Goal: Task Accomplishment & Management: Manage account settings

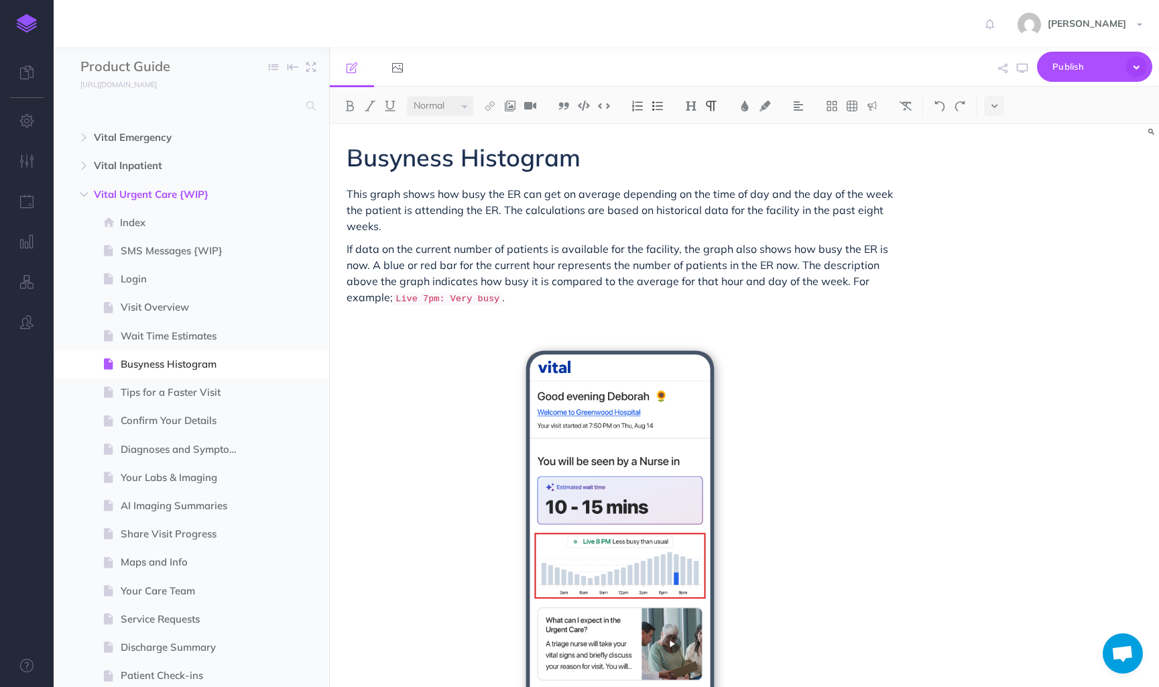
select select "null"
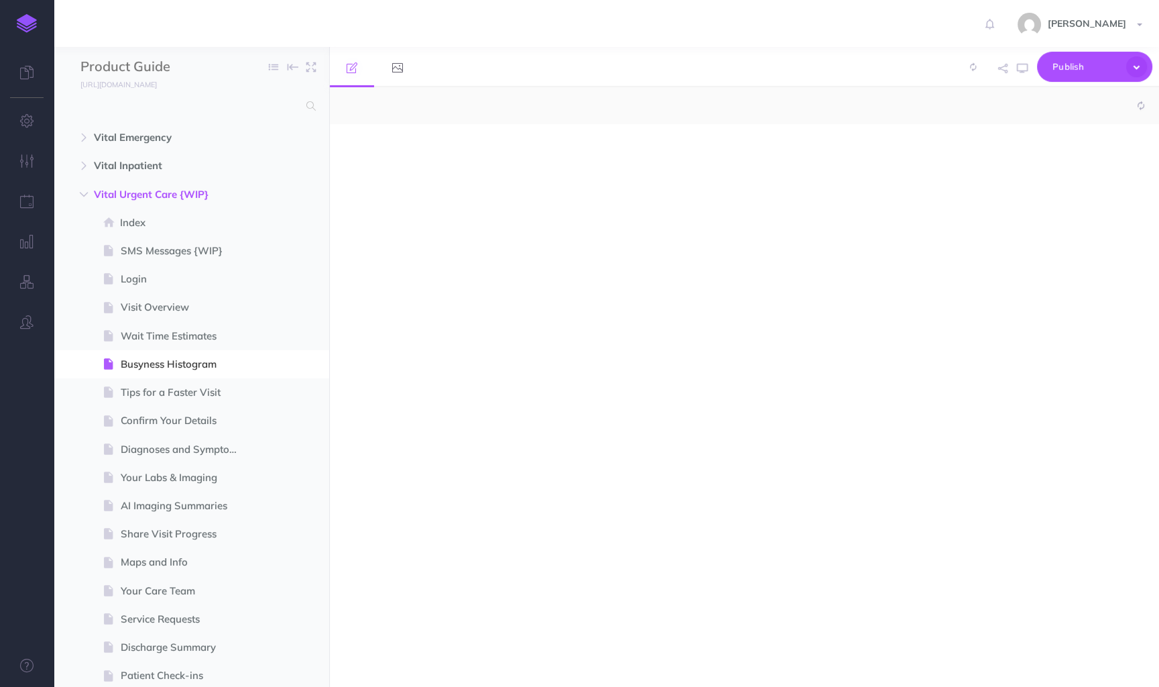
select select "null"
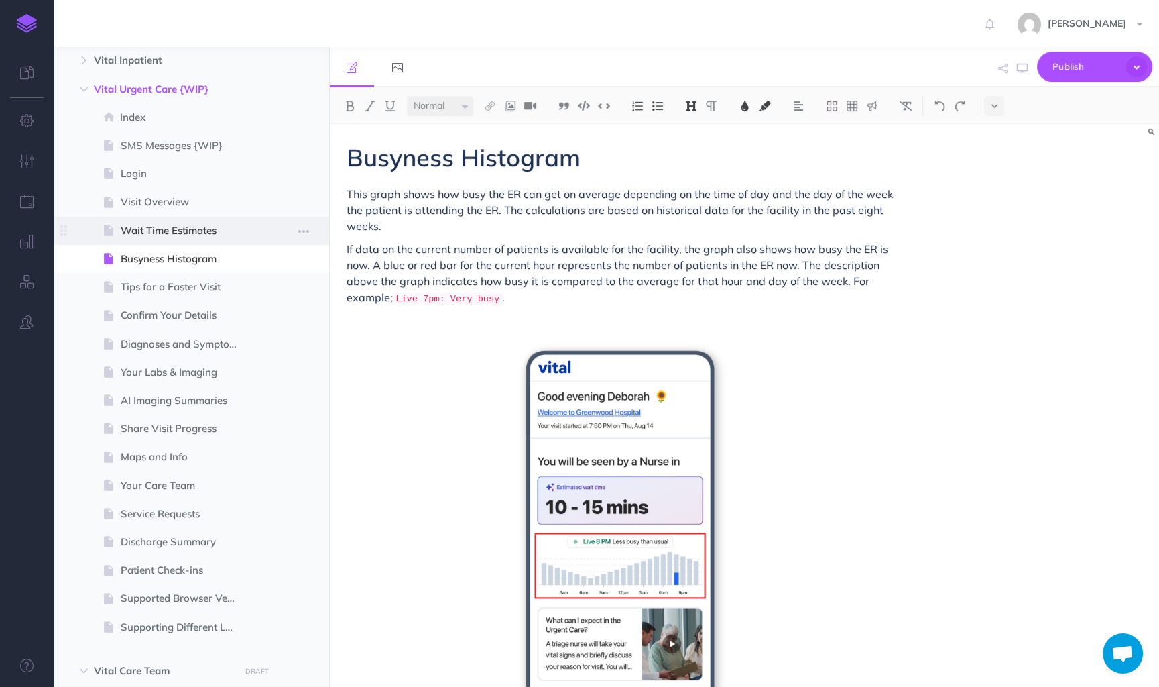
scroll to position [99, 0]
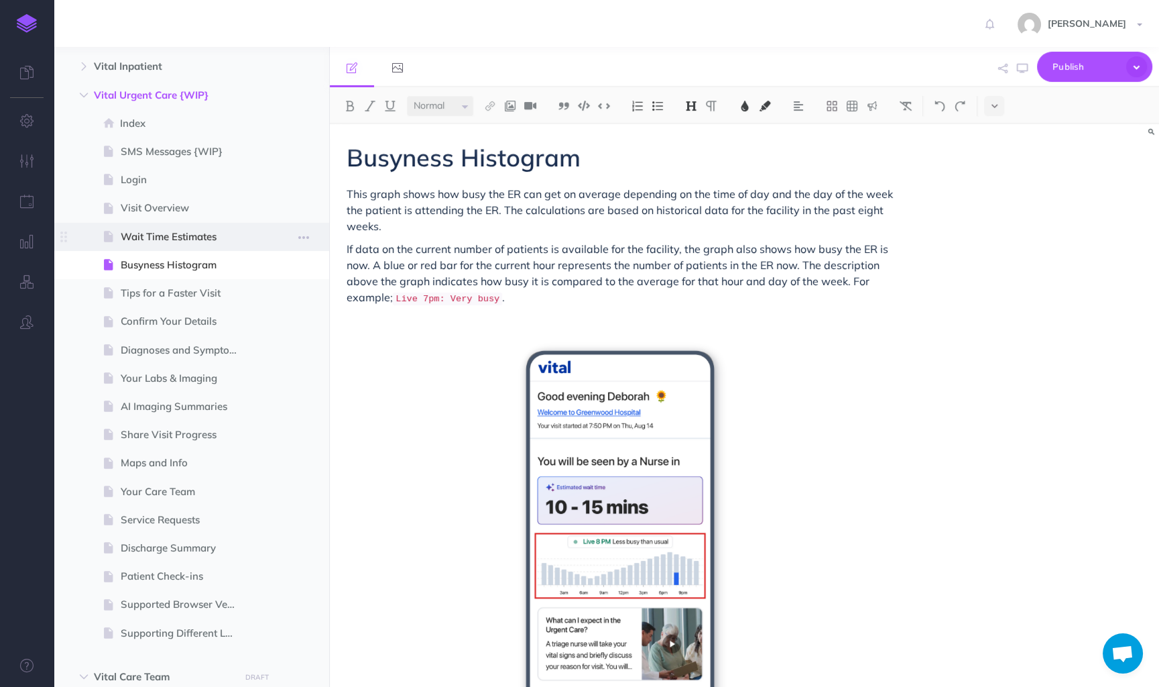
click at [194, 241] on span "Wait Time Estimates" at bounding box center [185, 237] width 128 height 16
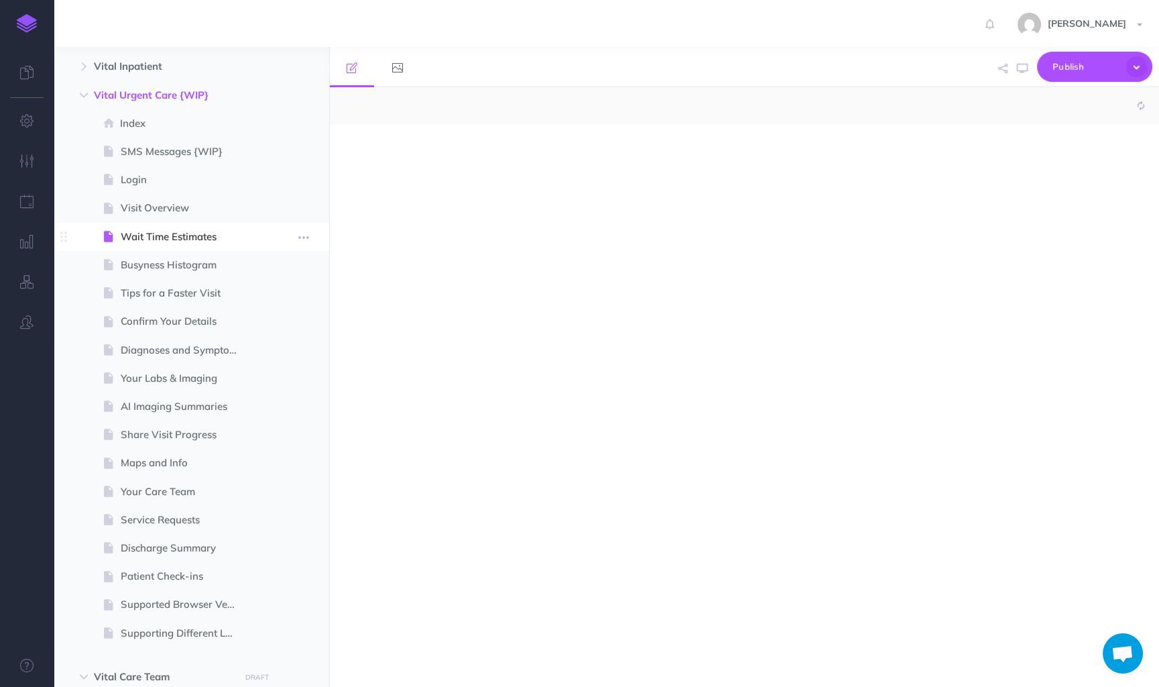
select select "null"
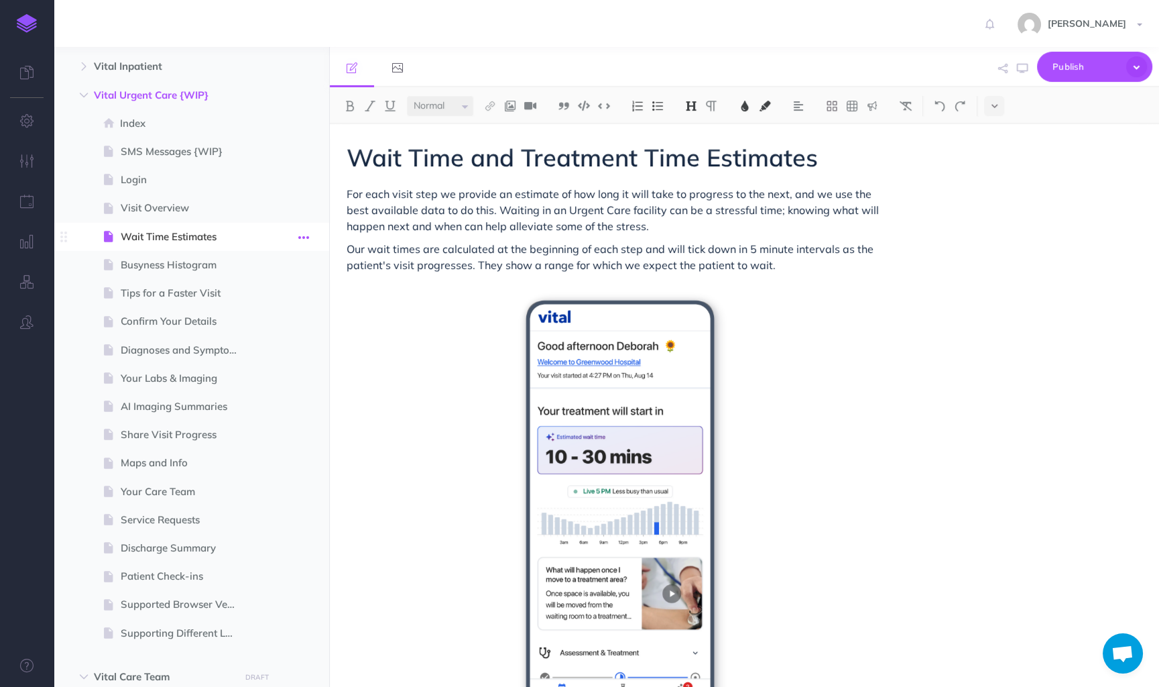
click at [300, 235] on icon "button" at bounding box center [303, 237] width 11 height 16
click at [273, 200] on span at bounding box center [192, 208] width 276 height 28
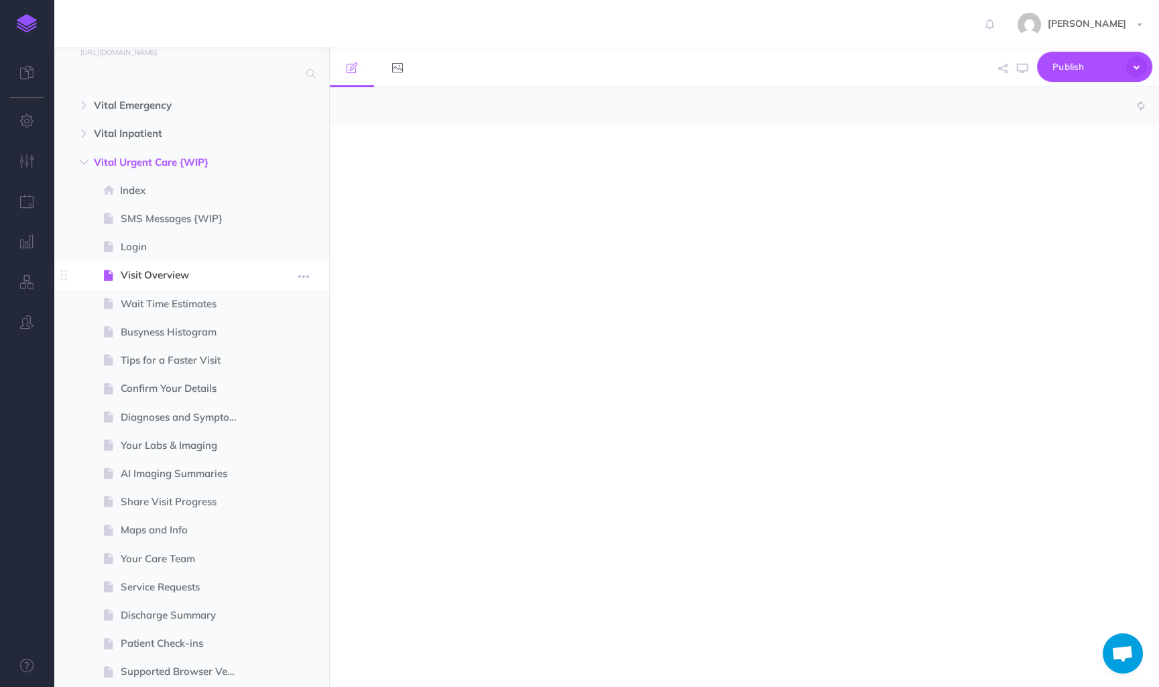
select select "null"
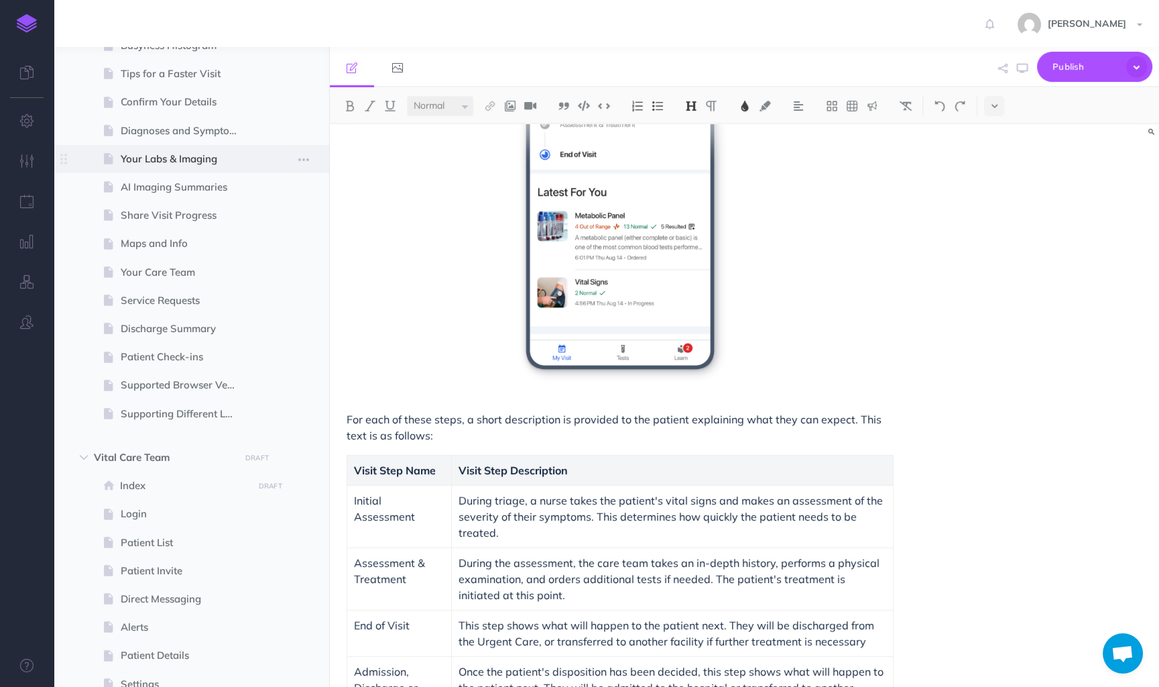
scroll to position [323, 0]
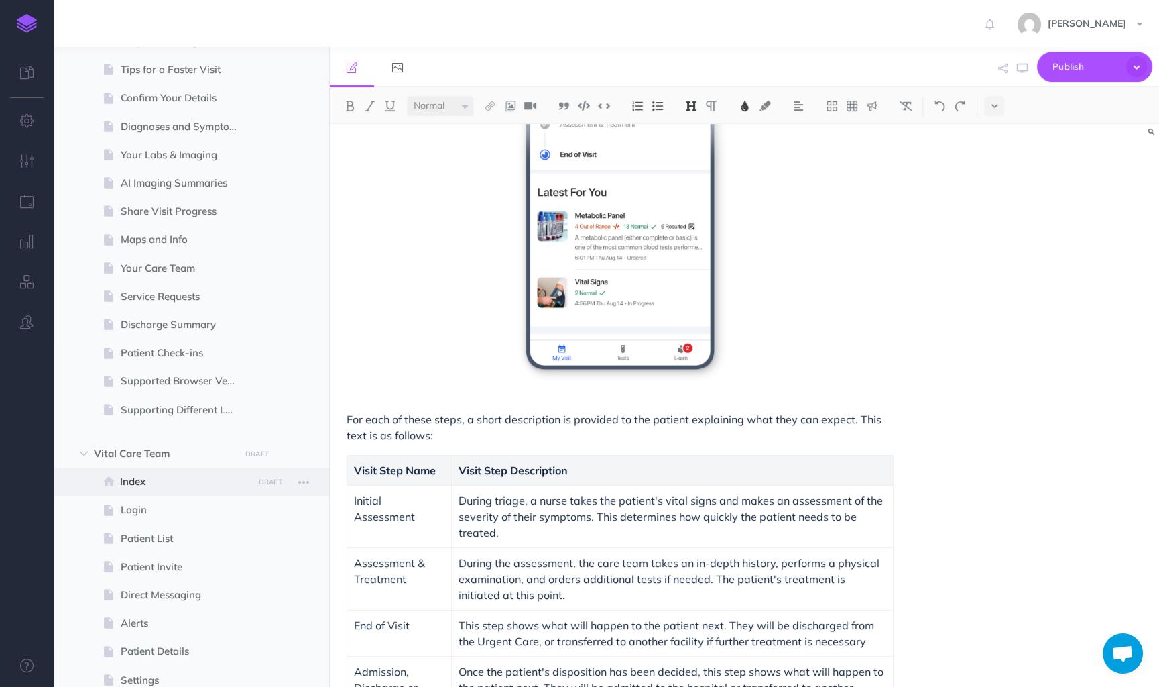
click at [193, 490] on span at bounding box center [192, 481] width 276 height 28
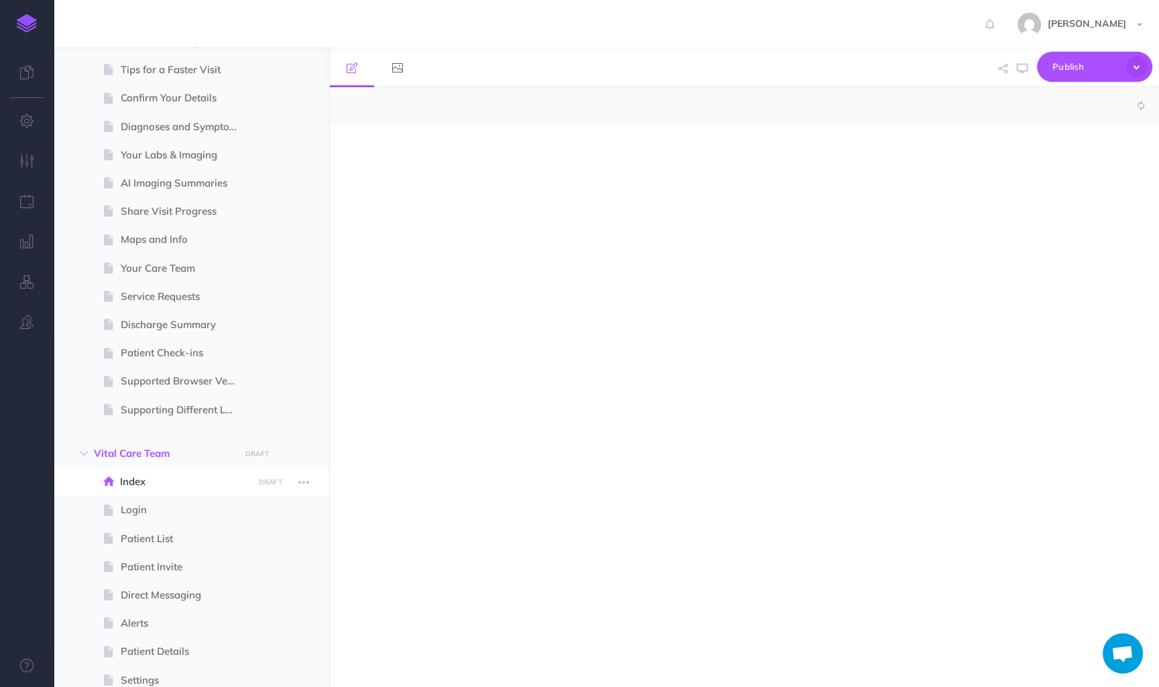
select select "null"
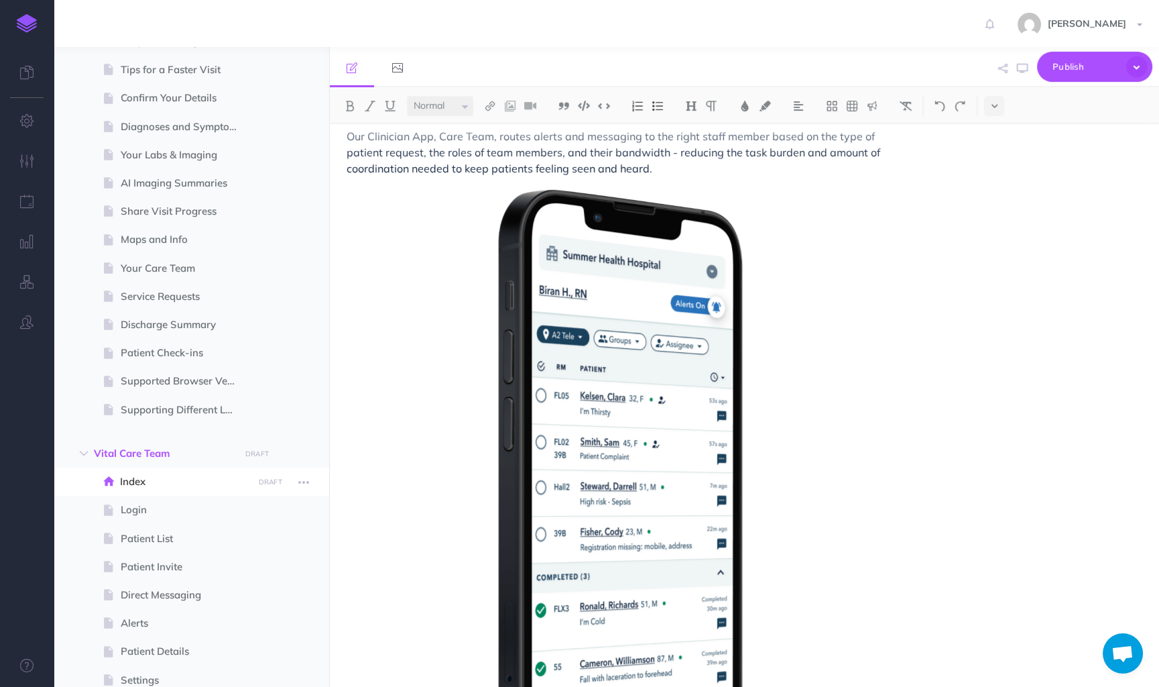
scroll to position [270, 0]
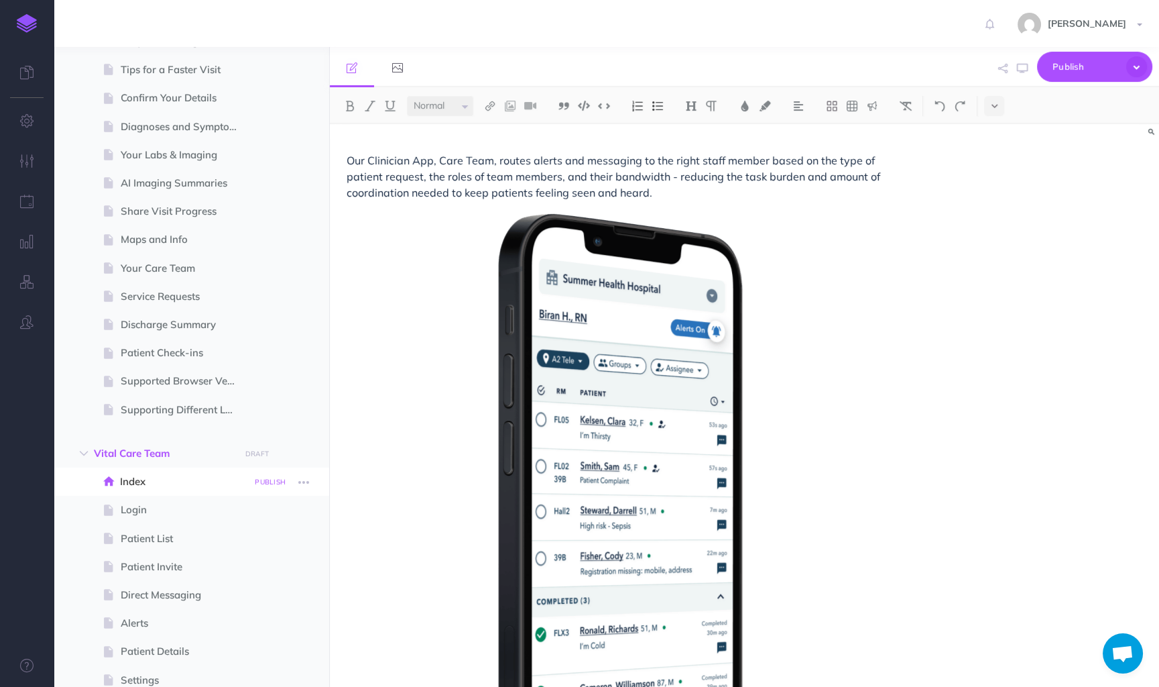
click at [268, 484] on small "PUBLISH" at bounding box center [270, 481] width 31 height 9
click at [263, 597] on button "Publish" at bounding box center [259, 596] width 44 height 23
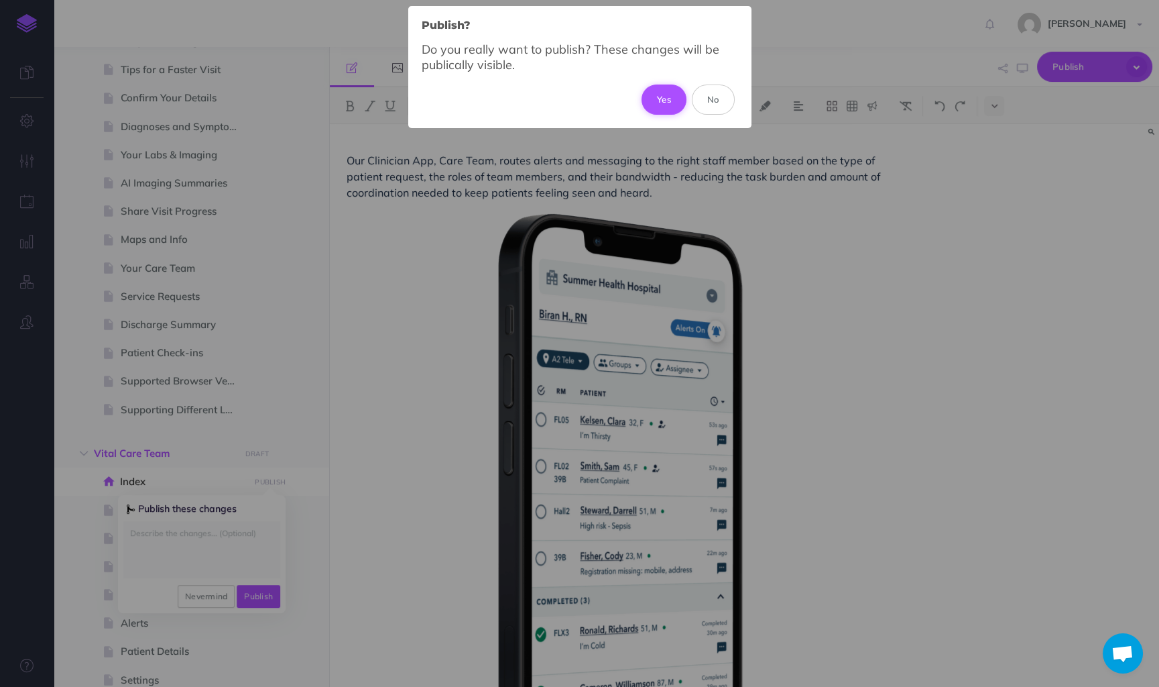
click at [657, 103] on button "Yes" at bounding box center [664, 99] width 45 height 30
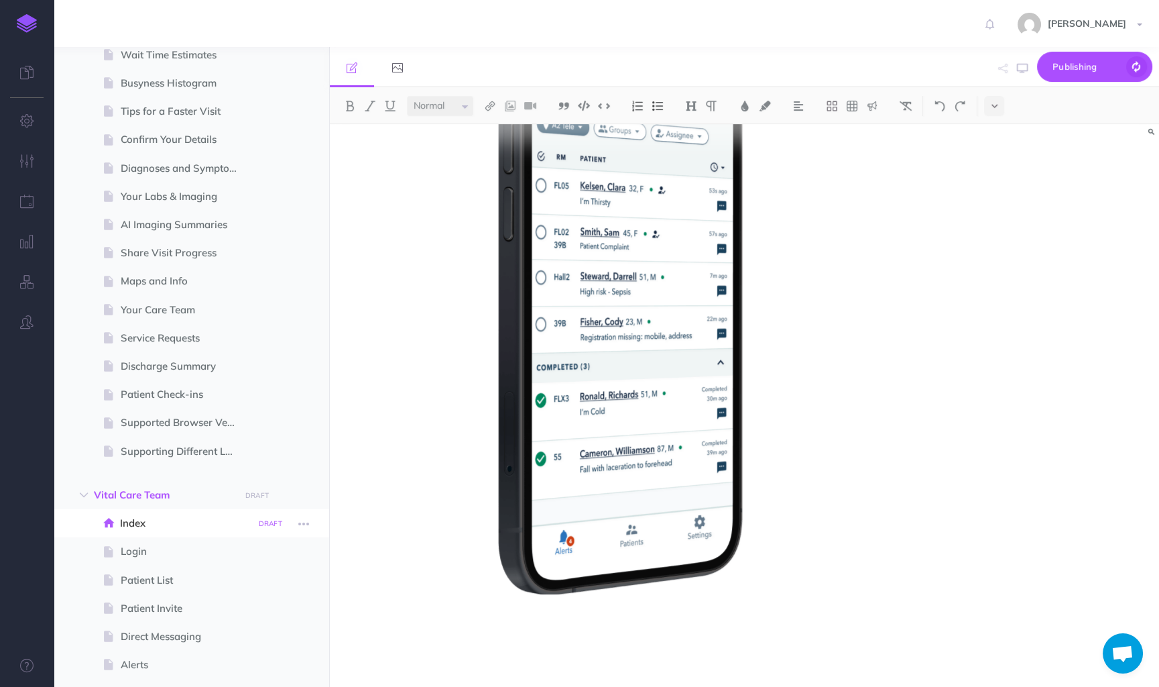
scroll to position [0, 0]
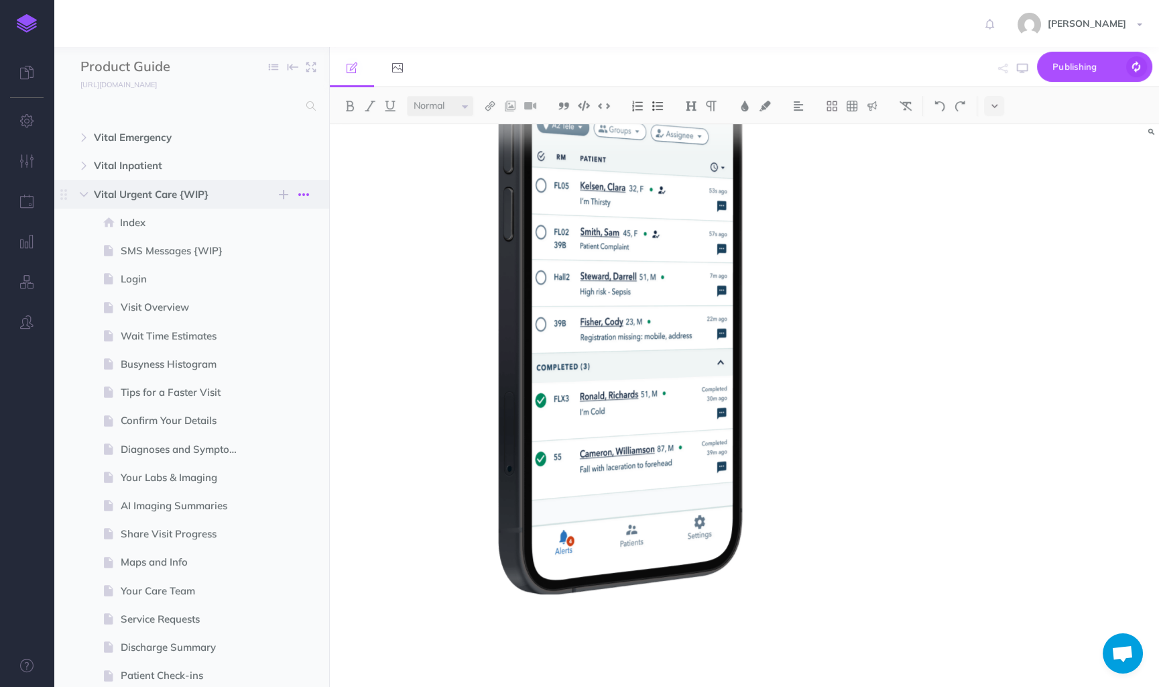
click at [300, 194] on icon "button" at bounding box center [303, 194] width 11 height 16
click at [405, 278] on div "Our Clinician App, Care Team, routes alerts and messaging to the right staff me…" at bounding box center [620, 153] width 581 height 1066
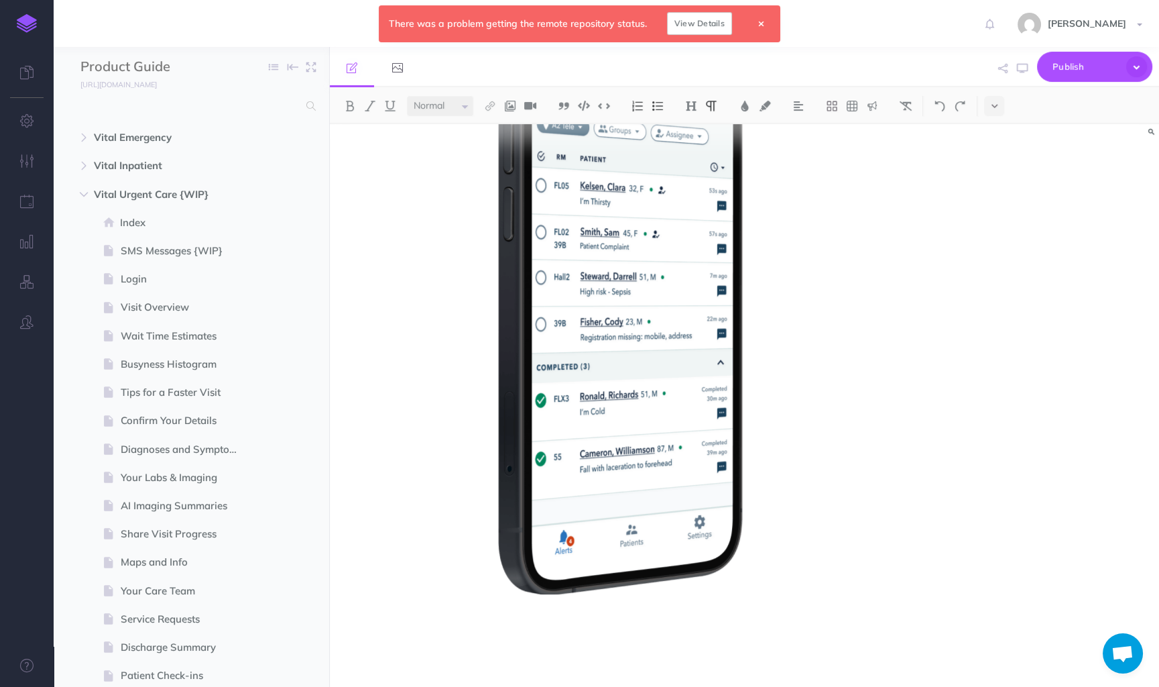
click at [710, 27] on link "View Details" at bounding box center [699, 23] width 65 height 23
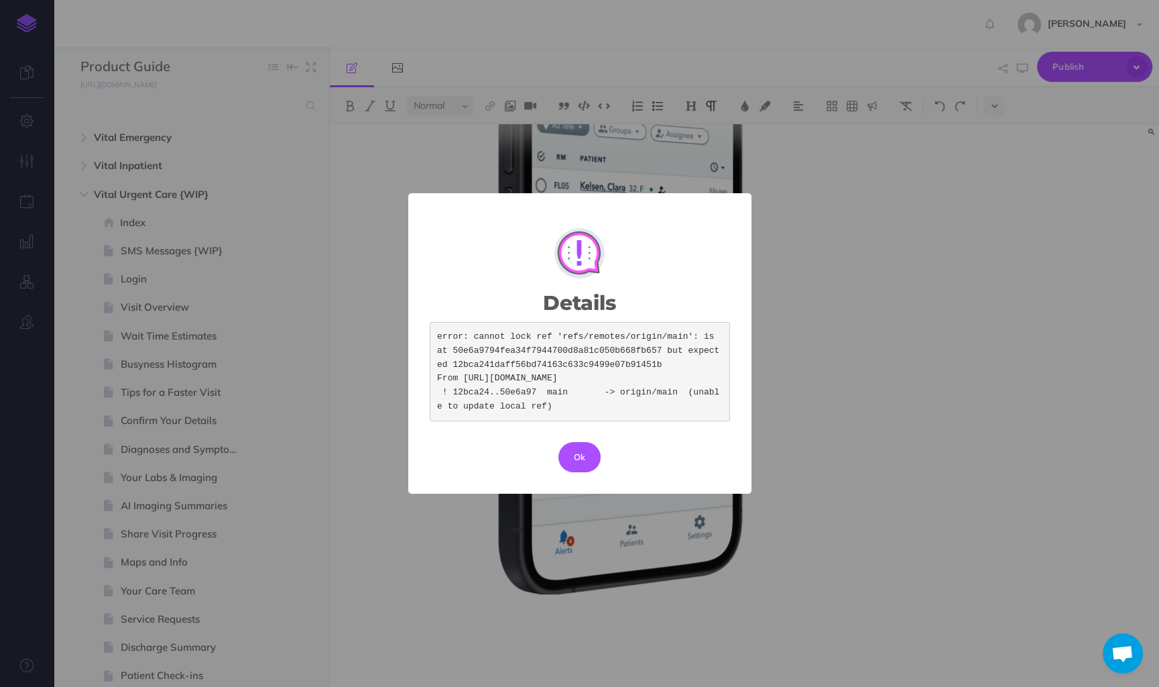
drag, startPoint x: 584, startPoint y: 410, endPoint x: 402, endPoint y: 329, distance: 198.7
click at [402, 329] on div "Details × error: cannot lock ref 'refs/remotes/origin/main': is at 50e6a9794fea…" at bounding box center [579, 343] width 1159 height 687
copy code "error: cannot lock ref 'refs/remotes/origin/main': is at 50e6a9794fea34f7944700…"
click at [576, 457] on button "Ok" at bounding box center [580, 457] width 43 height 30
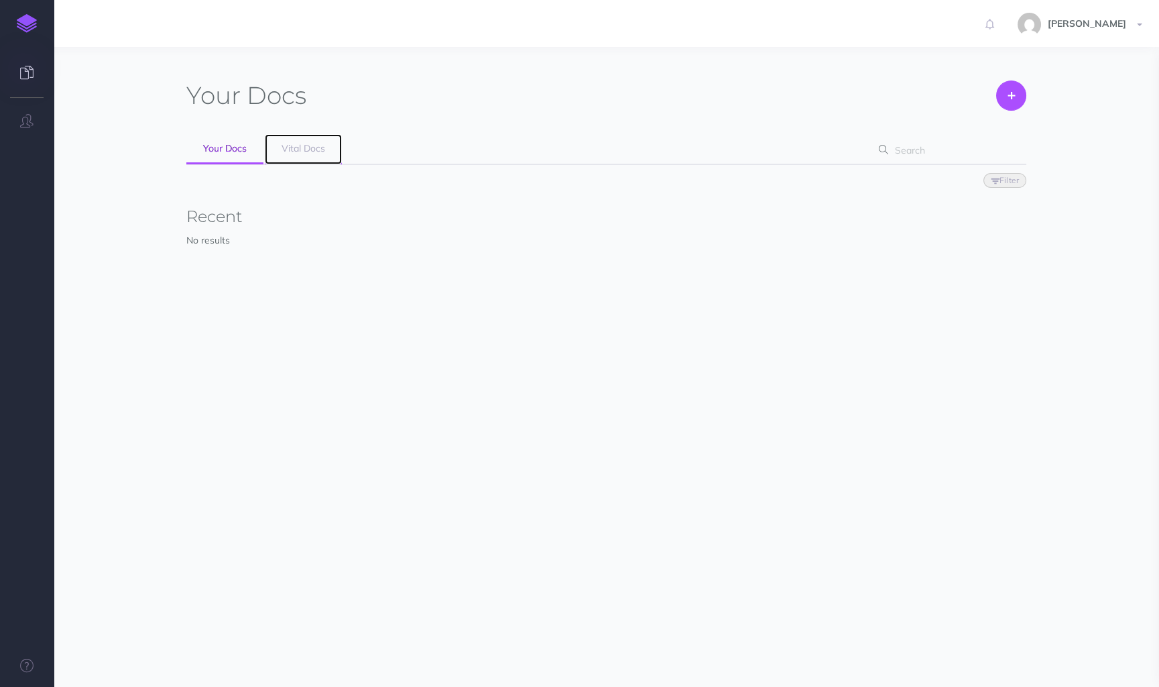
click at [298, 152] on span "Vital Docs" at bounding box center [304, 148] width 44 height 12
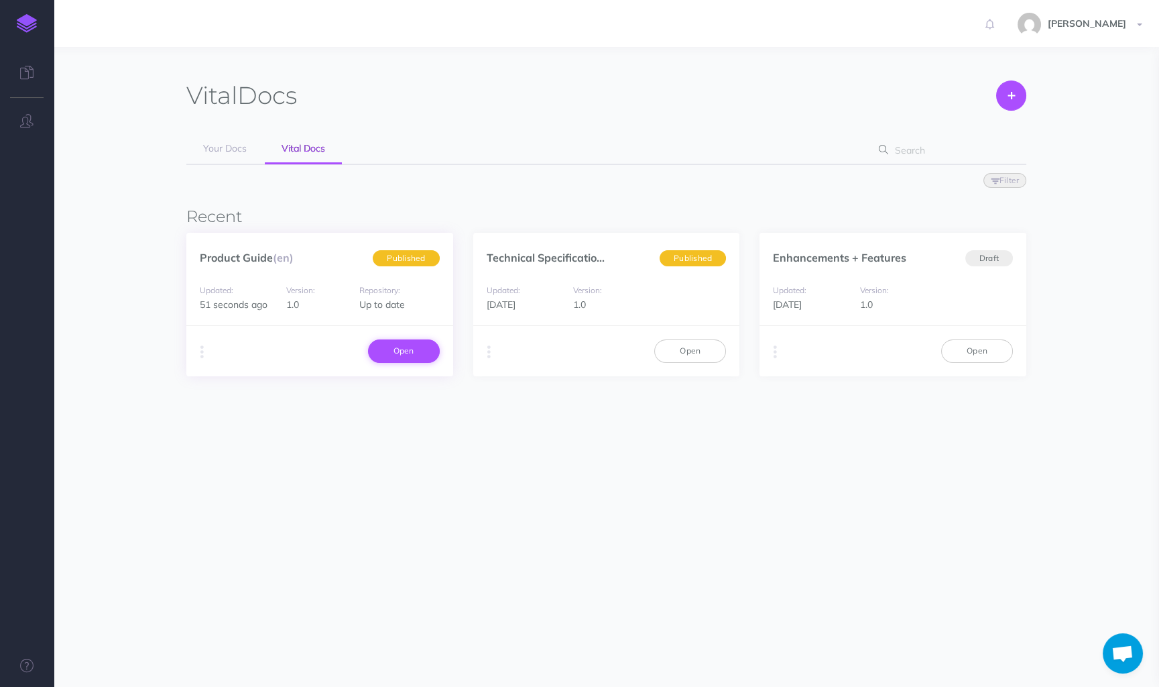
click at [399, 357] on link "Open" at bounding box center [404, 350] width 72 height 23
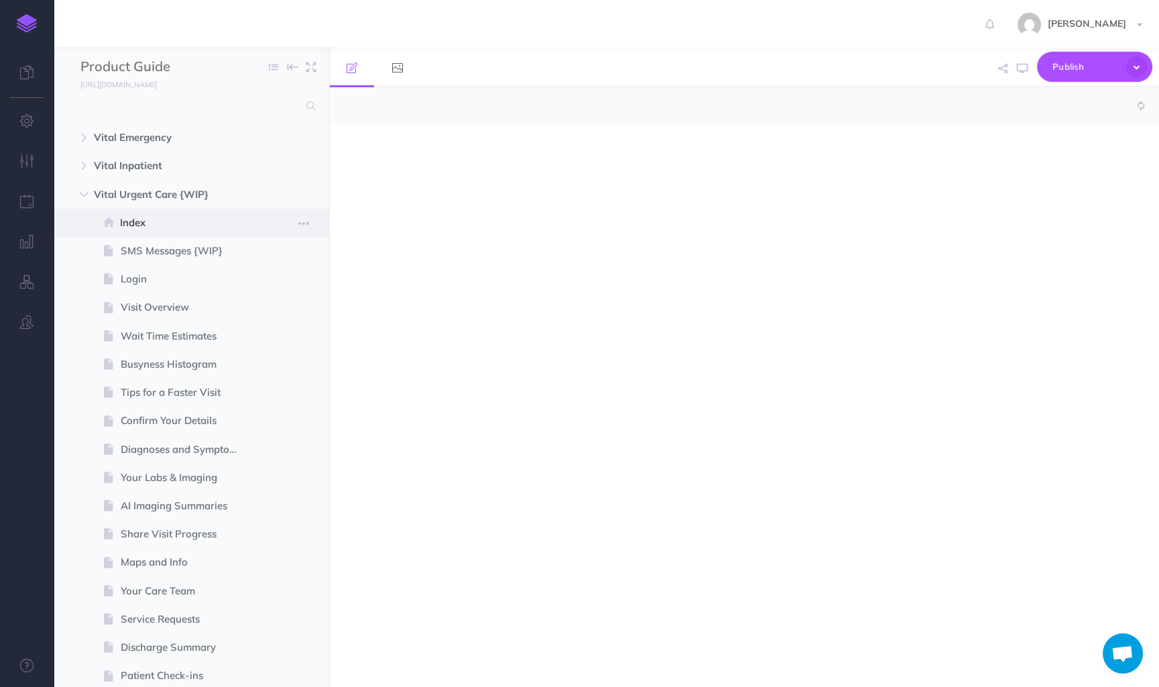
select select "null"
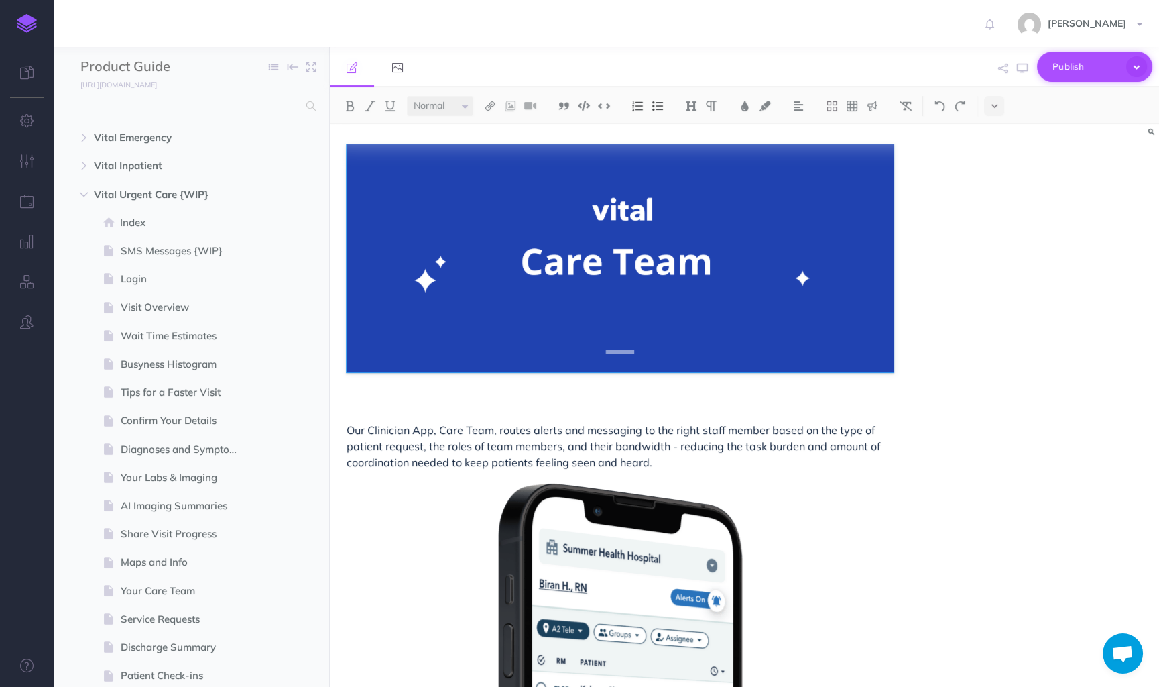
click at [1145, 71] on icon "button" at bounding box center [1137, 66] width 21 height 21
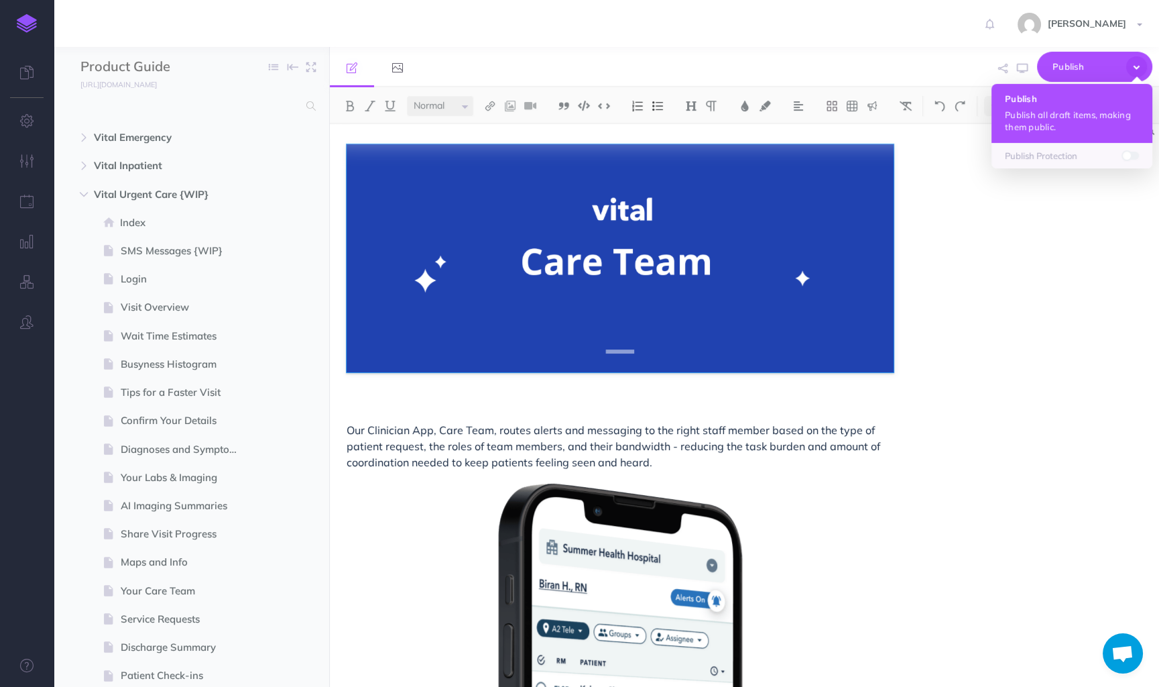
click at [1097, 105] on button "Publish Publish all draft items, making them public." at bounding box center [1072, 113] width 161 height 59
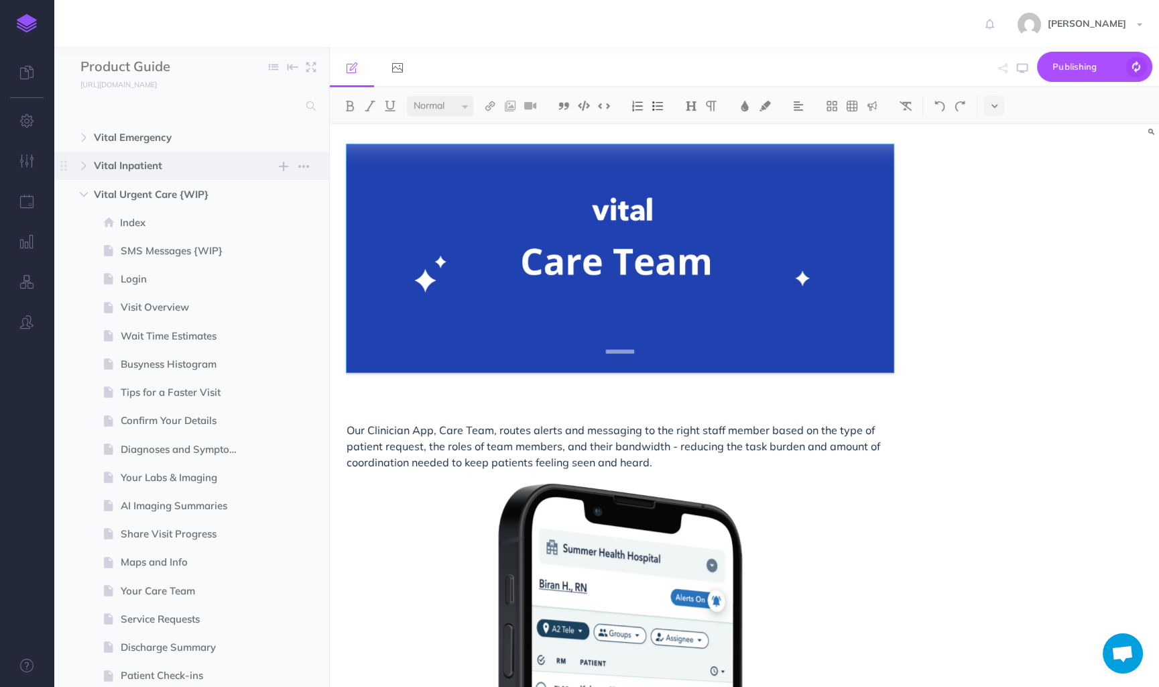
click at [130, 166] on span "Vital Inpatient" at bounding box center [163, 166] width 138 height 16
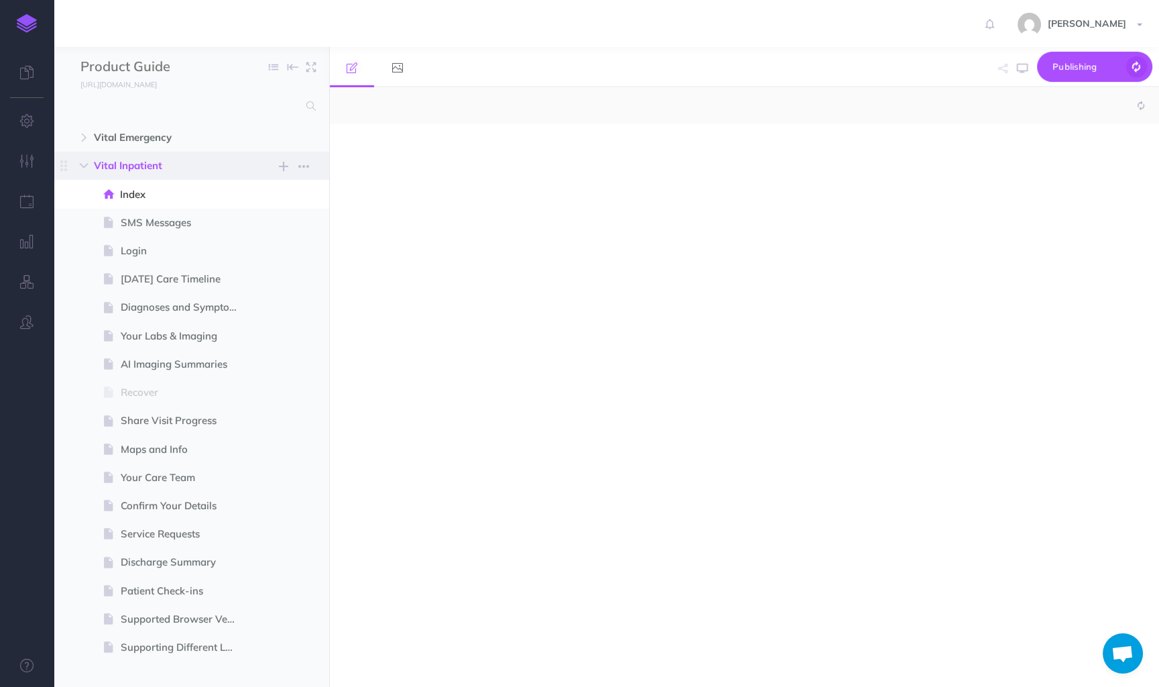
select select "null"
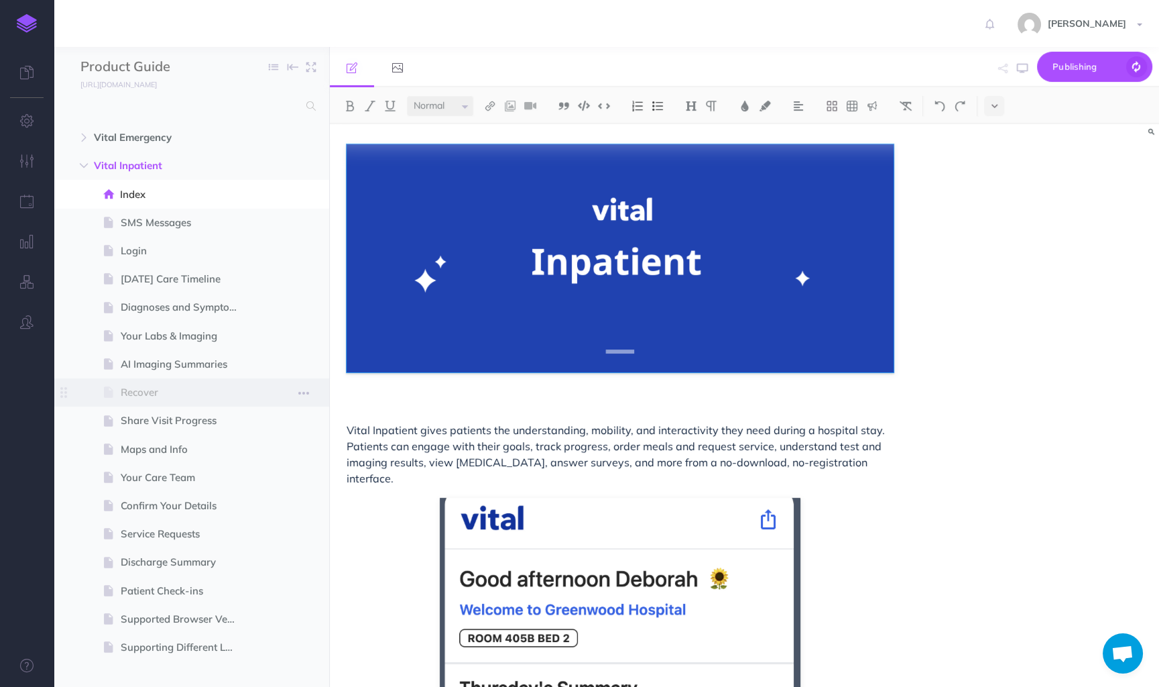
click at [140, 394] on span "Recover" at bounding box center [185, 392] width 128 height 16
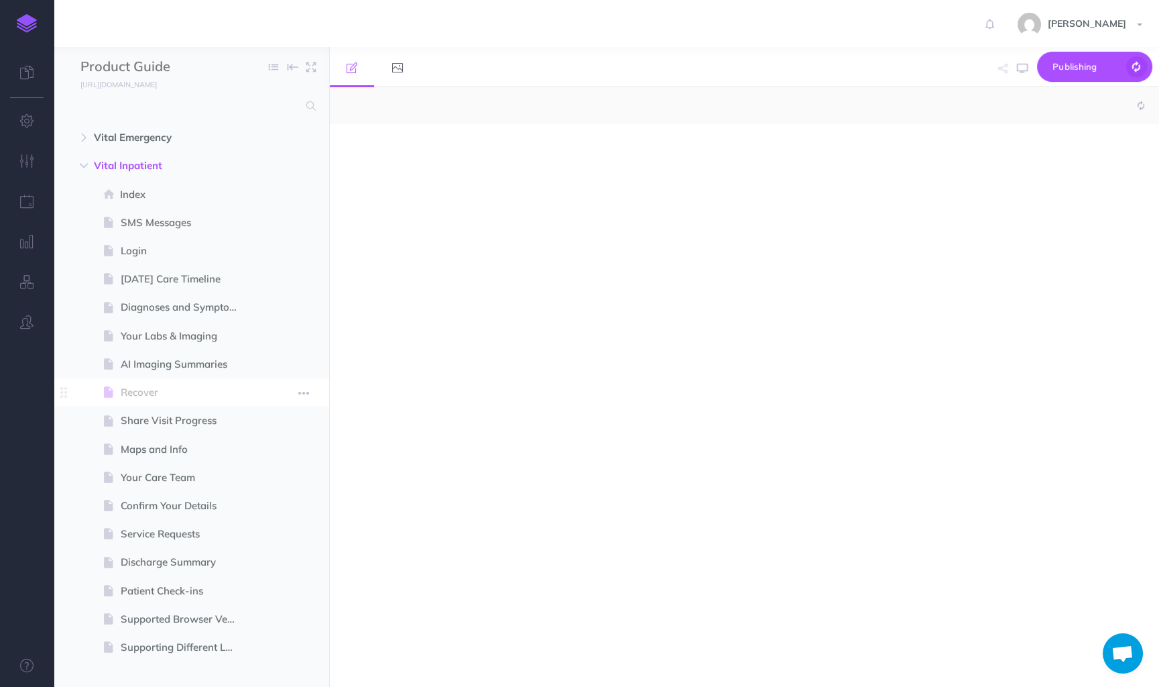
select select "null"
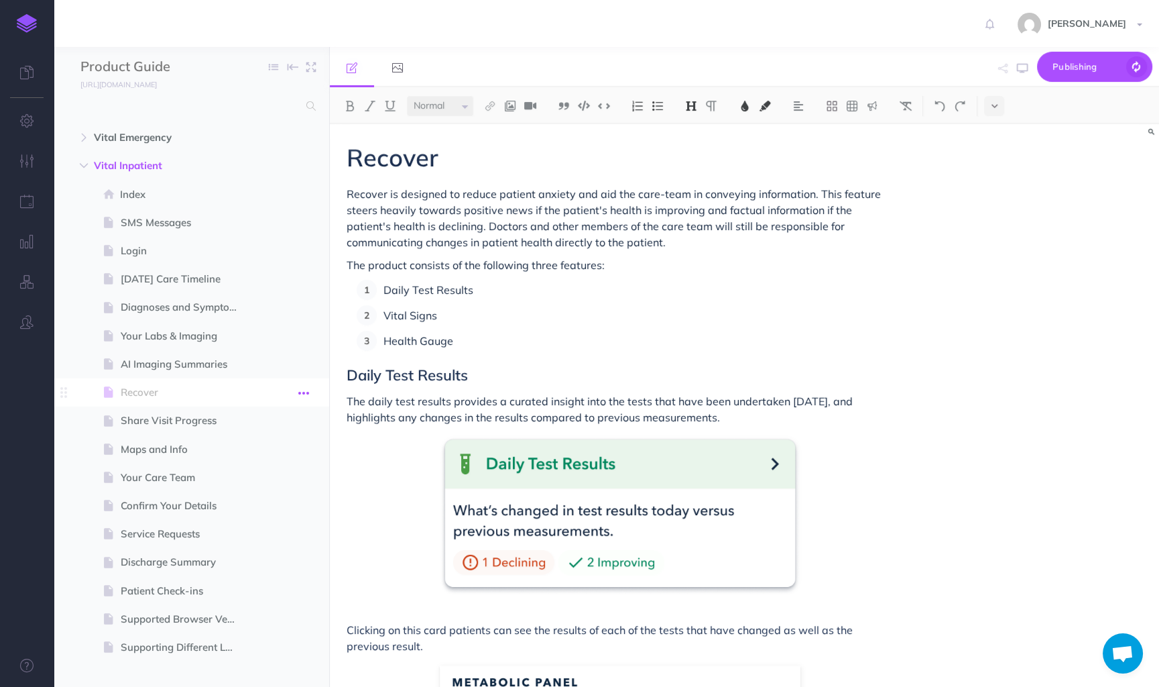
click at [307, 391] on icon "button" at bounding box center [303, 393] width 11 height 16
click at [154, 310] on span "Diagnoses and Symptom Video Education" at bounding box center [185, 307] width 128 height 16
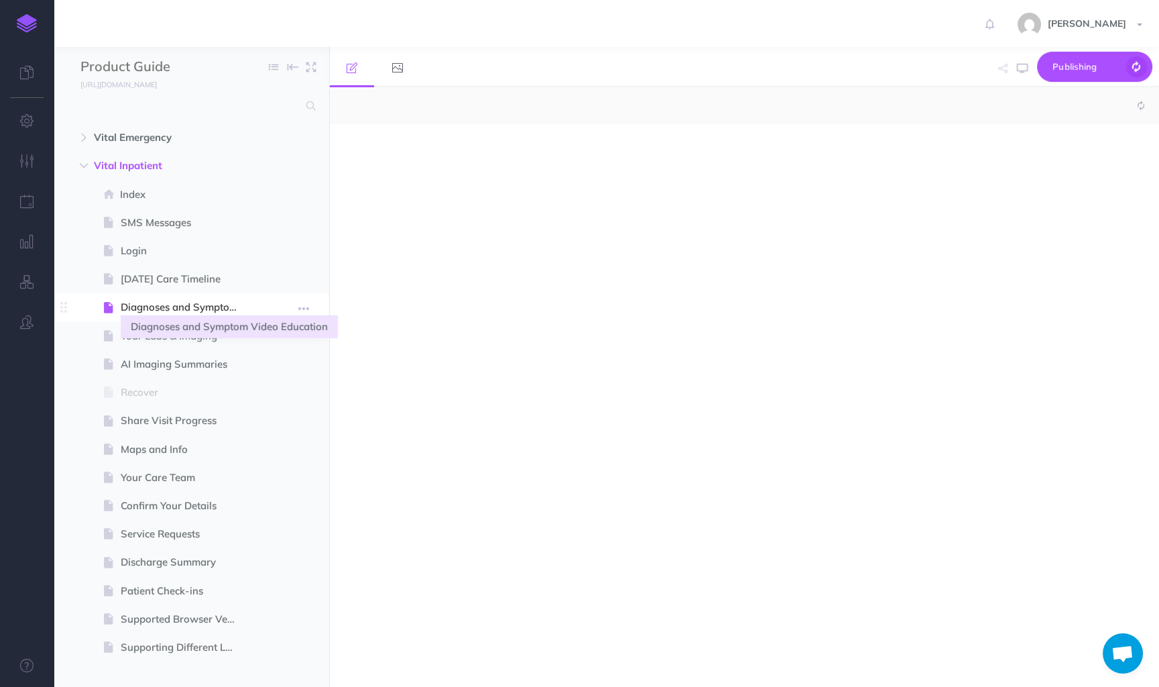
select select "null"
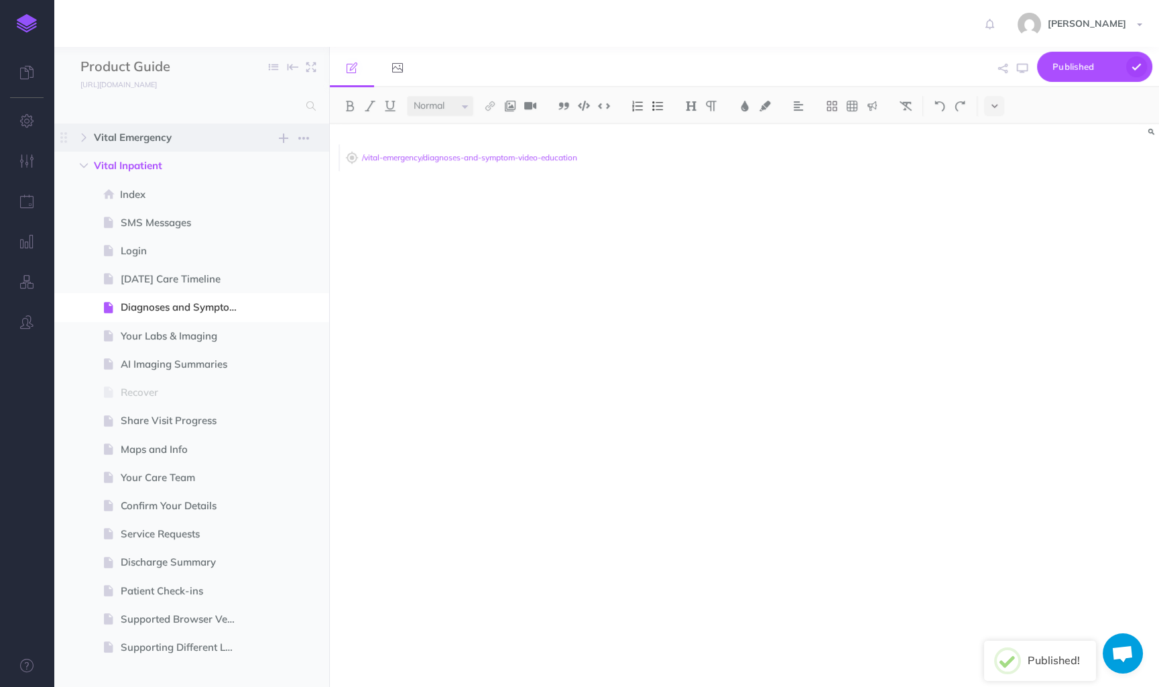
click at [146, 136] on span "Vital Emergency" at bounding box center [163, 137] width 138 height 16
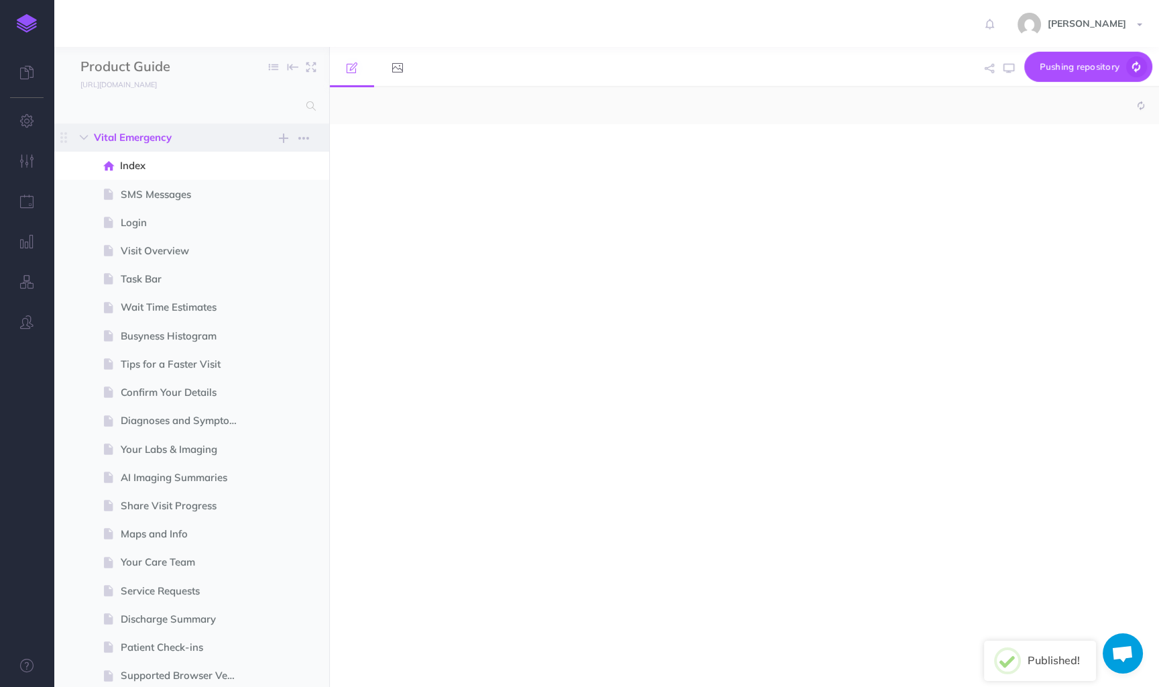
select select "null"
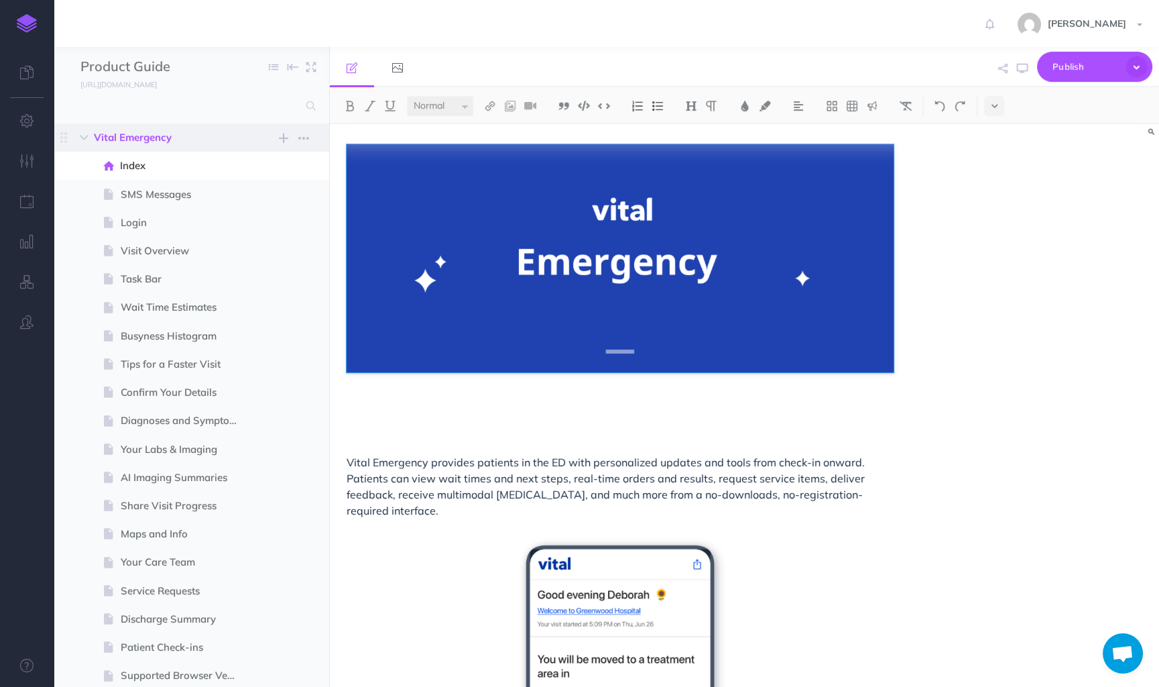
click at [161, 141] on span "Vital Emergency" at bounding box center [163, 137] width 138 height 16
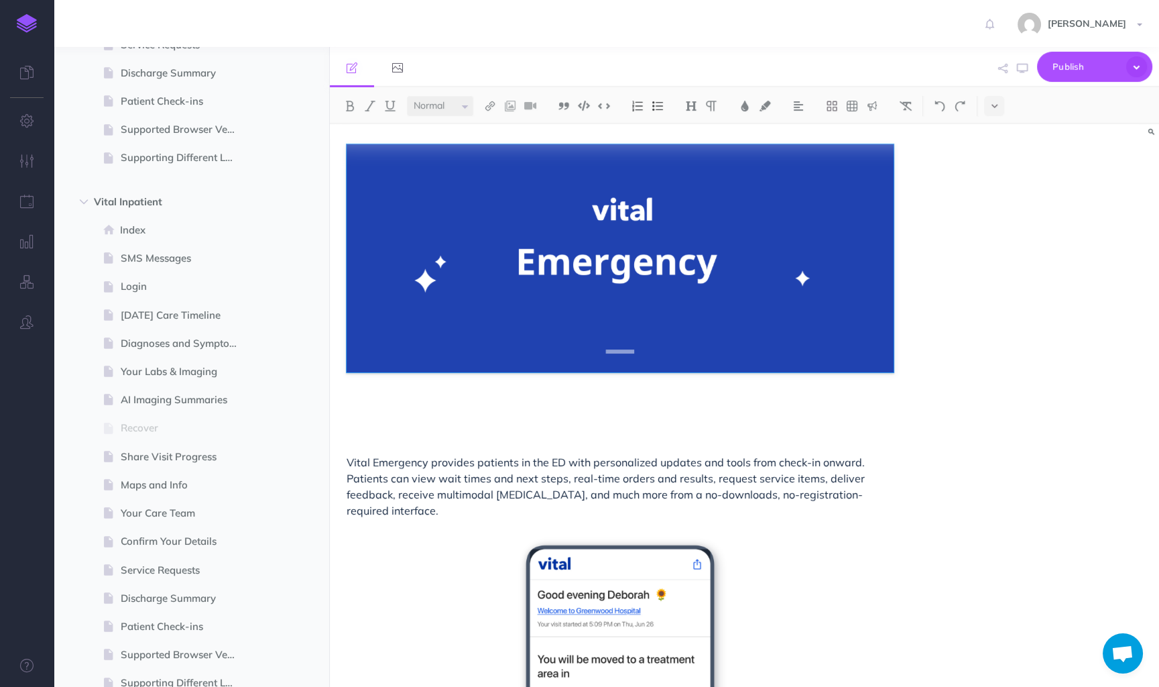
scroll to position [290, 0]
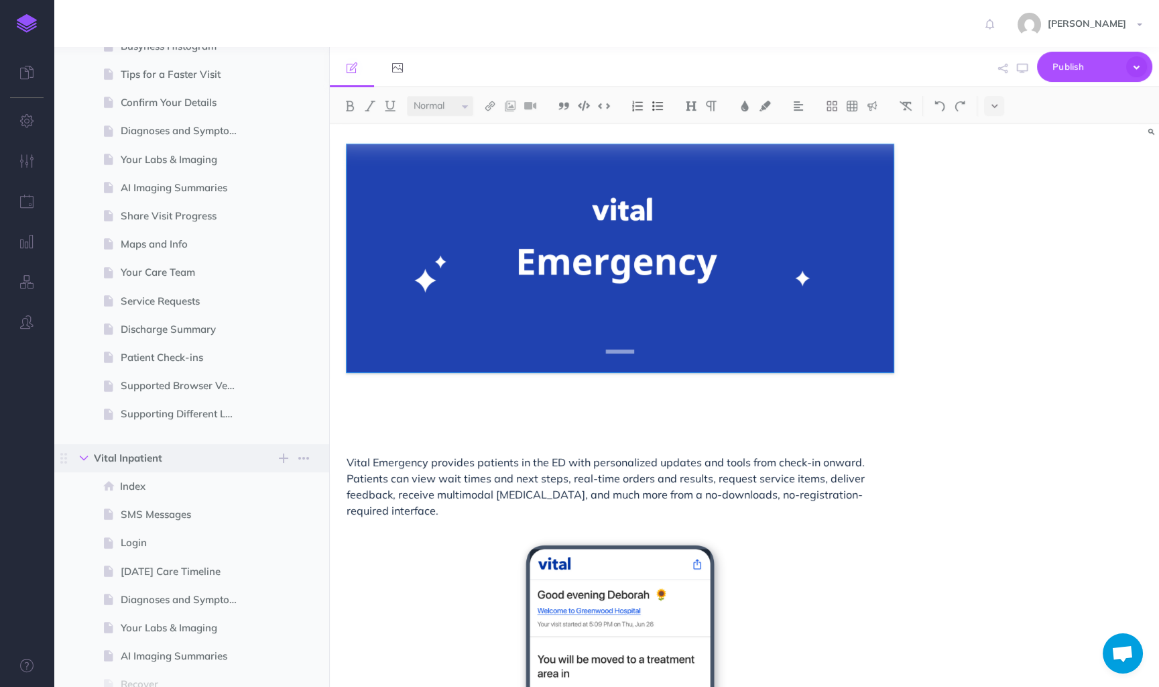
click at [87, 462] on button "button" at bounding box center [84, 458] width 24 height 16
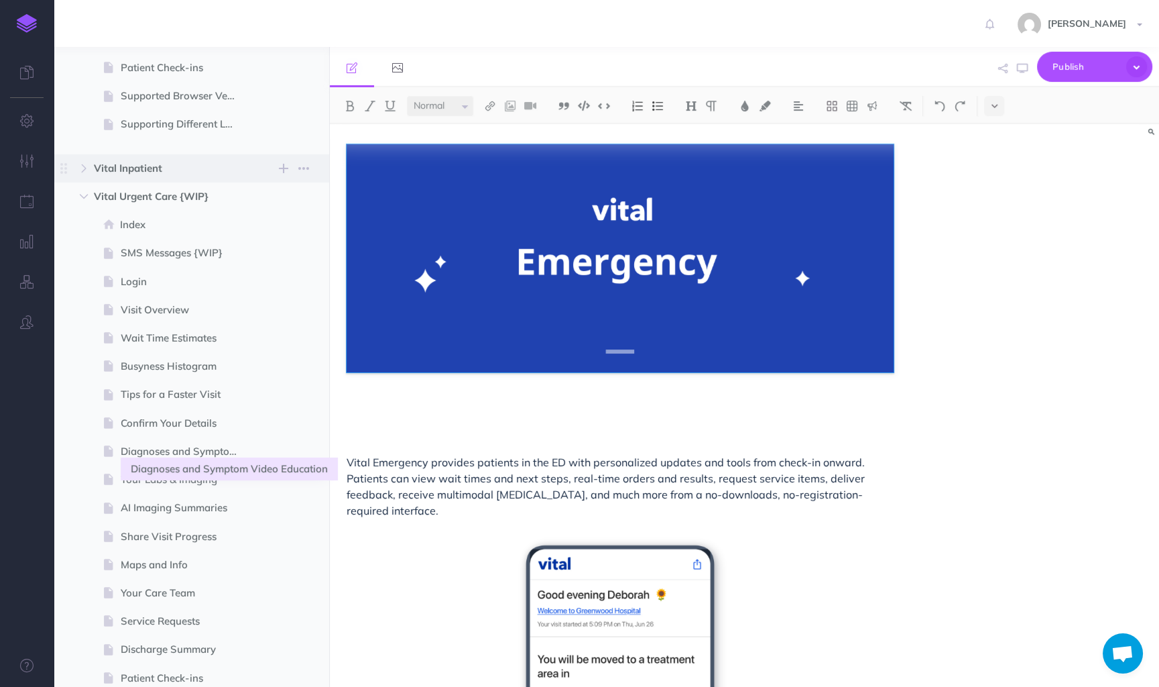
scroll to position [581, 0]
click at [192, 396] on span "Tips for a Faster Visit" at bounding box center [185, 393] width 128 height 16
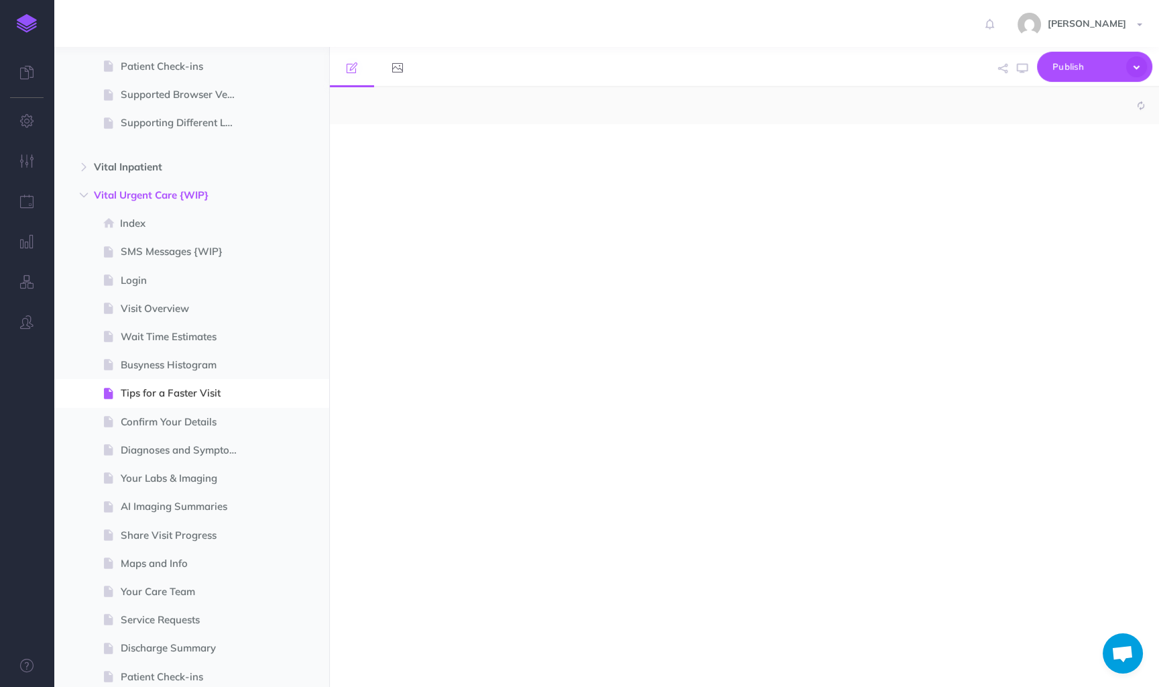
select select "null"
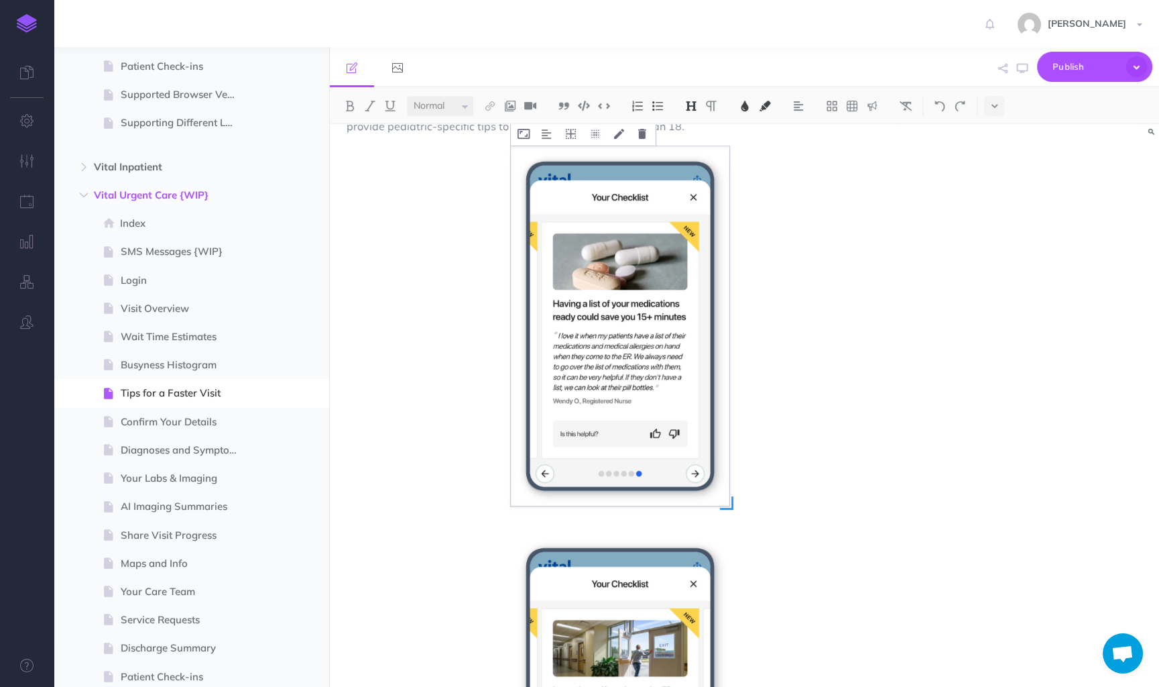
scroll to position [391, 0]
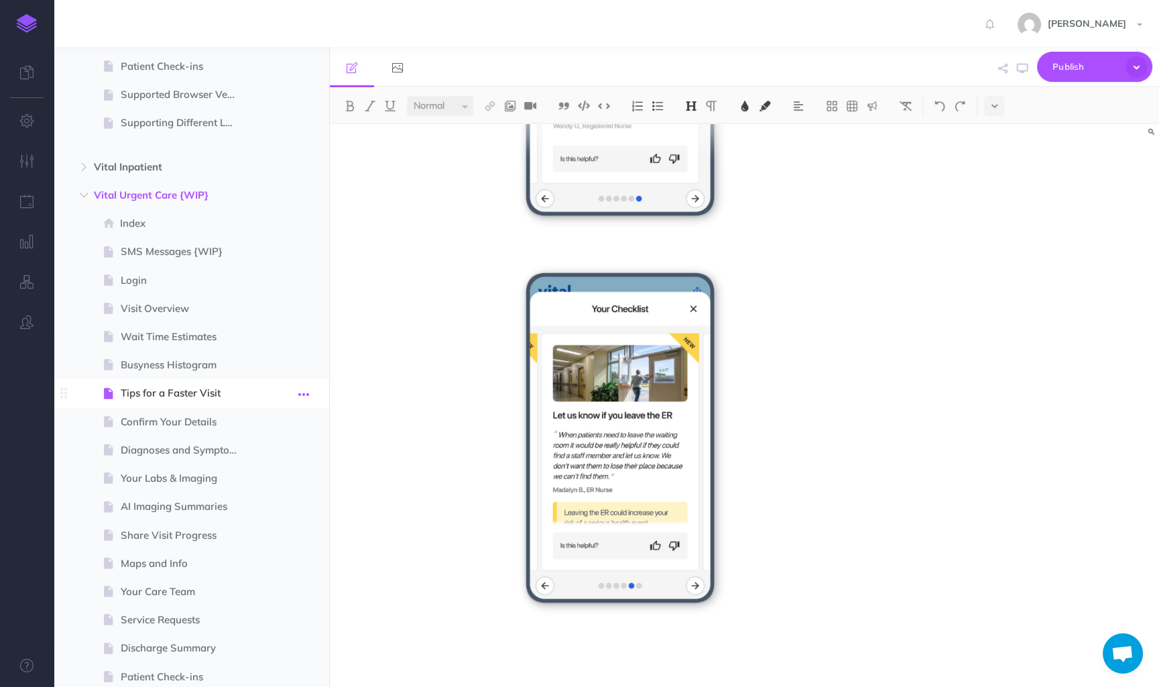
click at [302, 396] on icon "button" at bounding box center [303, 394] width 11 height 16
click at [266, 500] on link "Delete" at bounding box center [265, 506] width 101 height 22
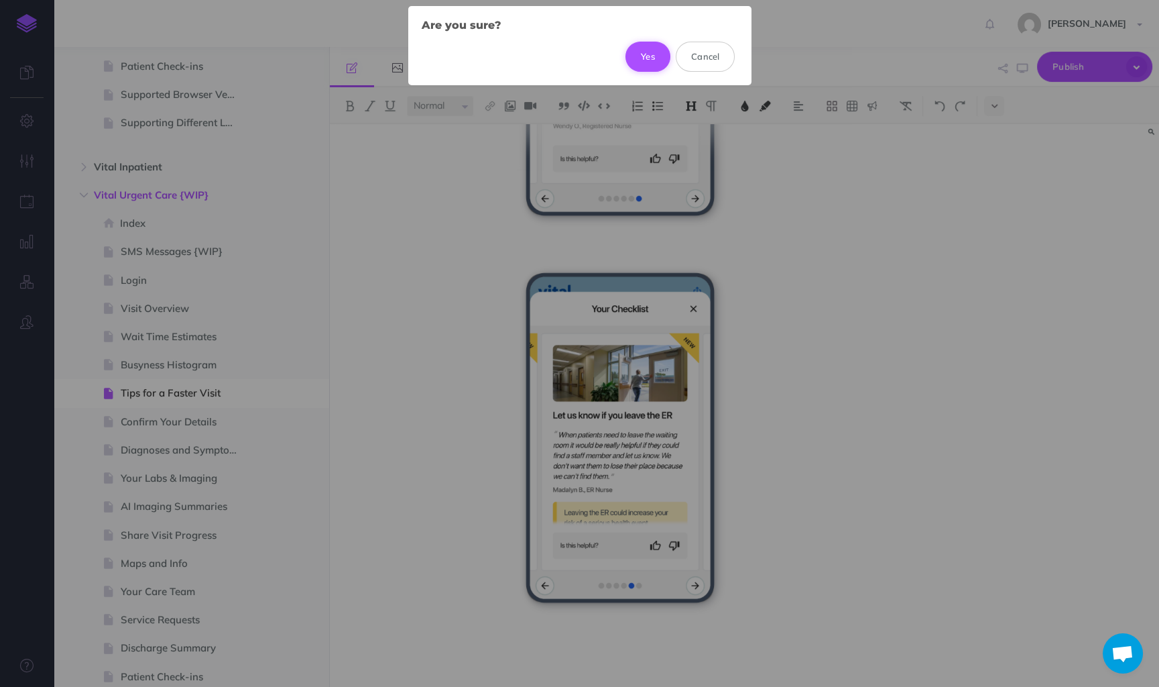
click at [642, 54] on button "Yes" at bounding box center [648, 57] width 45 height 30
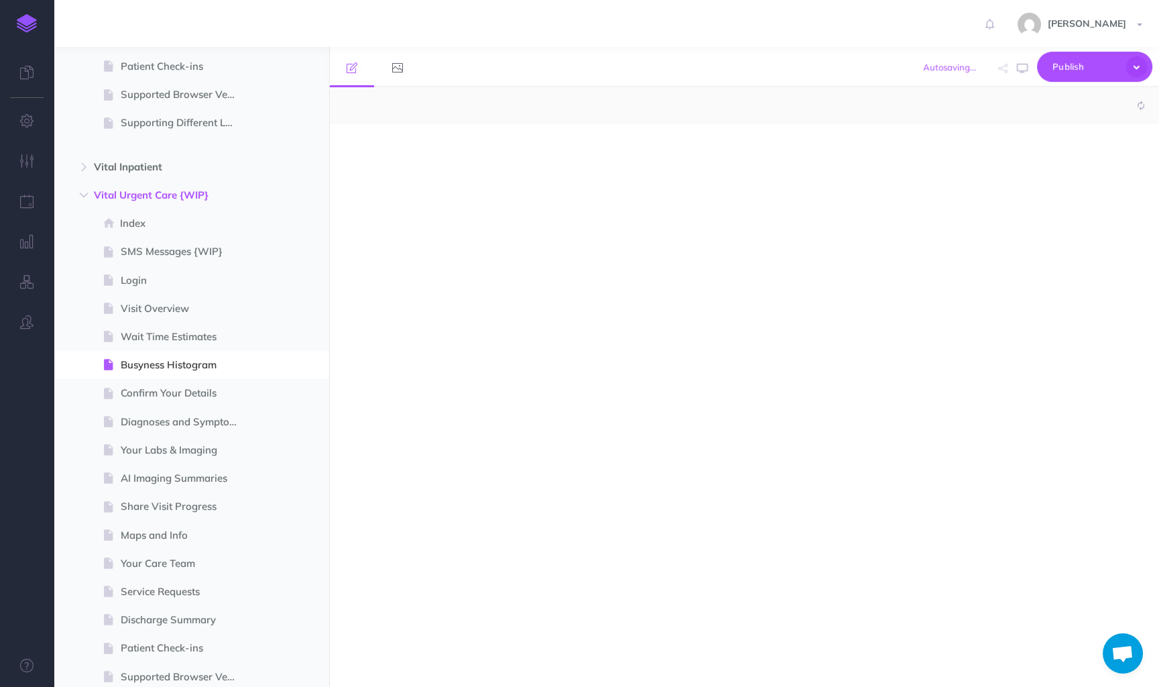
select select "null"
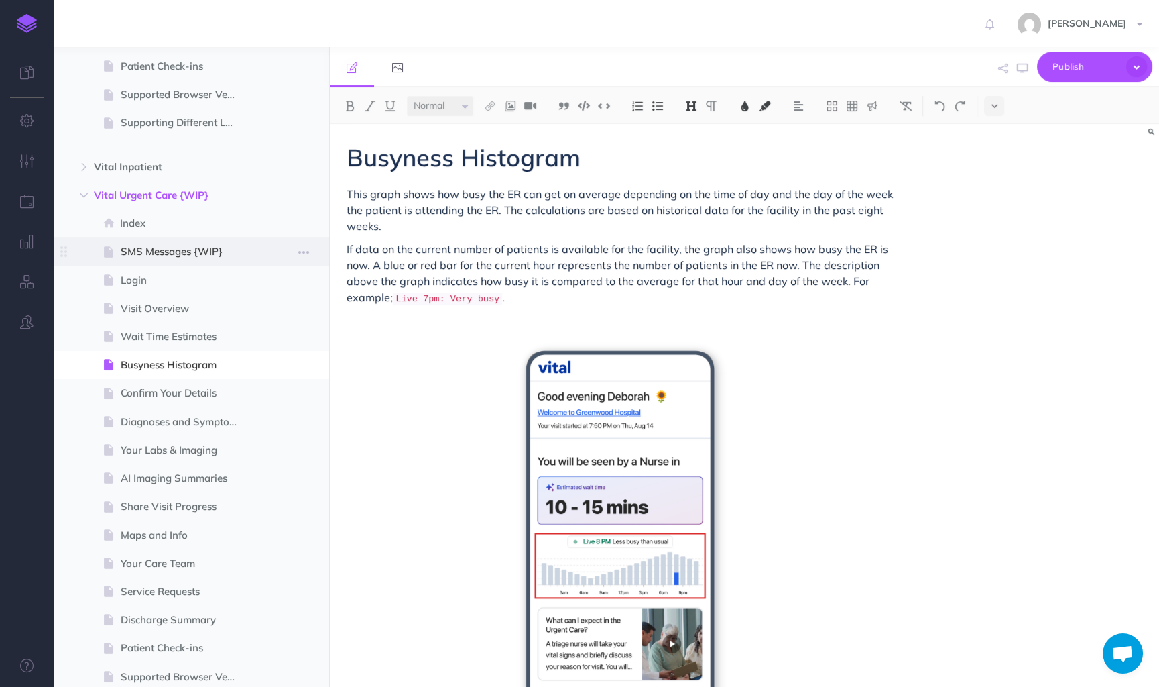
click at [155, 251] on span "SMS Messages {WIP}" at bounding box center [185, 251] width 128 height 16
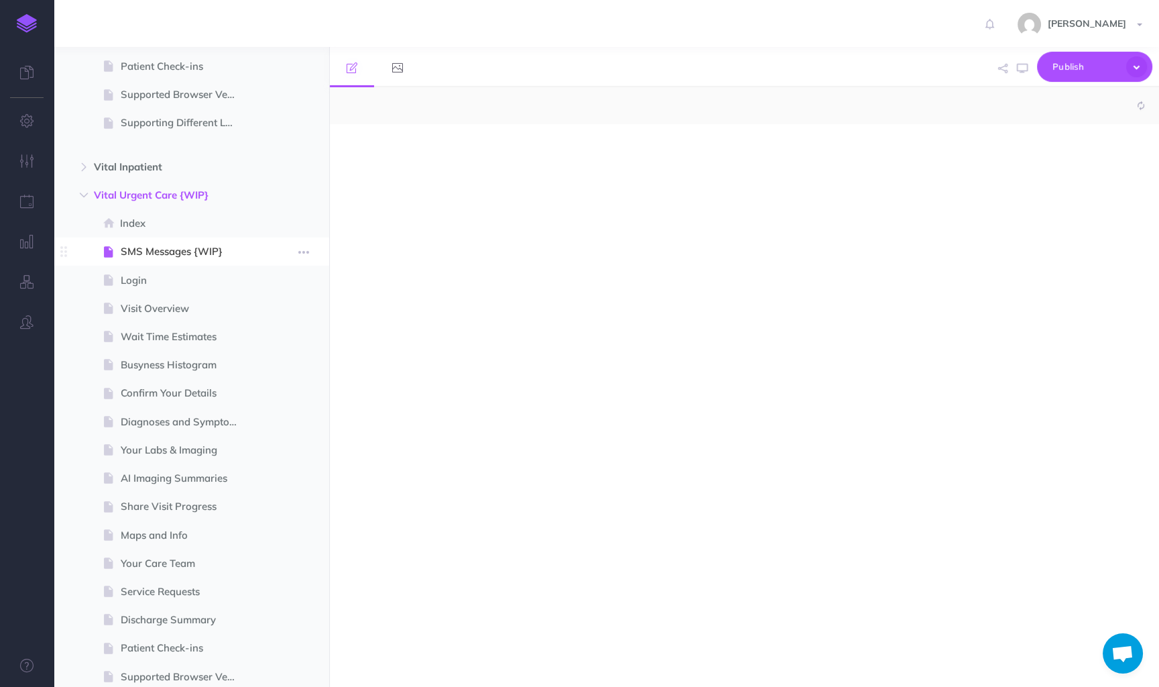
select select "null"
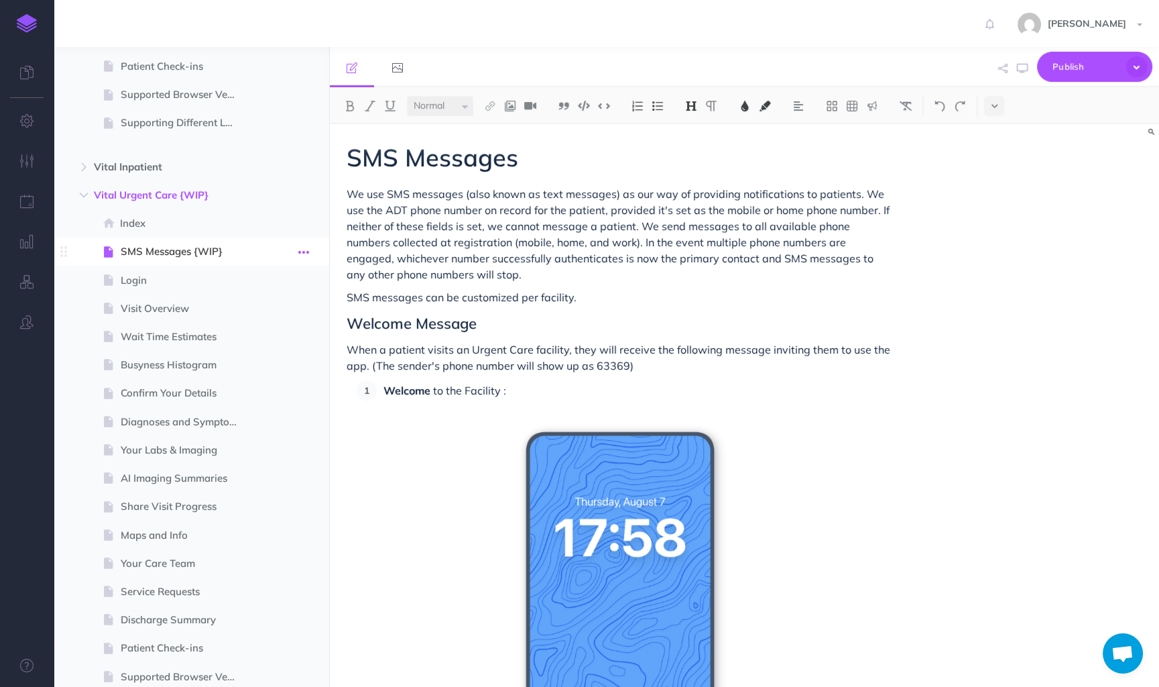
click at [300, 253] on icon "button" at bounding box center [303, 252] width 11 height 16
click at [259, 337] on link "Settings" at bounding box center [265, 342] width 101 height 22
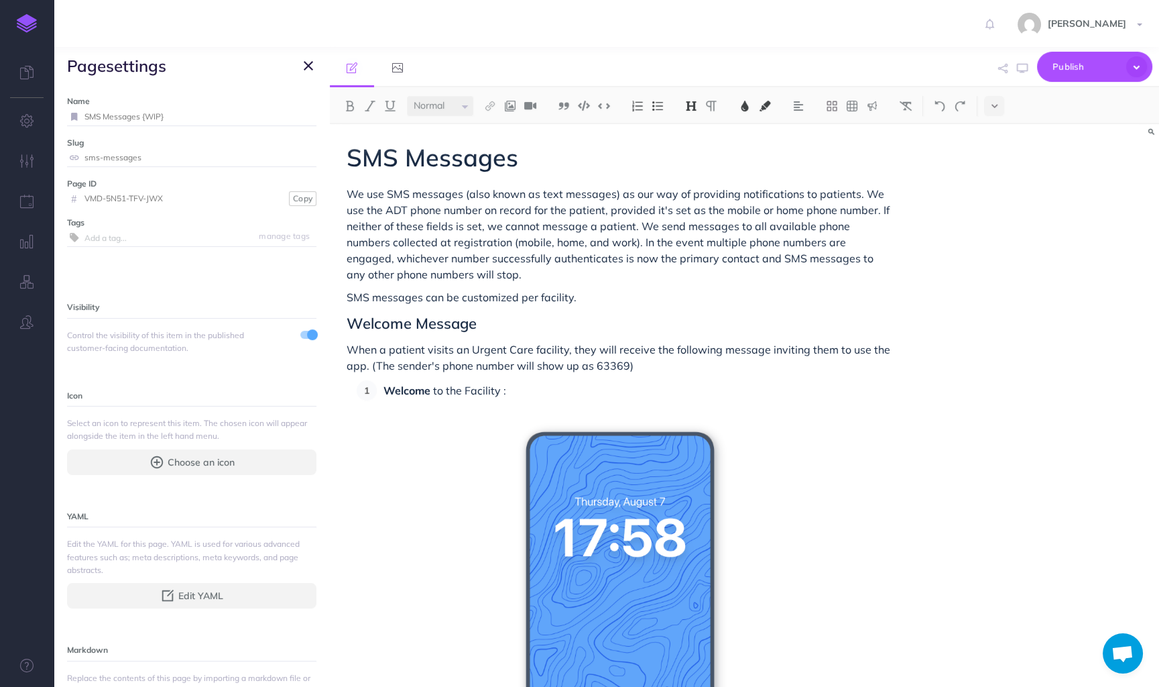
drag, startPoint x: 147, startPoint y: 117, endPoint x: 184, endPoint y: 117, distance: 37.6
click at [184, 117] on input "SMS Messages {WIP}" at bounding box center [200, 116] width 232 height 17
type input "SMS Messages"
click at [304, 115] on small "Save" at bounding box center [300, 116] width 17 height 10
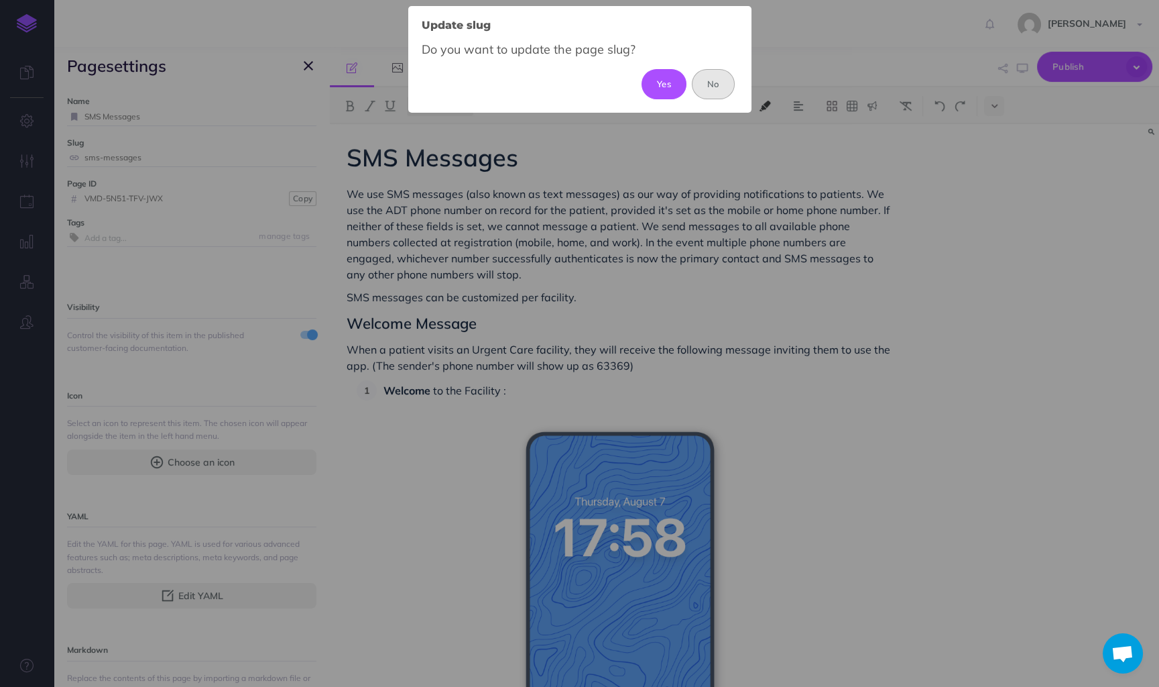
click at [708, 79] on button "No" at bounding box center [714, 84] width 44 height 30
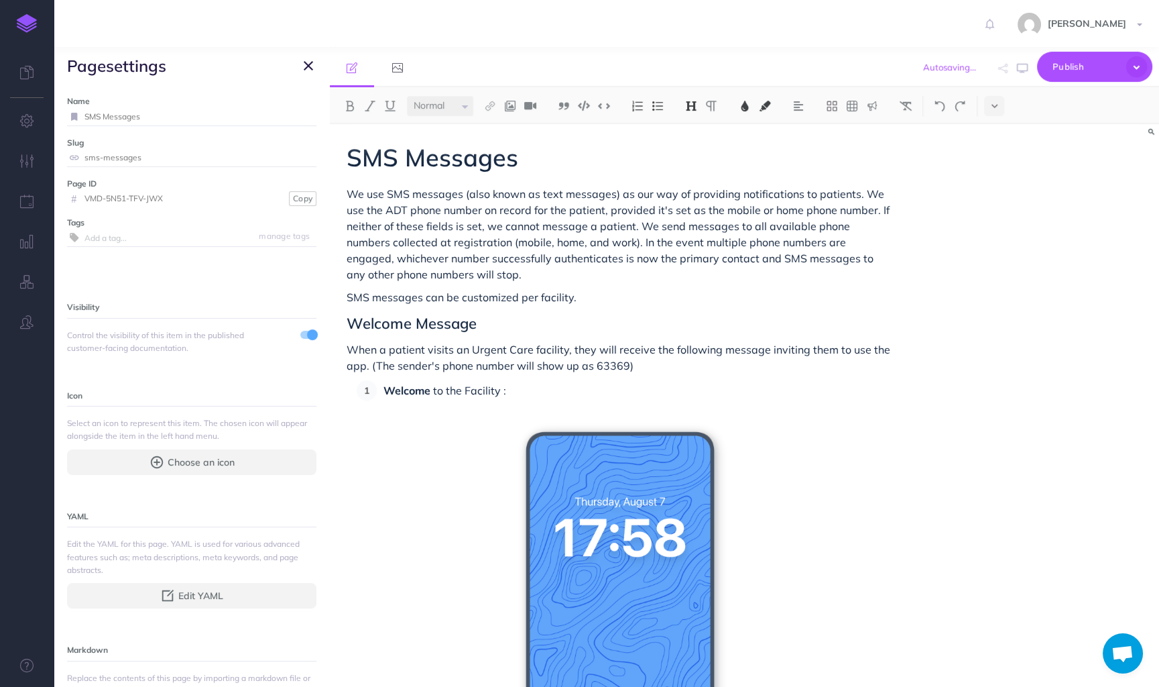
click at [312, 66] on icon "button" at bounding box center [308, 66] width 9 height 16
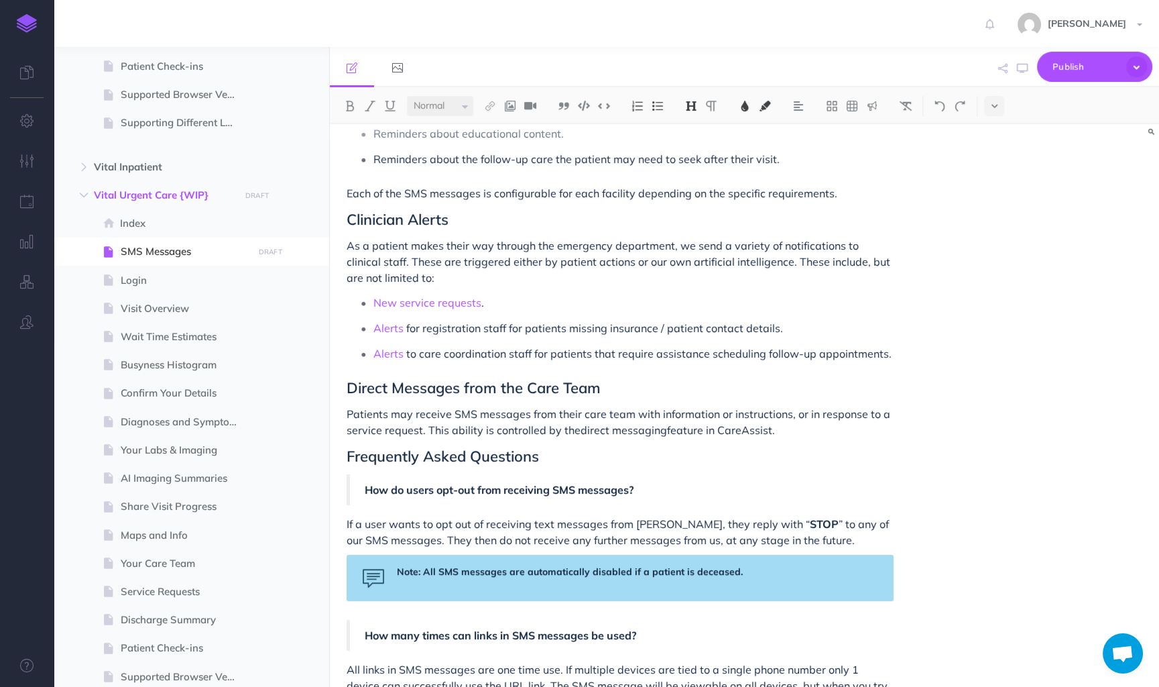
scroll to position [1332, 0]
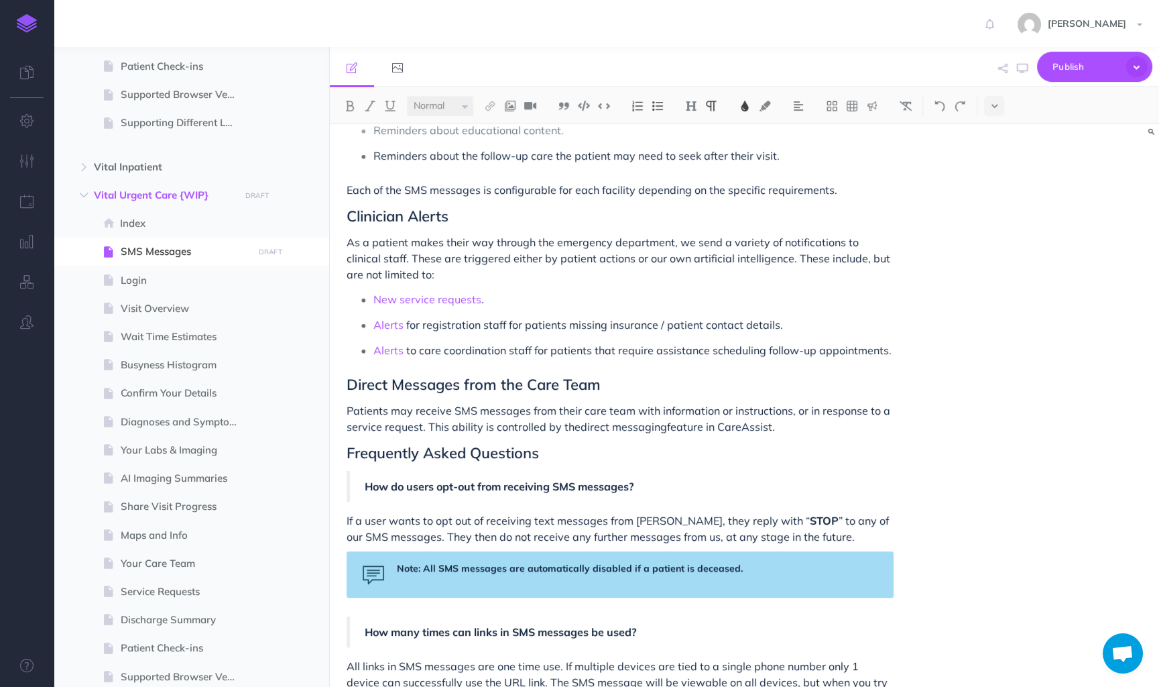
click at [562, 404] on span "Patients may receive SMS messages from their care team with information or inst…" at bounding box center [620, 419] width 547 height 30
click at [819, 408] on p "Patients may receive SMS messages from their care team with information or inst…" at bounding box center [620, 418] width 547 height 32
drag, startPoint x: 821, startPoint y: 408, endPoint x: 343, endPoint y: 369, distance: 479.1
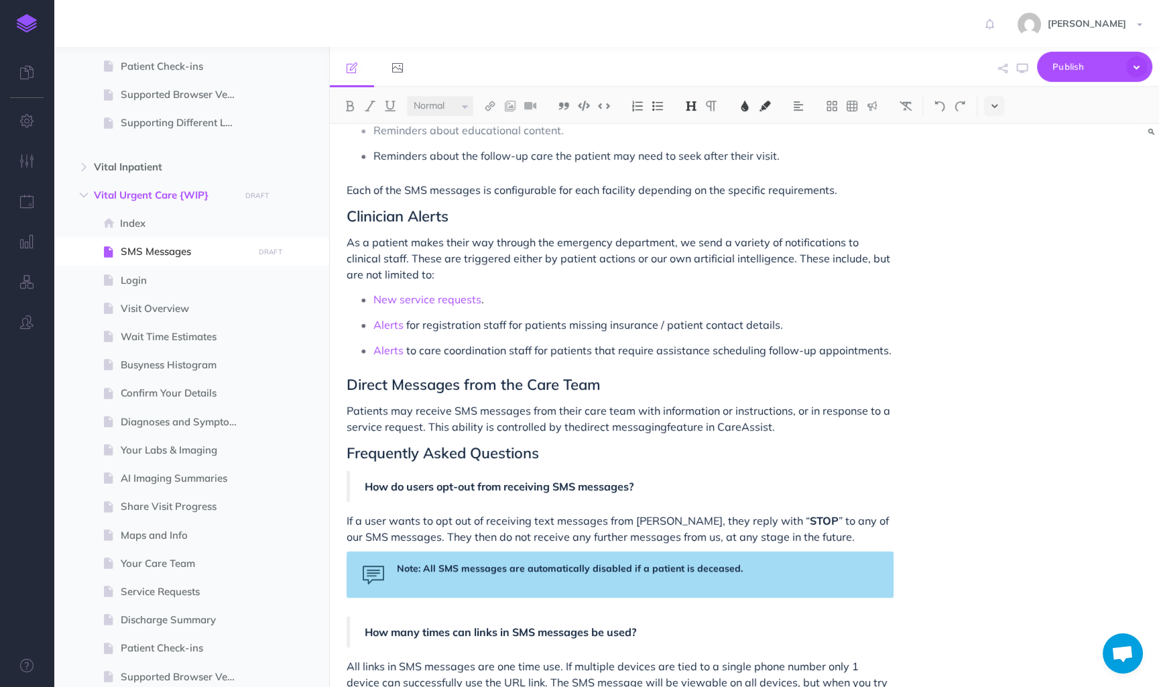
click at [992, 99] on button at bounding box center [994, 106] width 20 height 20
click at [744, 404] on span "Patients may receive SMS messages from their care team with information or inst…" at bounding box center [620, 419] width 547 height 30
drag, startPoint x: 789, startPoint y: 408, endPoint x: 335, endPoint y: 398, distance: 454.7
click at [306, 253] on icon "button" at bounding box center [303, 252] width 11 height 16
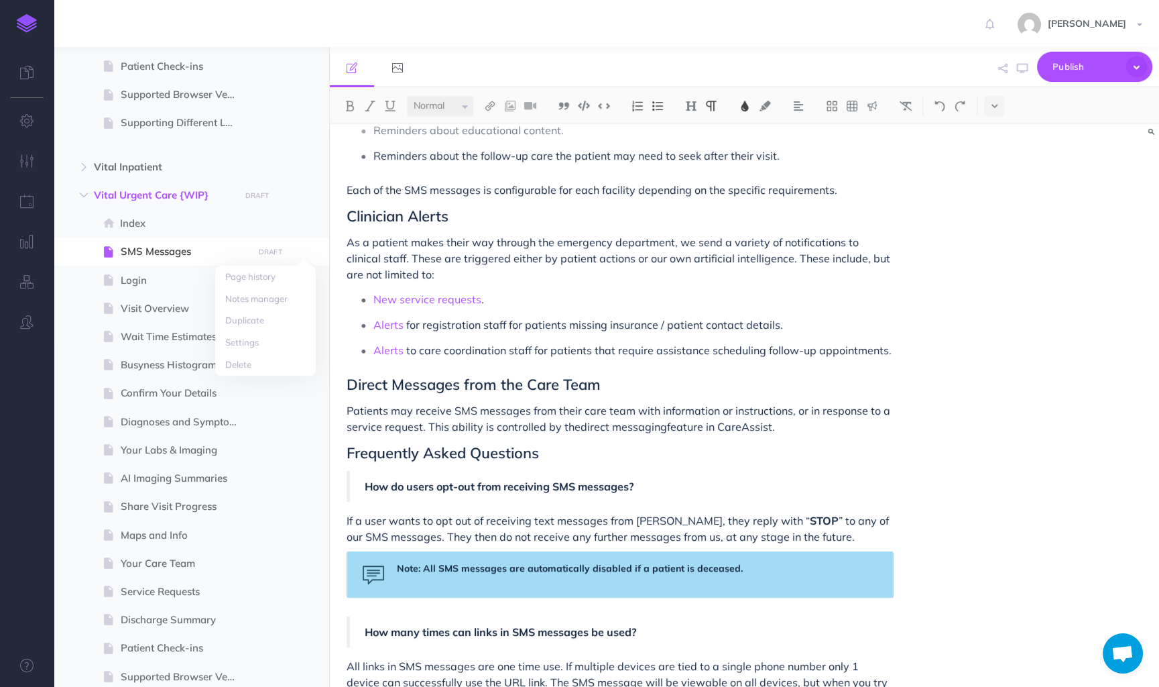
click at [935, 157] on div "SMS Messages We use SMS messages (also known as text messages) as our way of pr…" at bounding box center [744, 405] width 829 height 563
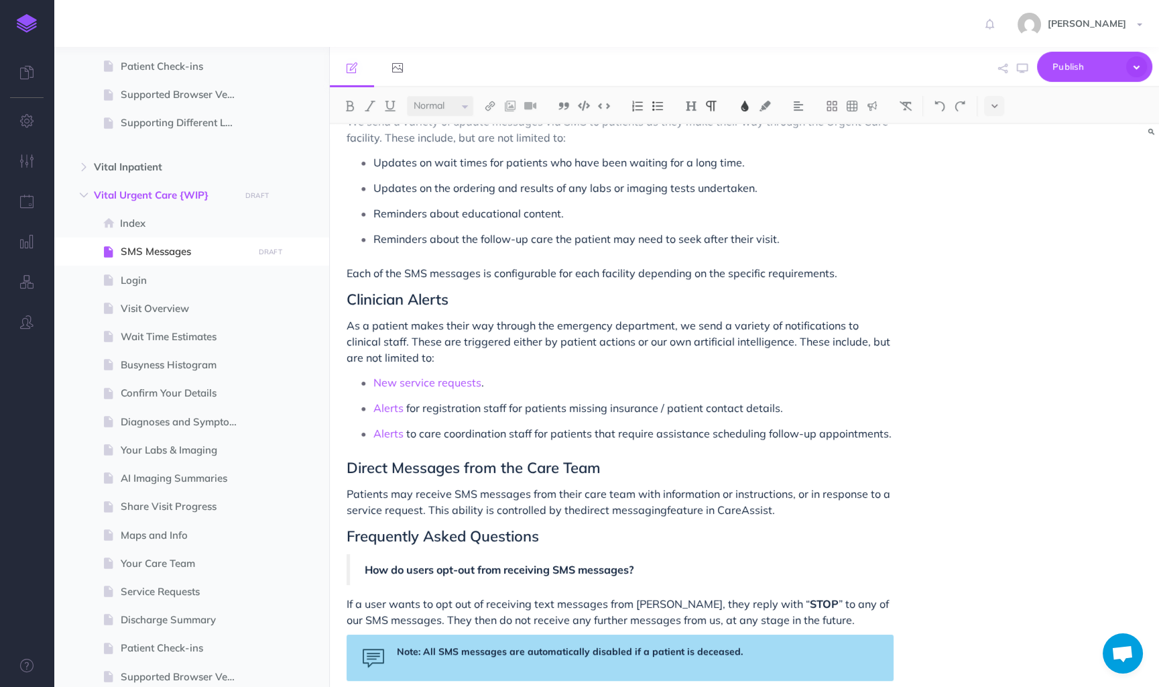
scroll to position [1250, 0]
drag, startPoint x: 858, startPoint y: 487, endPoint x: 341, endPoint y: 282, distance: 556.2
click at [405, 110] on div at bounding box center [373, 106] width 67 height 20
drag, startPoint x: 779, startPoint y: 489, endPoint x: 339, endPoint y: 282, distance: 486.2
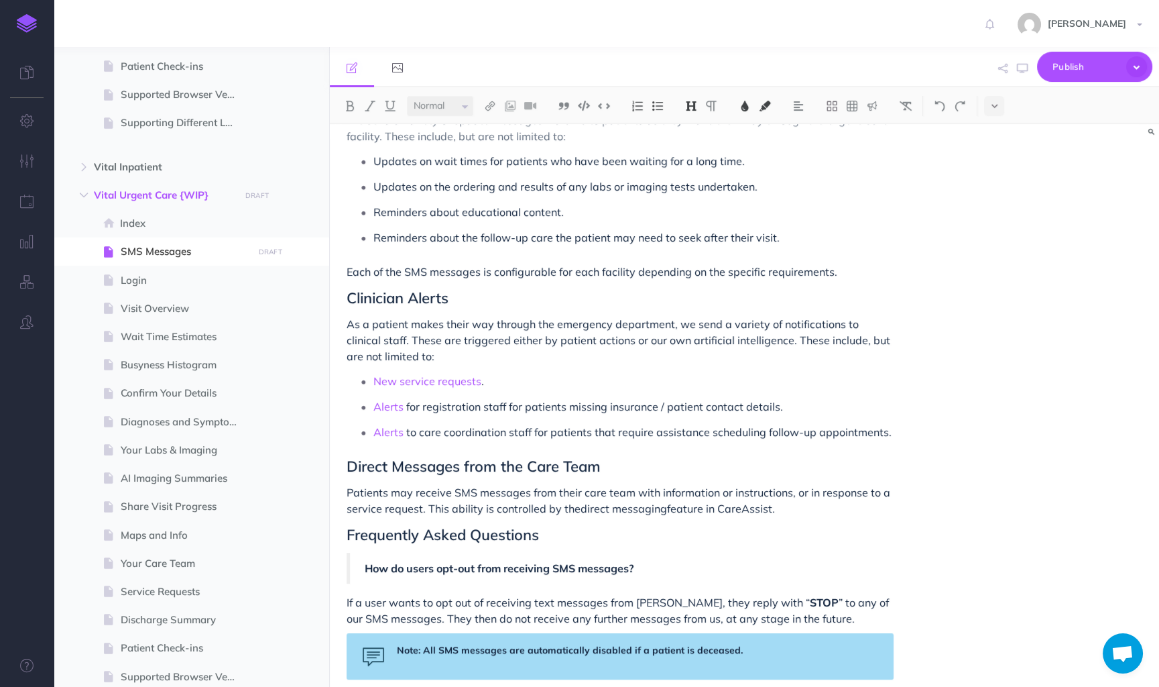
click at [998, 104] on button at bounding box center [994, 106] width 20 height 20
click at [997, 125] on img at bounding box center [994, 129] width 12 height 11
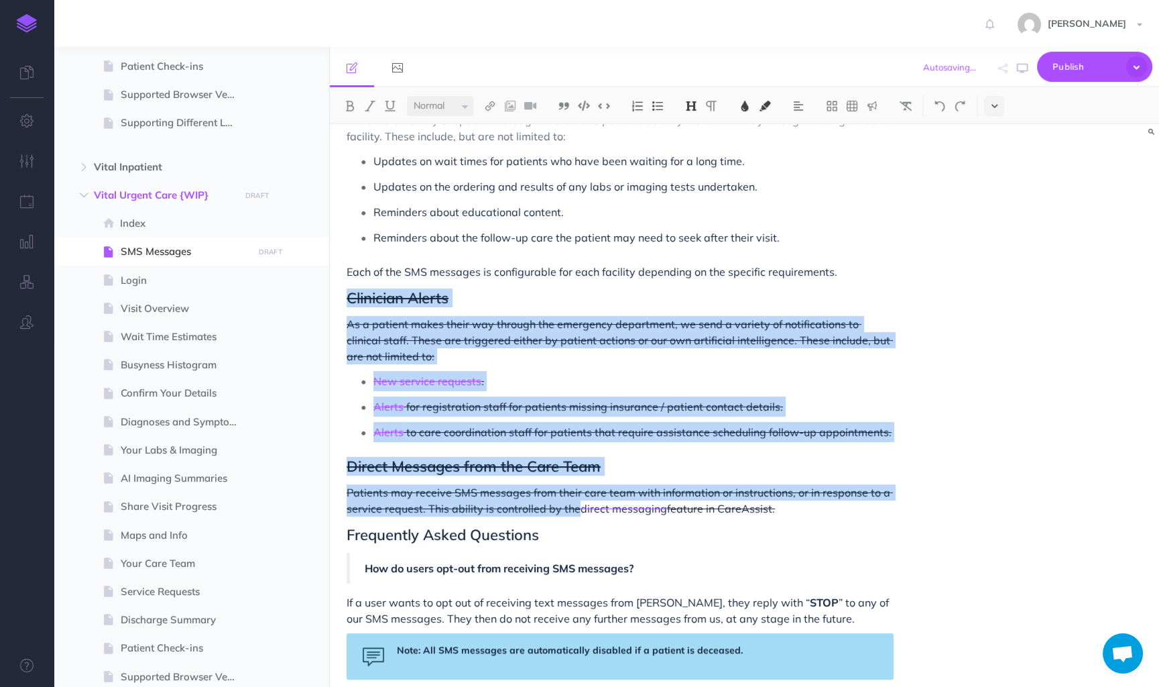
click at [997, 111] on button at bounding box center [994, 106] width 20 height 20
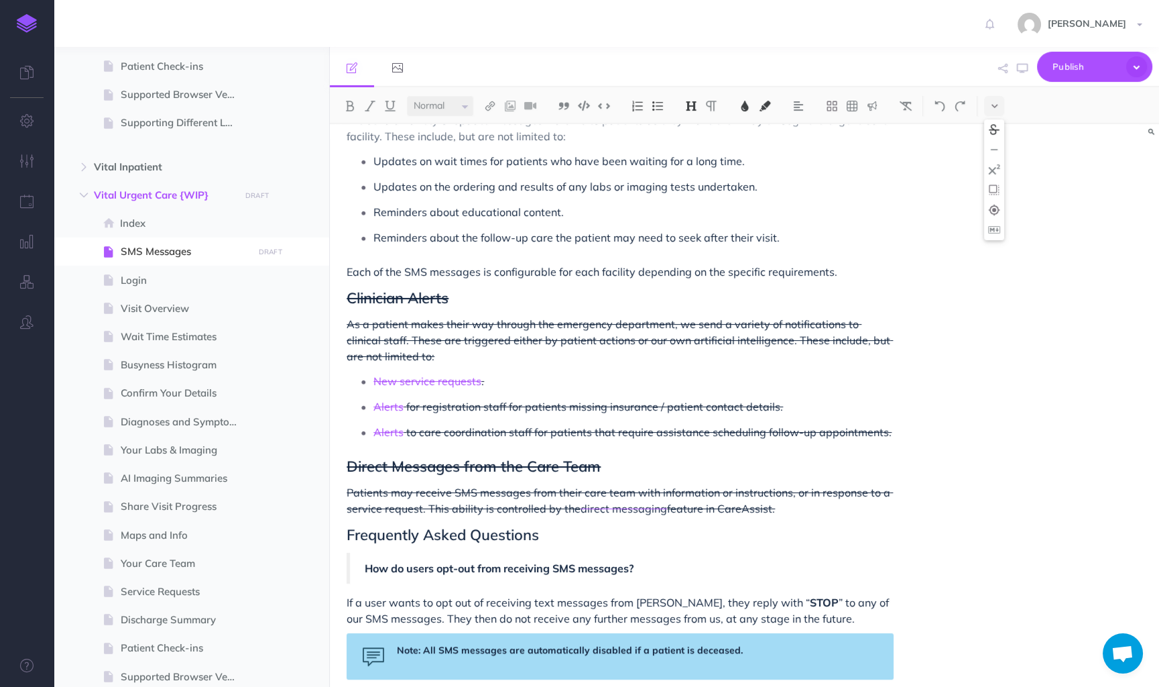
click at [984, 386] on div "SMS Messages We use SMS messages (also known as text messages) as our way of pr…" at bounding box center [744, 405] width 829 height 563
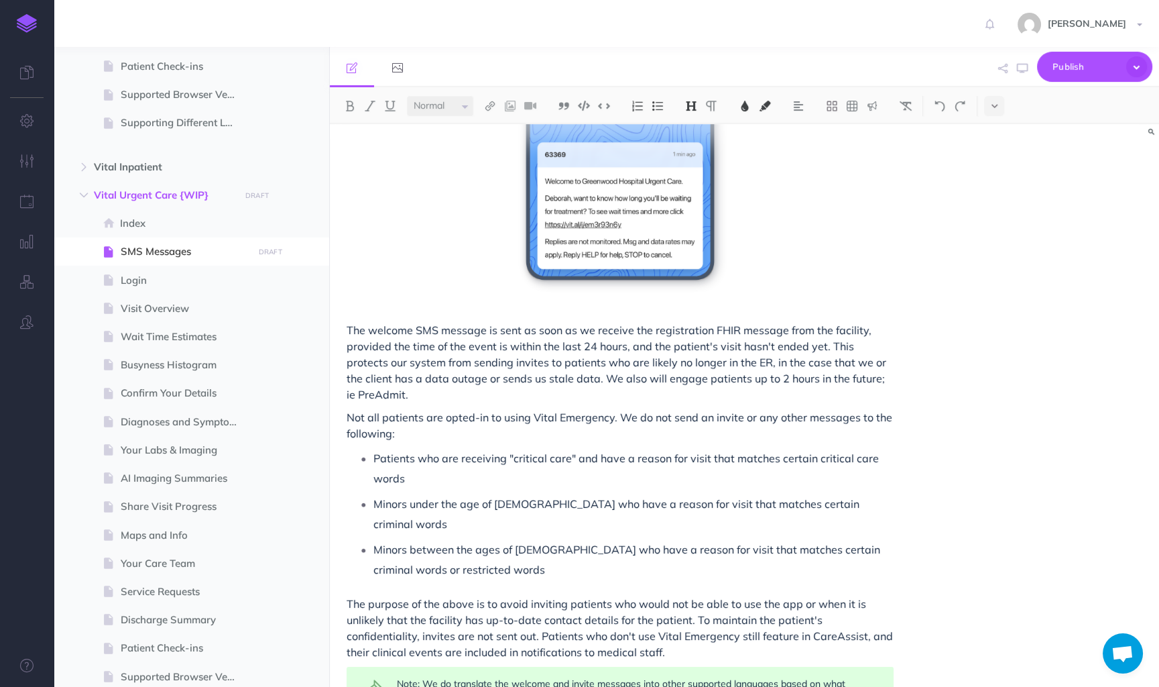
scroll to position [557, 0]
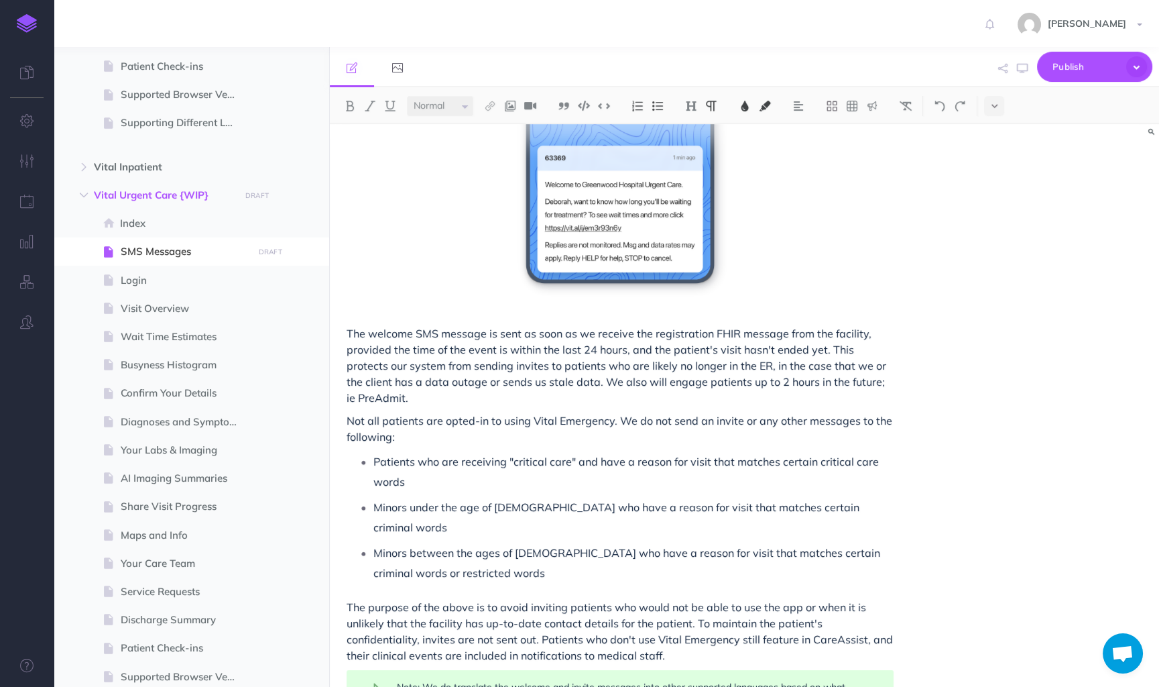
click at [430, 406] on div "SMS Messages We use SMS messages (also known as text messages) as our way of pr…" at bounding box center [620, 678] width 581 height 2222
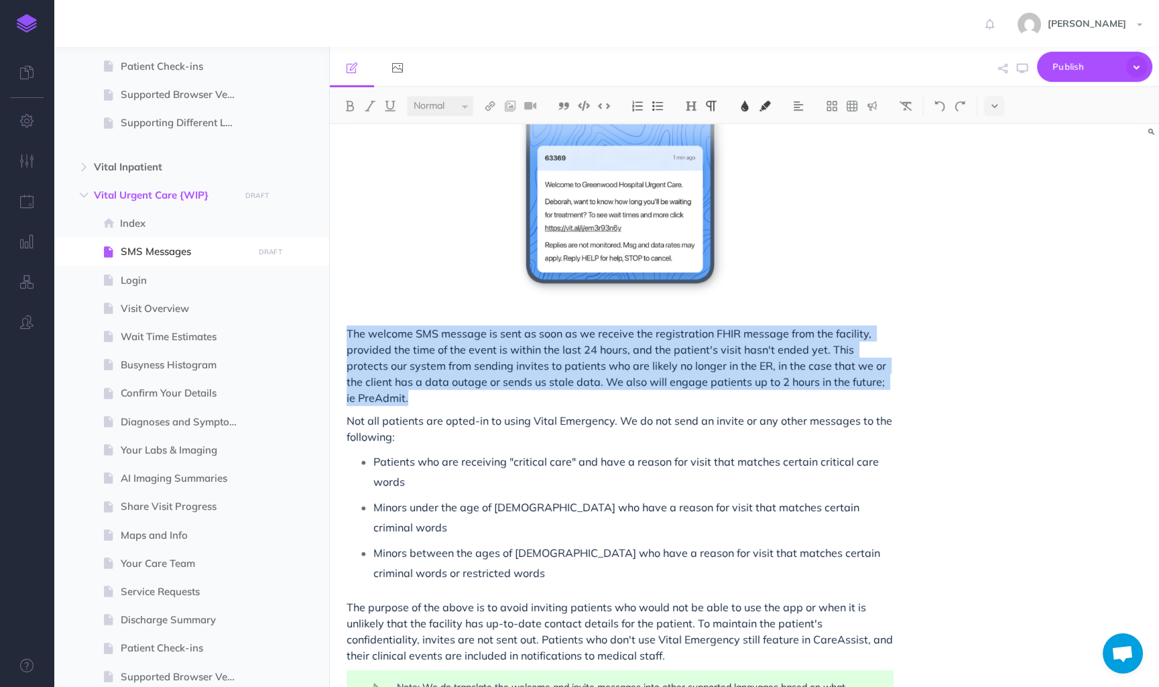
drag, startPoint x: 430, startPoint y: 394, endPoint x: 336, endPoint y: 339, distance: 109.0
click at [336, 339] on div "SMS Messages We use SMS messages (also known as text messages) as our way of pr…" at bounding box center [620, 678] width 581 height 2222
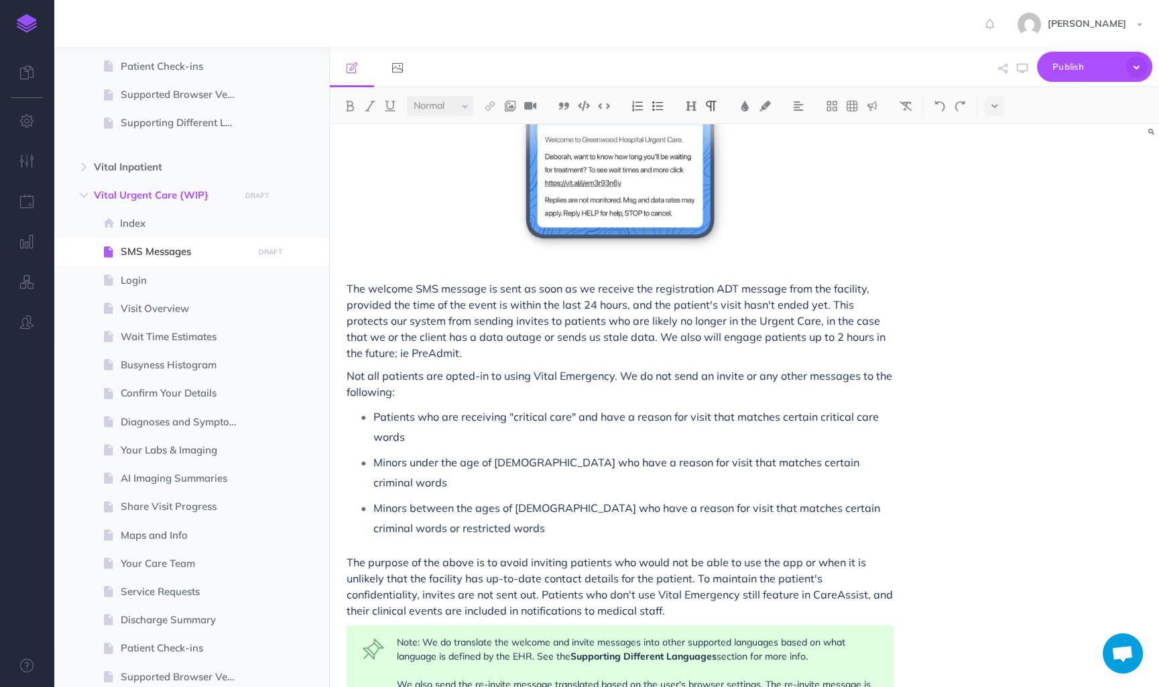
scroll to position [600, 0]
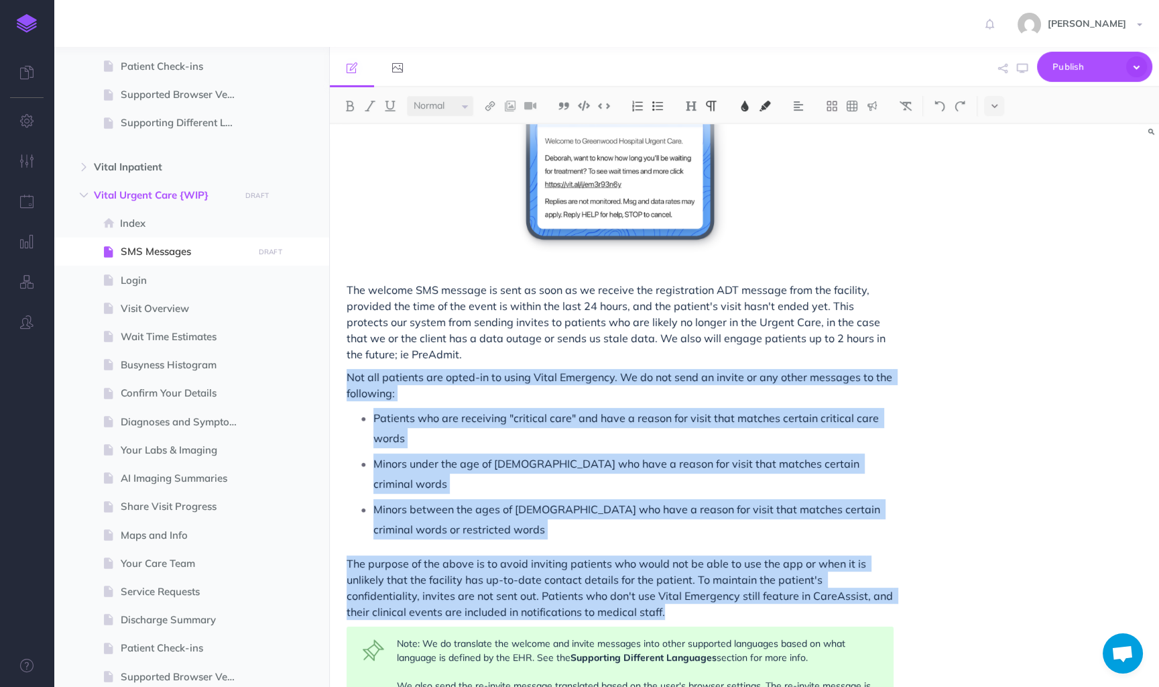
drag, startPoint x: 616, startPoint y: 589, endPoint x: 337, endPoint y: 380, distance: 348.2
click at [337, 380] on div "SMS Messages We use SMS messages (also known as text messages) as our way of pr…" at bounding box center [620, 635] width 581 height 2222
click at [996, 104] on icon at bounding box center [995, 105] width 6 height 9
click at [999, 128] on img at bounding box center [994, 129] width 12 height 11
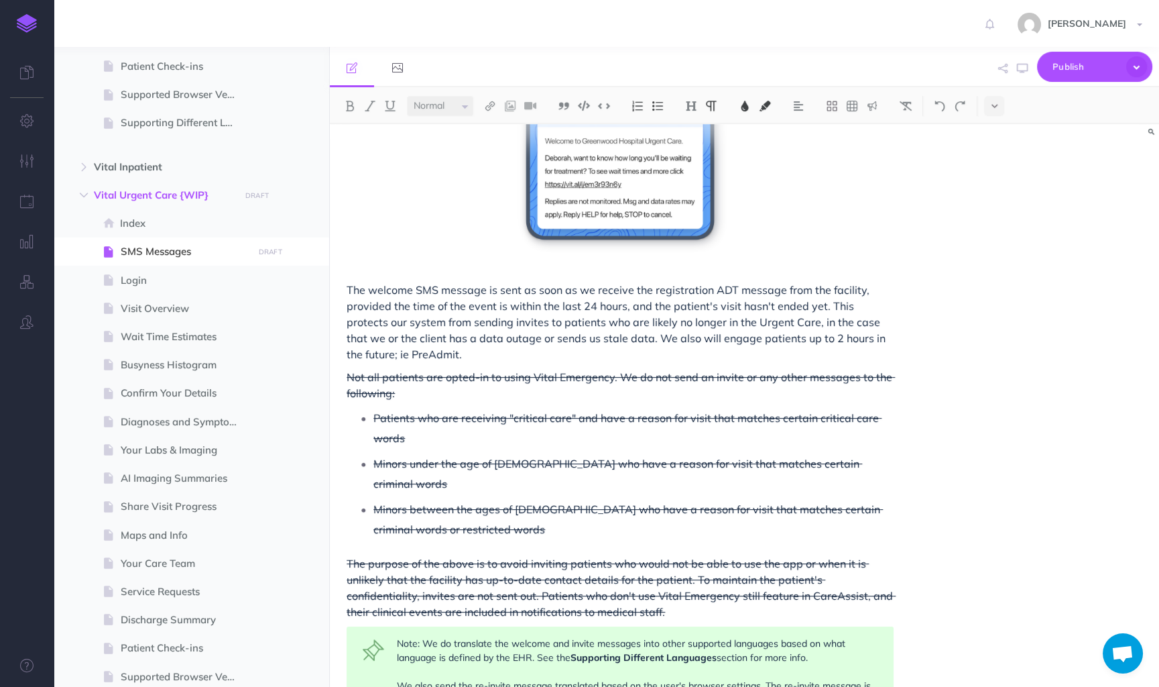
click at [999, 312] on div "SMS Messages We use SMS messages (also known as text messages) as our way of pr…" at bounding box center [744, 405] width 829 height 563
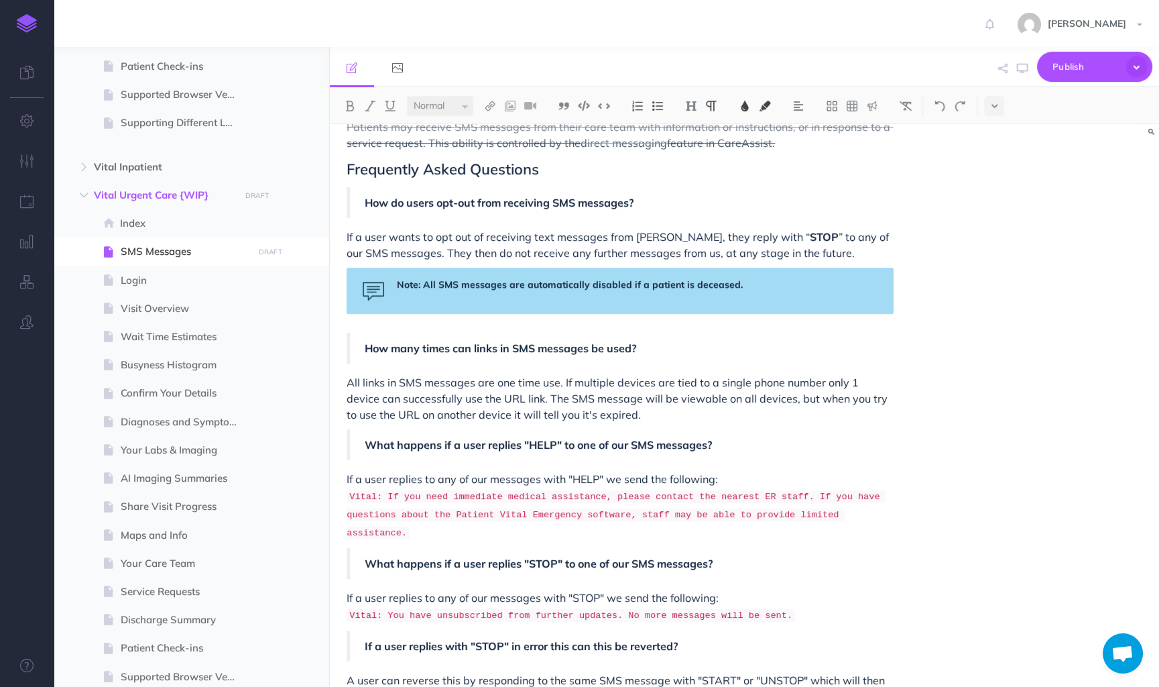
scroll to position [1634, 0]
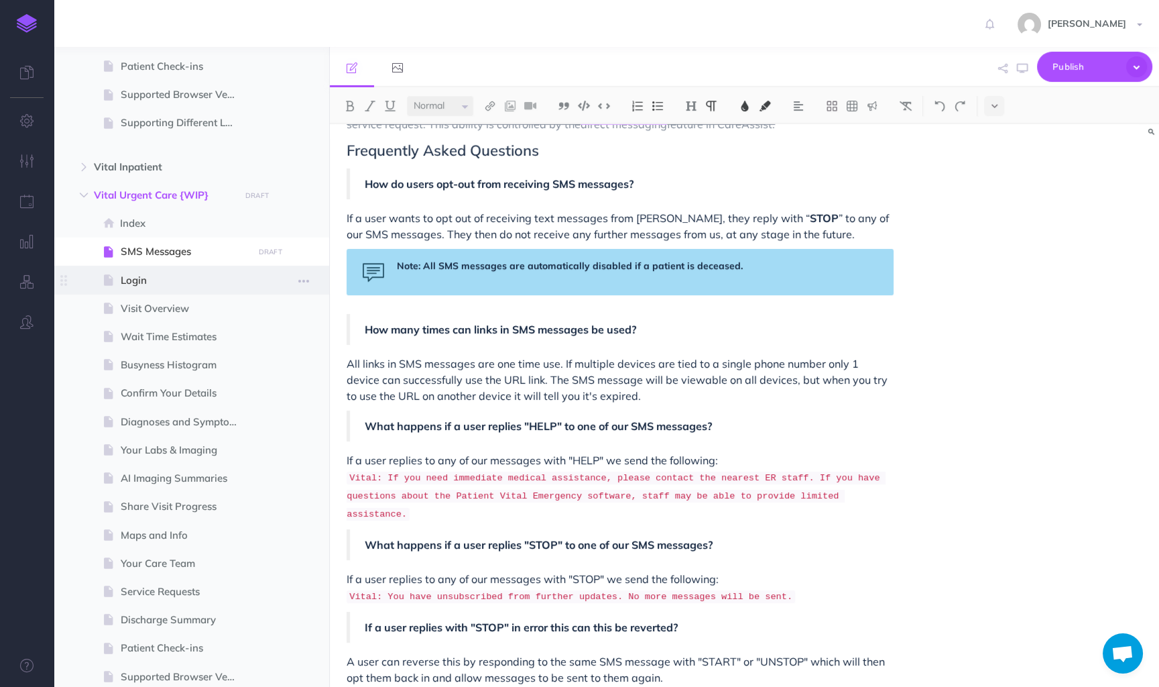
click at [192, 276] on span "Login" at bounding box center [185, 280] width 128 height 16
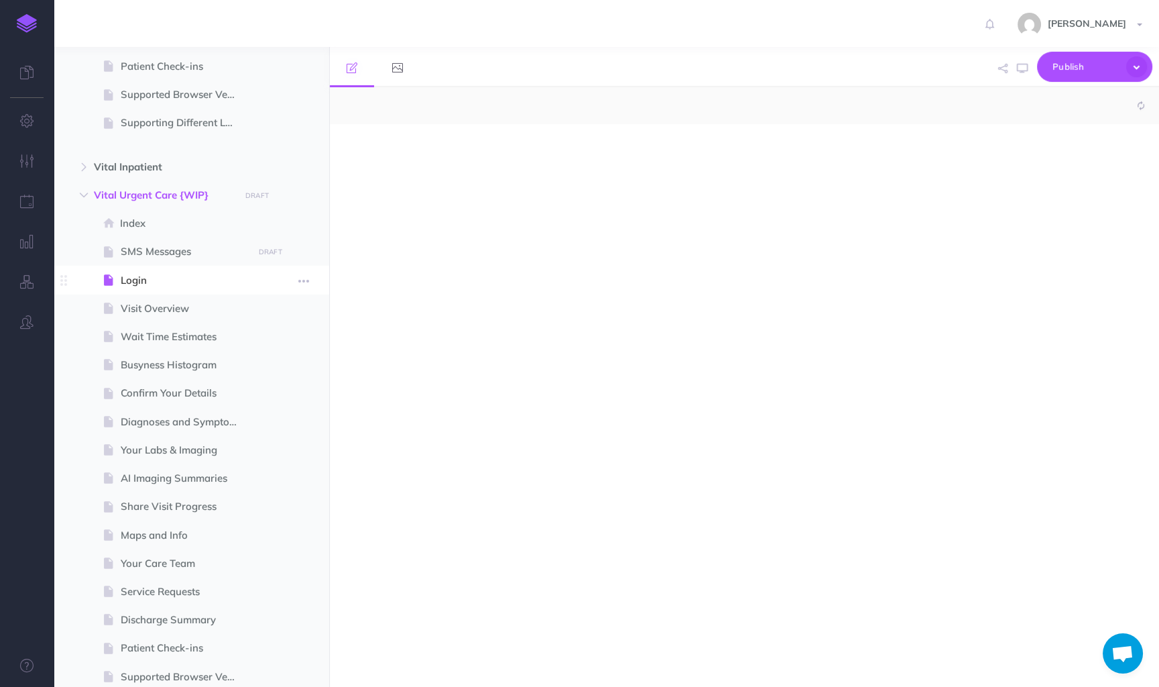
select select "null"
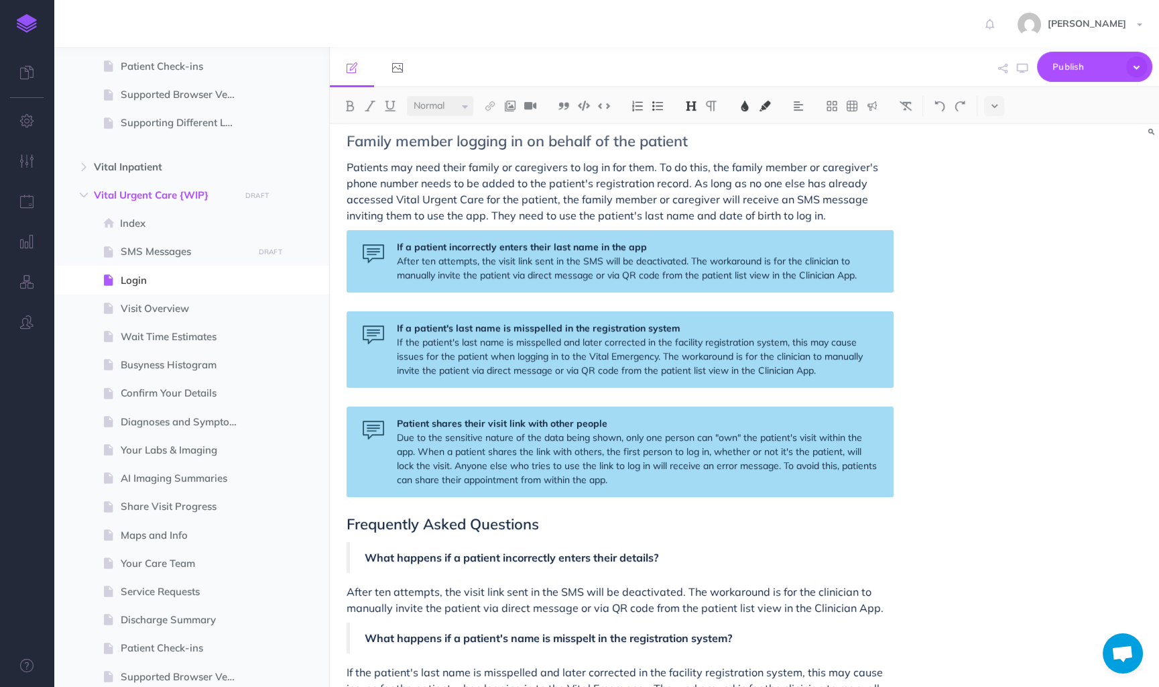
scroll to position [713, 0]
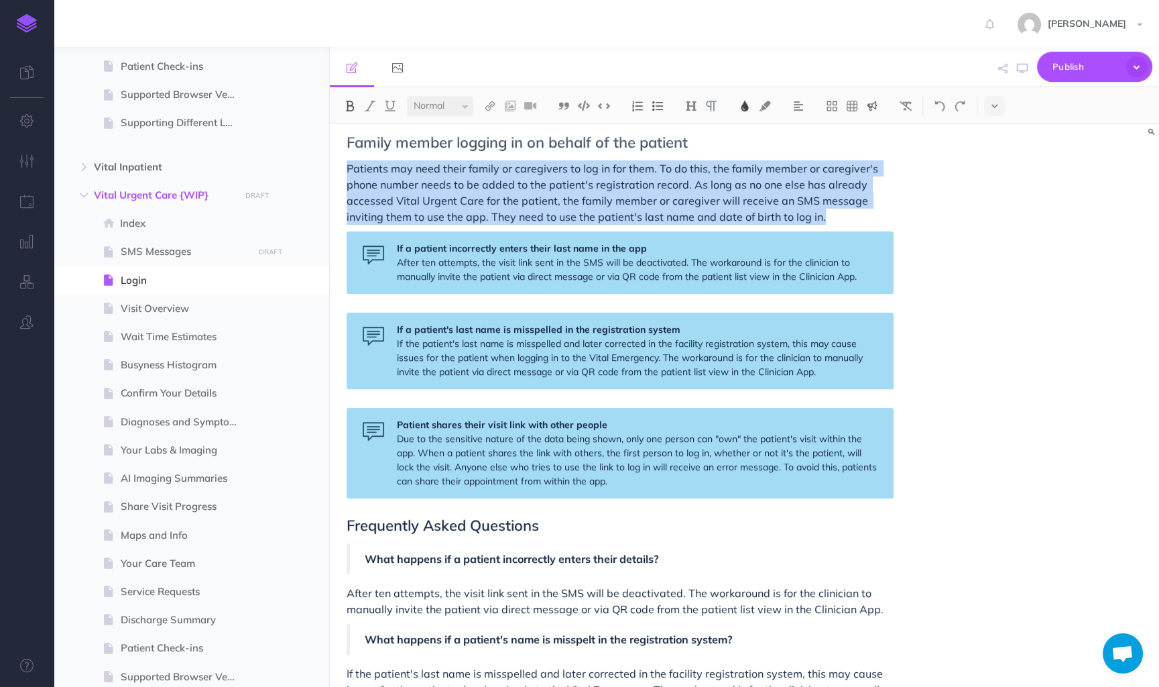
click at [861, 278] on div "If a patient incorrectly enters their last name in the app After ten attempts, …" at bounding box center [620, 262] width 547 height 62
click at [758, 276] on span "After ten attempts, the visit link sent in the SMS will be deactivated. The wor…" at bounding box center [627, 269] width 460 height 26
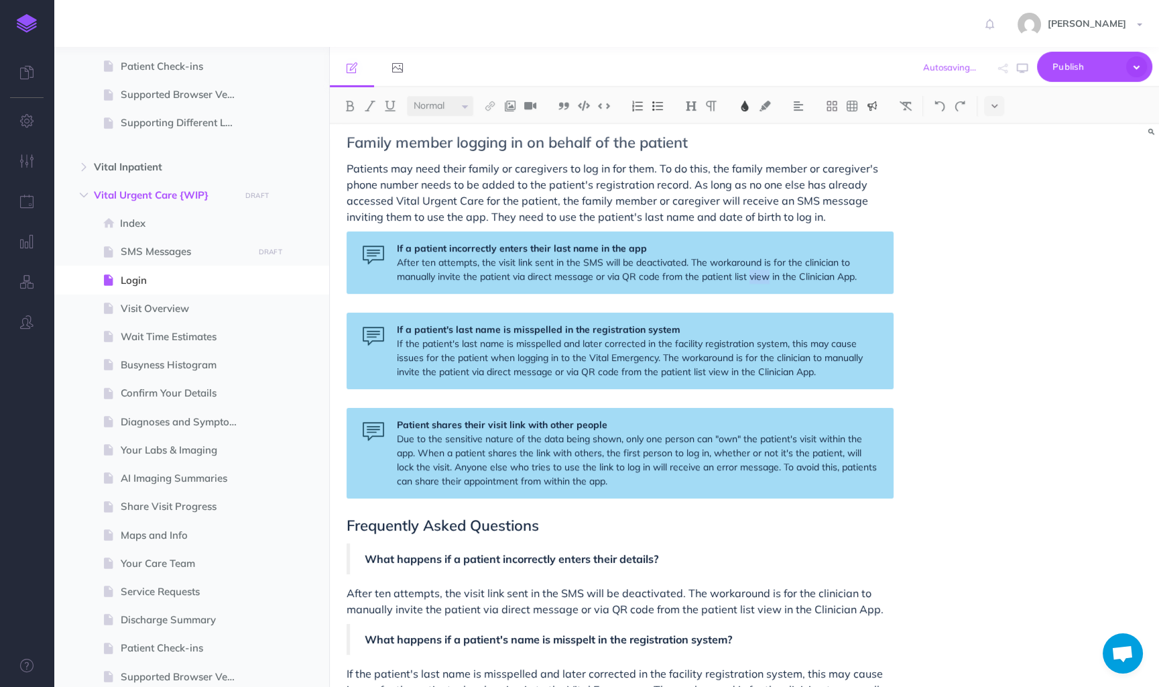
click at [758, 276] on span "After ten attempts, the visit link sent in the SMS will be deactivated. The wor…" at bounding box center [627, 269] width 460 height 26
click at [990, 103] on button at bounding box center [994, 106] width 20 height 20
click at [998, 127] on img at bounding box center [994, 129] width 12 height 11
click at [639, 355] on span "If the patient's last name is misspelled and later corrected in the facility re…" at bounding box center [631, 357] width 469 height 40
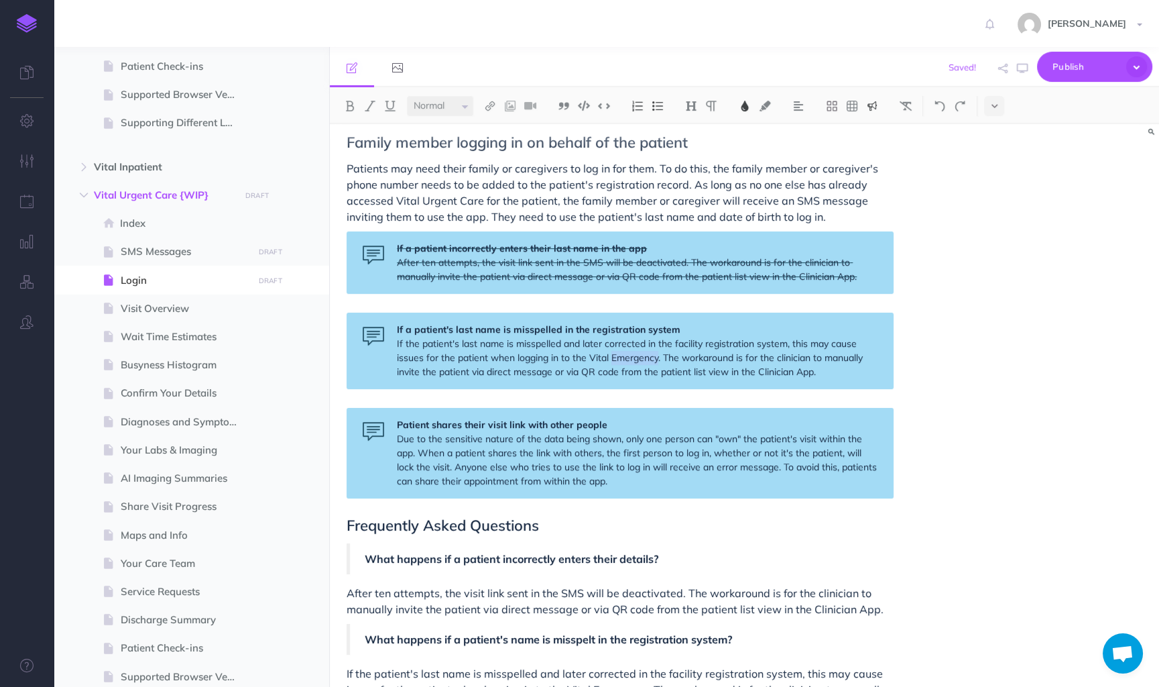
click at [639, 355] on span "If the patient's last name is misspelled and later corrected in the facility re…" at bounding box center [631, 357] width 469 height 40
click at [896, 353] on div "Login Once a user has clicked on an link sent in one of our messages, they will…" at bounding box center [620, 212] width 581 height 1603
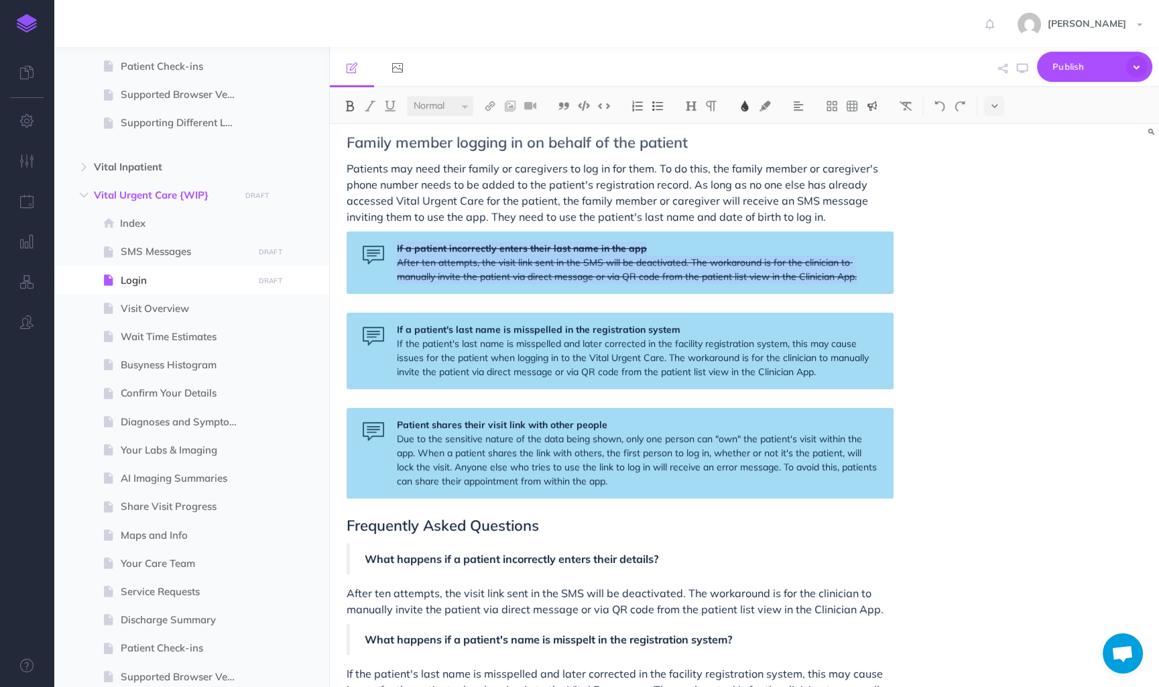
click at [778, 365] on span "If the patient's last name is misspelled and later corrected in the facility re…" at bounding box center [634, 357] width 475 height 40
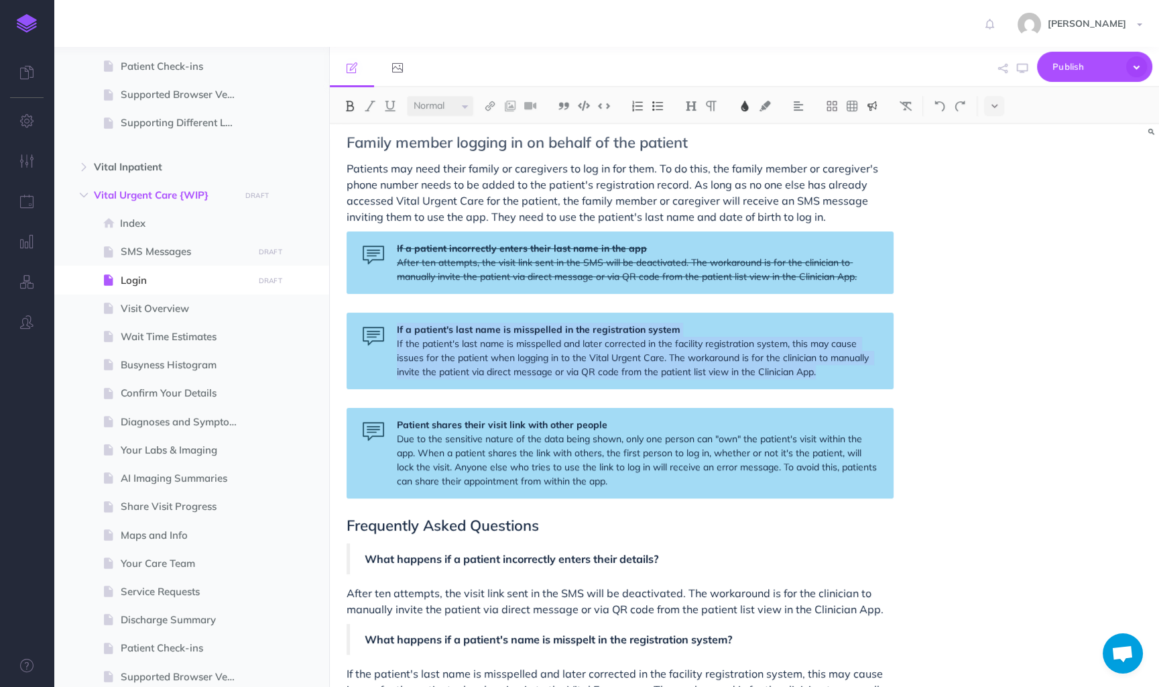
click at [778, 365] on span "If the patient's last name is misspelled and later corrected in the facility re…" at bounding box center [634, 357] width 475 height 40
click at [994, 111] on button at bounding box center [994, 106] width 20 height 20
click at [992, 124] on img at bounding box center [994, 129] width 12 height 11
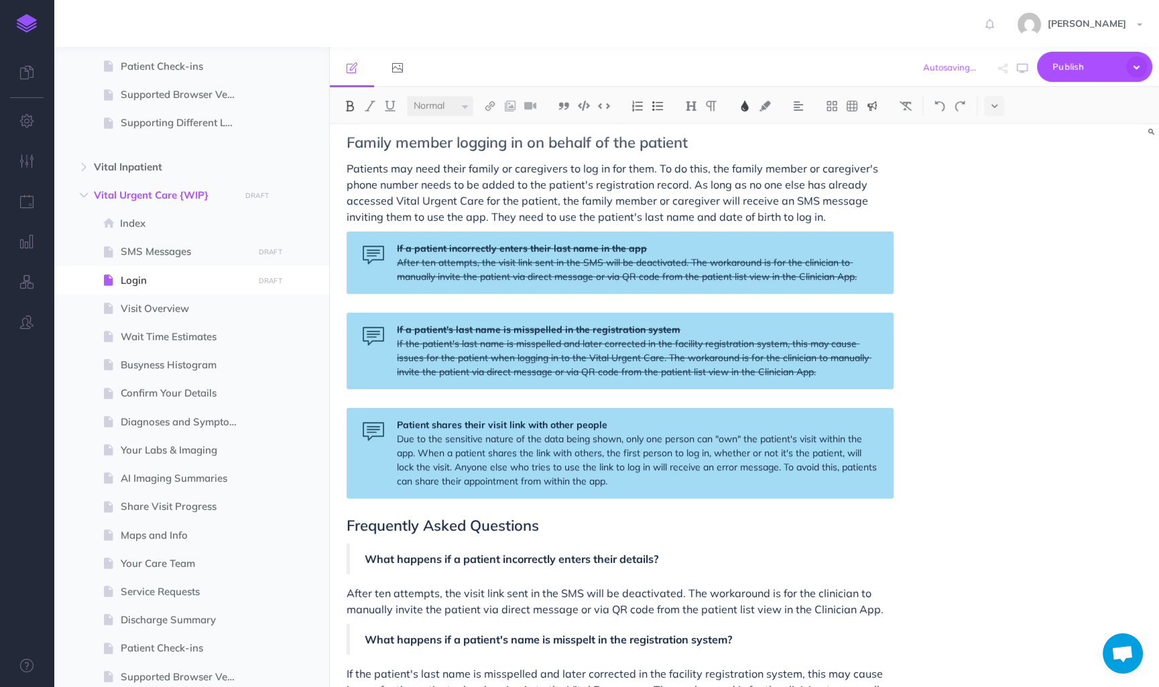
click at [1012, 330] on div "Login Once a user has clicked on an link sent in one of our messages, they will…" at bounding box center [744, 405] width 829 height 563
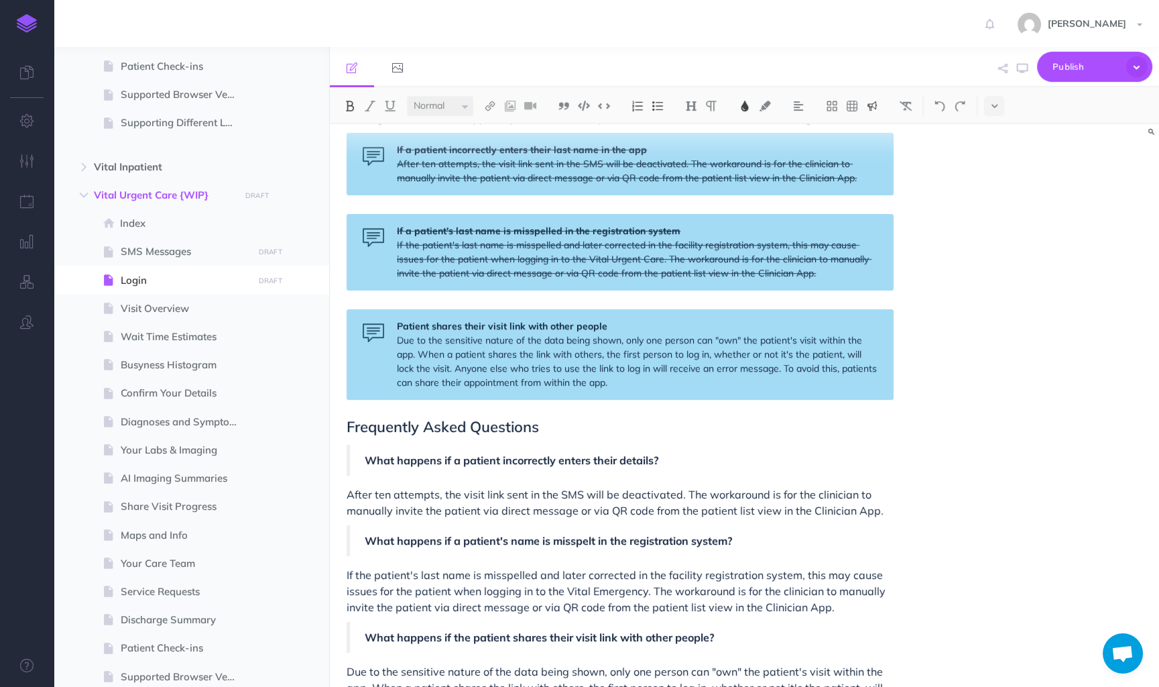
scroll to position [813, 0]
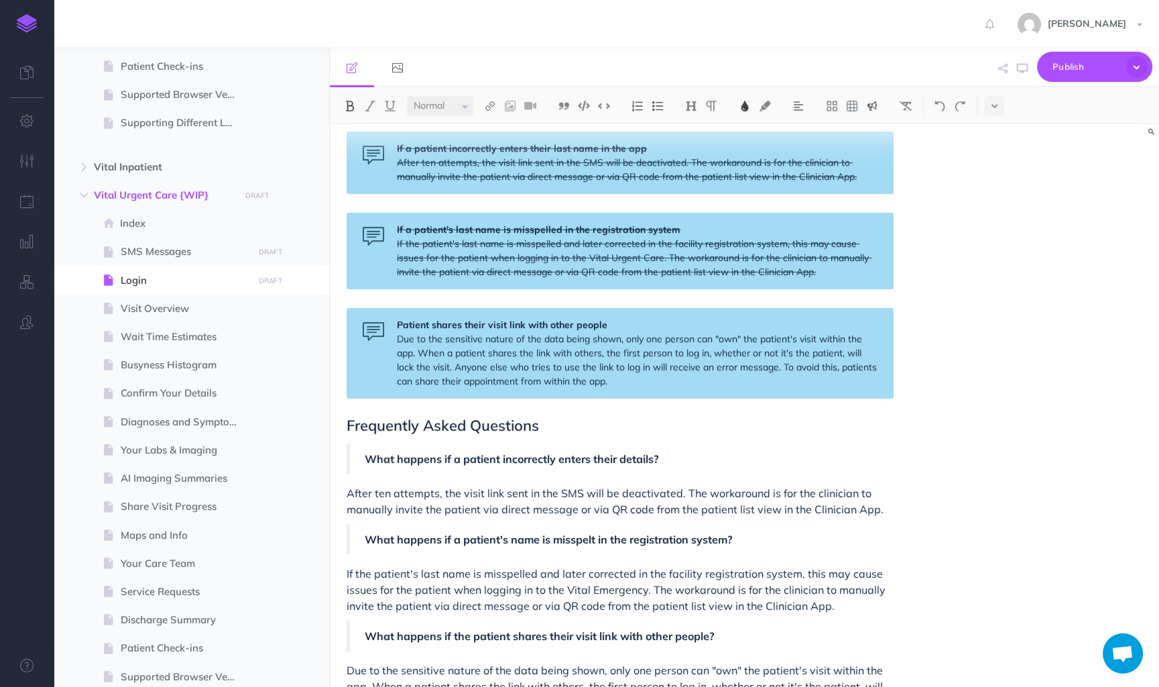
click at [579, 361] on span "Due to the sensitive nature of the data being shown, only one person can "own" …" at bounding box center [638, 360] width 483 height 54
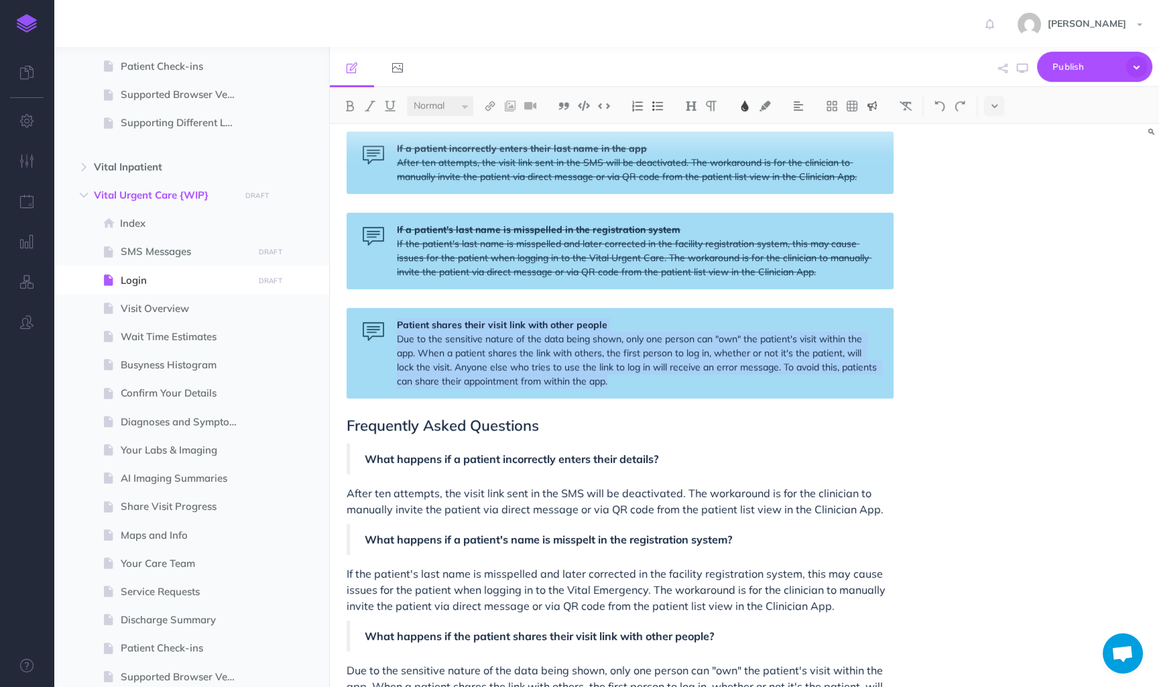
click at [579, 361] on span "Due to the sensitive nature of the data being shown, only one person can "own" …" at bounding box center [638, 360] width 483 height 54
click at [997, 108] on icon at bounding box center [995, 105] width 6 height 9
click at [994, 125] on img at bounding box center [994, 129] width 12 height 11
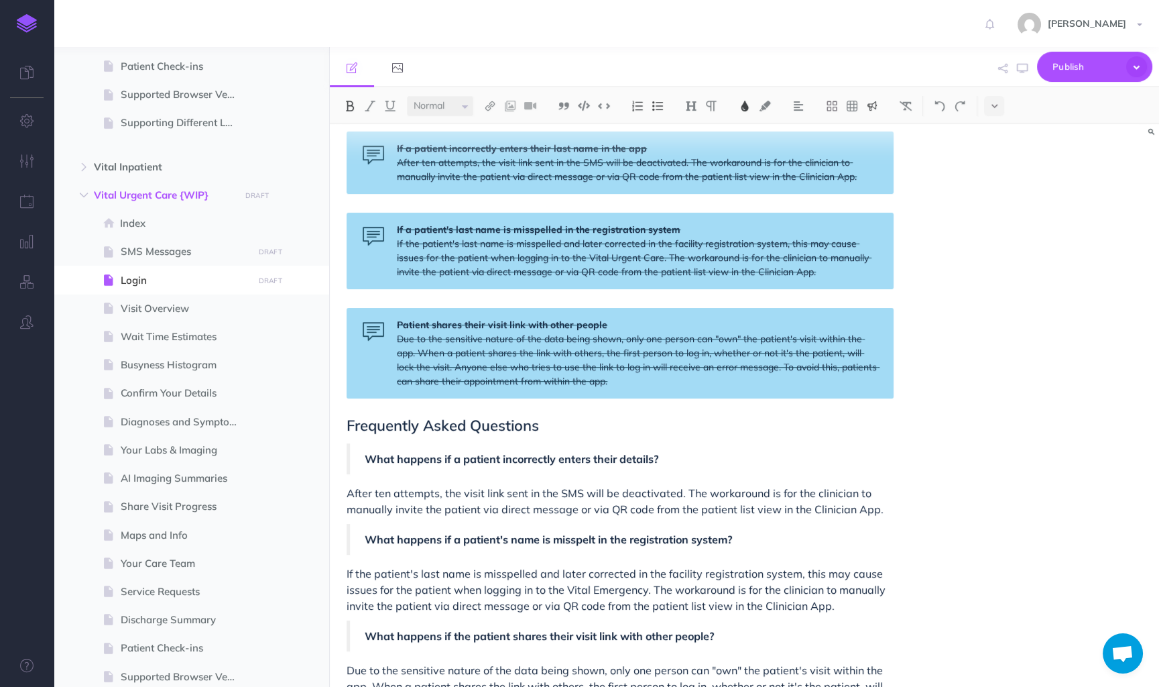
click at [1012, 333] on div "Login Once a user has clicked on an link sent in one of our messages, they will…" at bounding box center [744, 405] width 829 height 563
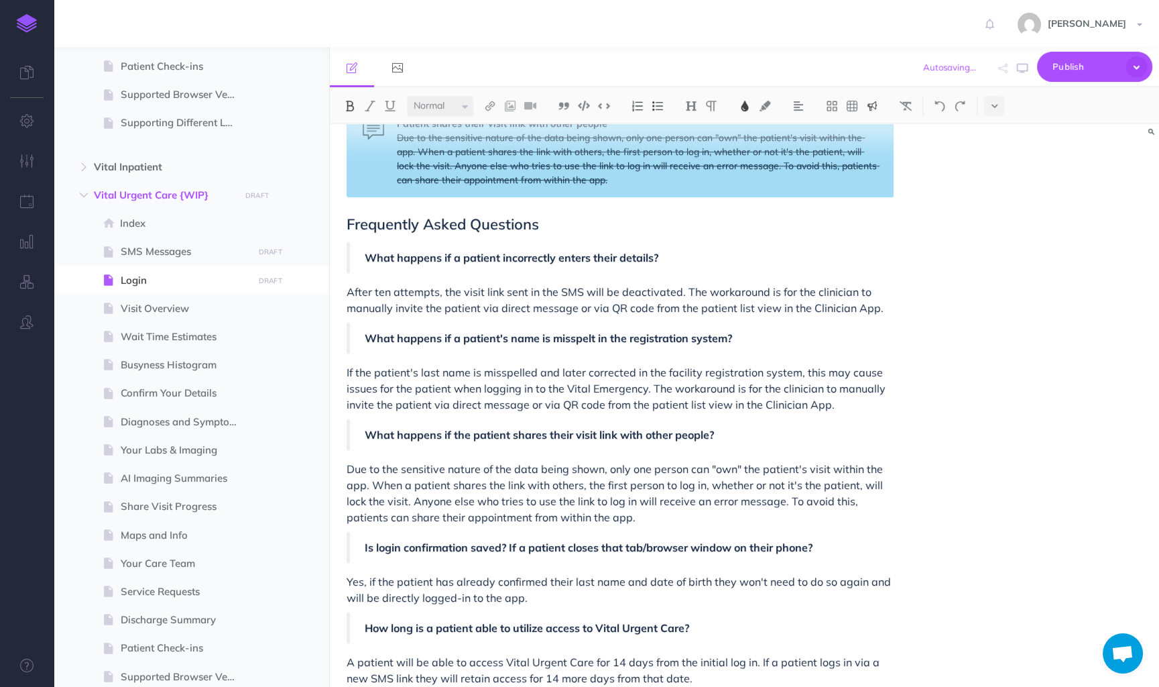
scroll to position [1026, 0]
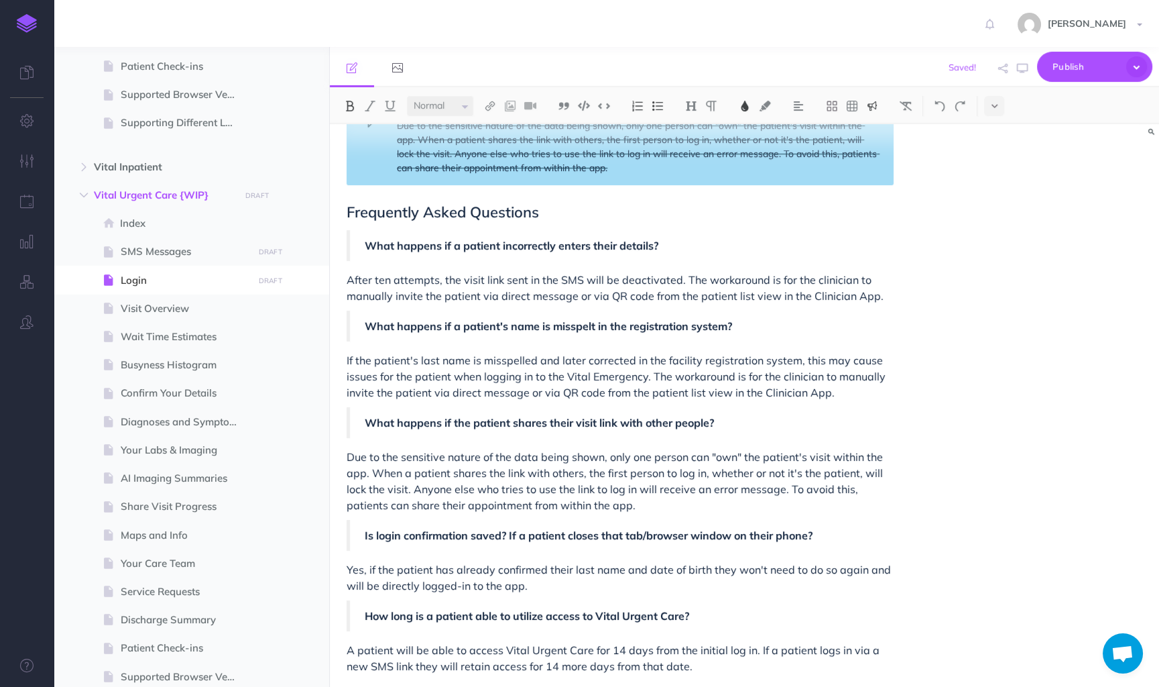
click at [911, 301] on div "Login Once a user has clicked on an link sent in one of our messages, they will…" at bounding box center [744, 405] width 829 height 563
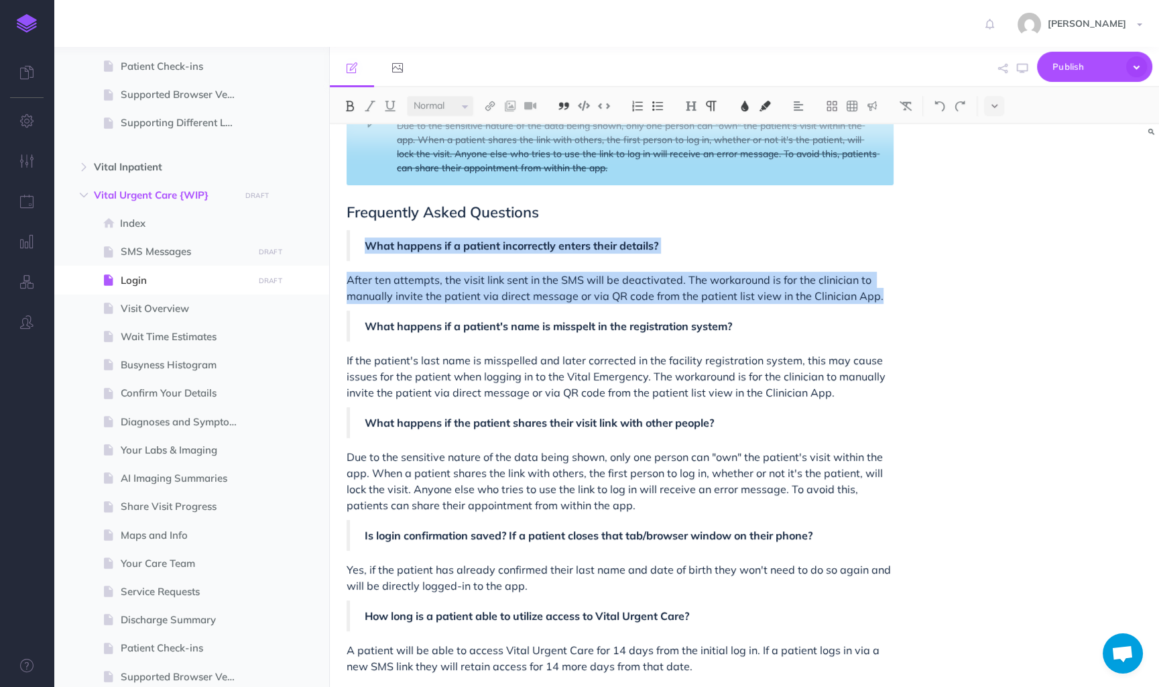
drag, startPoint x: 878, startPoint y: 301, endPoint x: 369, endPoint y: 247, distance: 511.8
click at [998, 104] on button at bounding box center [994, 106] width 20 height 20
click at [997, 127] on img at bounding box center [994, 129] width 12 height 11
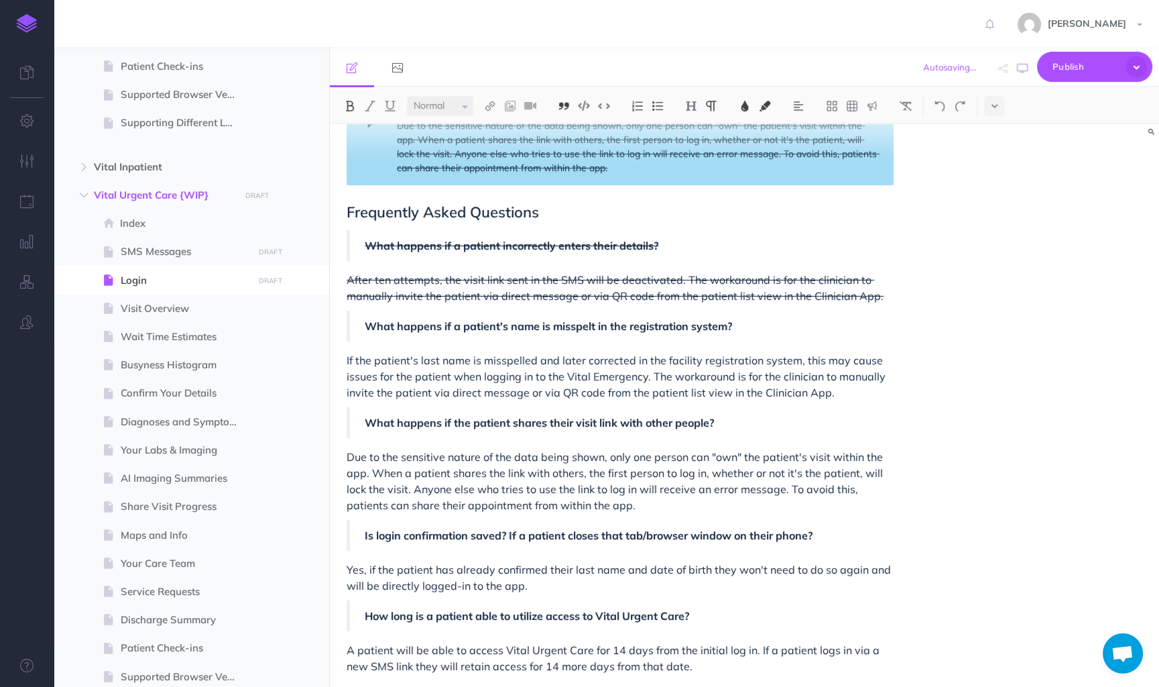
click at [848, 395] on p "If the patient's last name is misspelled and later corrected in the facility re…" at bounding box center [620, 376] width 547 height 48
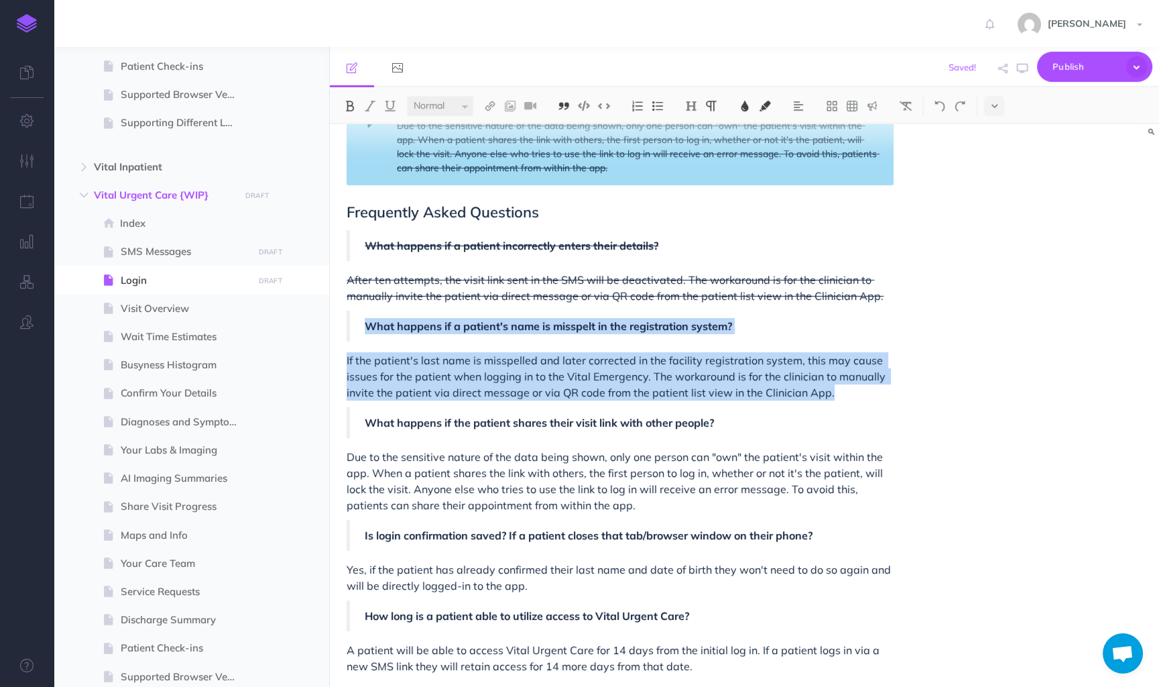
drag, startPoint x: 864, startPoint y: 394, endPoint x: 366, endPoint y: 324, distance: 502.4
click at [1001, 107] on button at bounding box center [994, 106] width 20 height 20
click at [998, 128] on img at bounding box center [994, 129] width 12 height 11
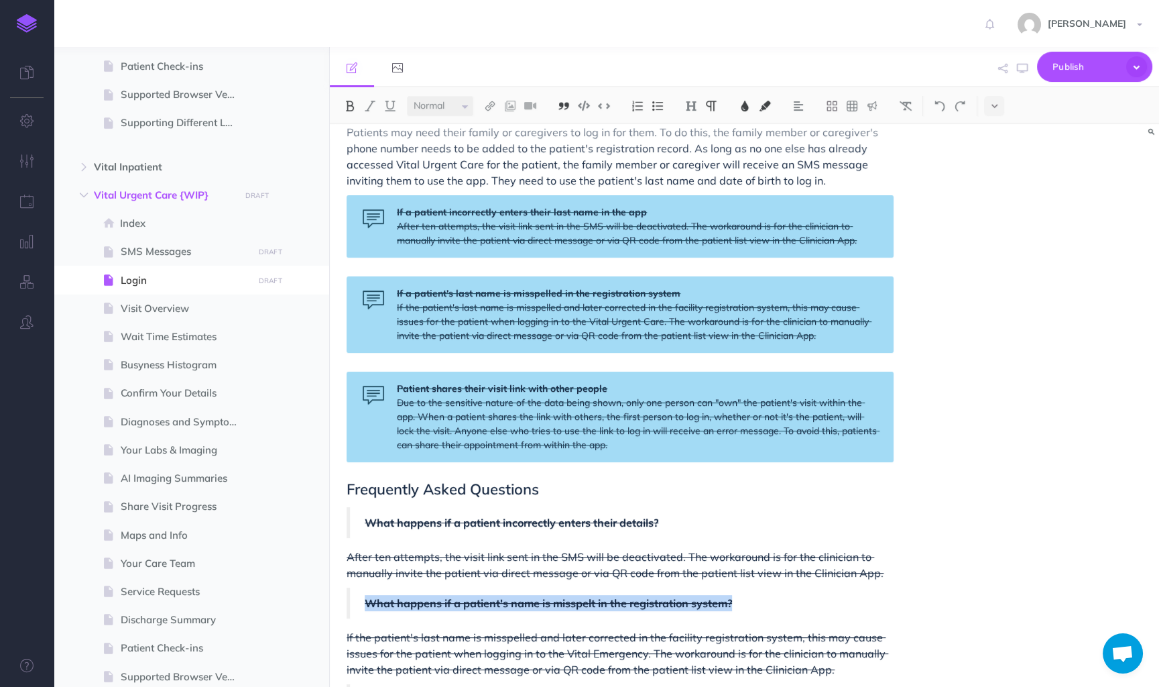
scroll to position [748, 0]
click at [807, 554] on span "After ten attempts, the visit link sent in the SMS will be deactivated. The wor…" at bounding box center [615, 566] width 537 height 30
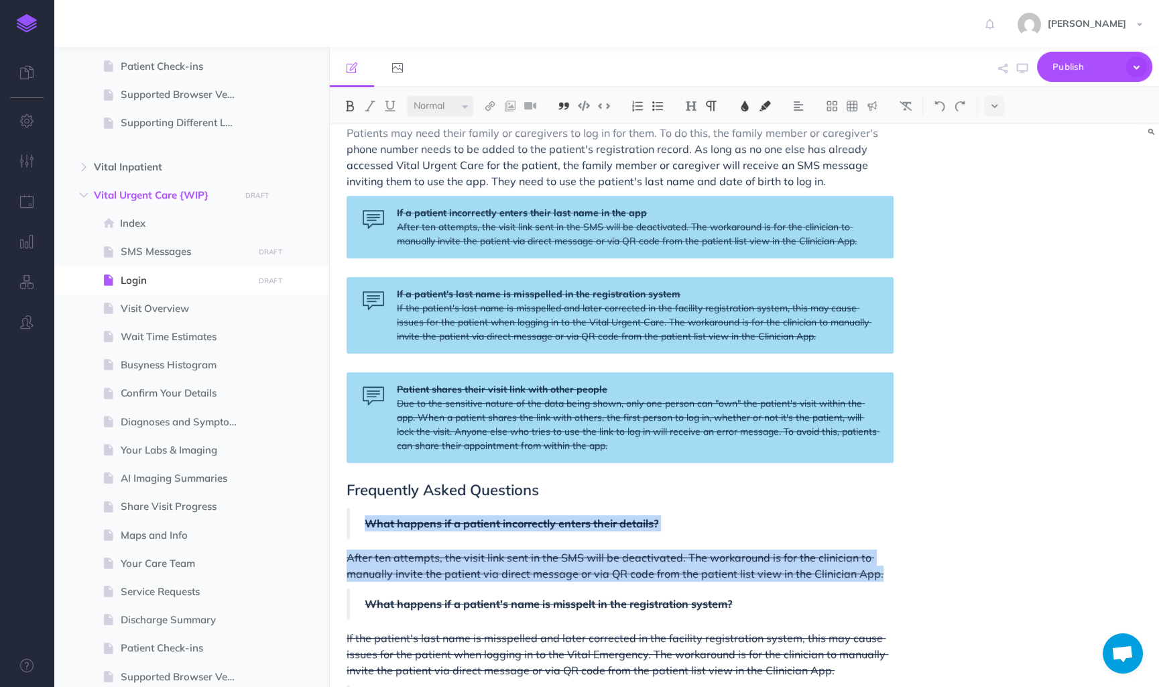
drag, startPoint x: 890, startPoint y: 573, endPoint x: 362, endPoint y: 516, distance: 530.9
click at [362, 516] on div "Login Once a user has clicked on an link sent in one of our messages, they will…" at bounding box center [620, 177] width 581 height 1603
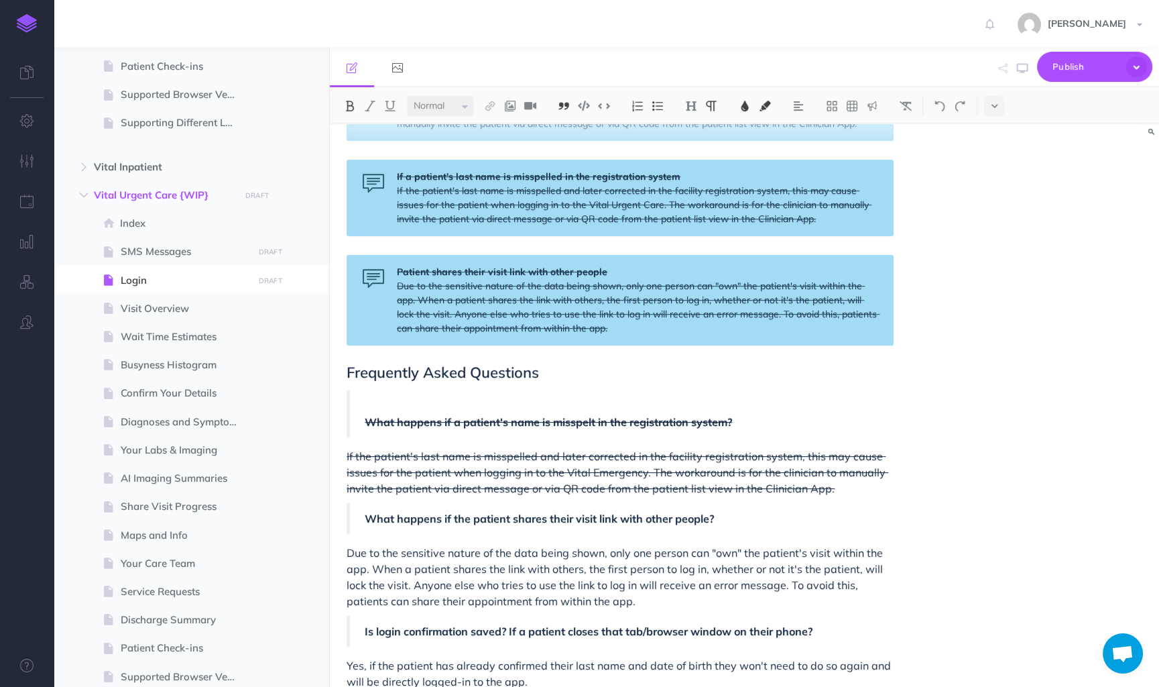
scroll to position [867, 0]
click at [847, 491] on p "If the patient's last name is misspelled and later corrected in the facility re…" at bounding box center [620, 471] width 547 height 48
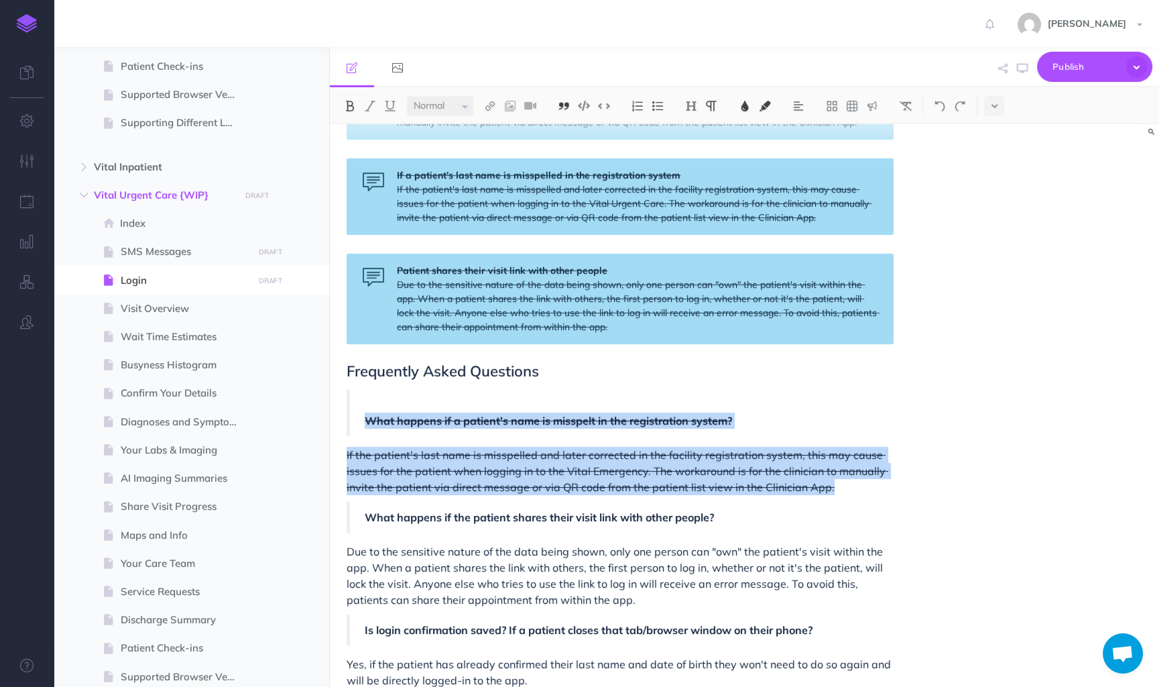
drag, startPoint x: 858, startPoint y: 488, endPoint x: 349, endPoint y: 421, distance: 513.4
click at [349, 421] on div "Login Once a user has clicked on an link sent in one of our messages, they will…" at bounding box center [620, 26] width 581 height 1538
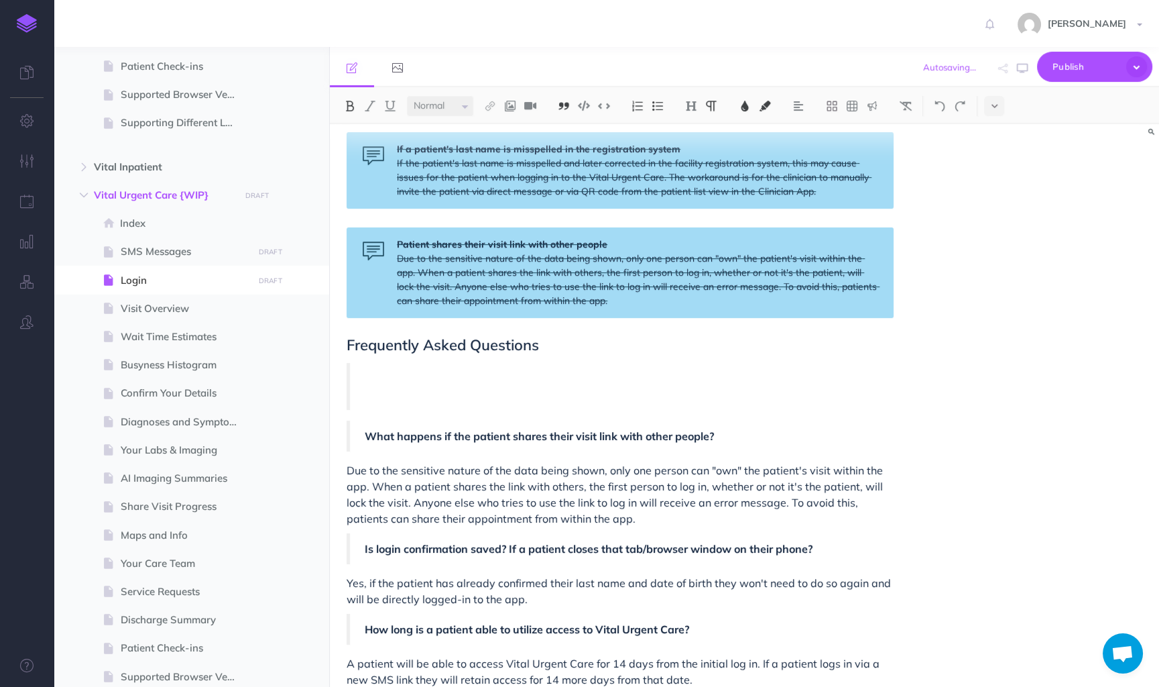
scroll to position [903, 0]
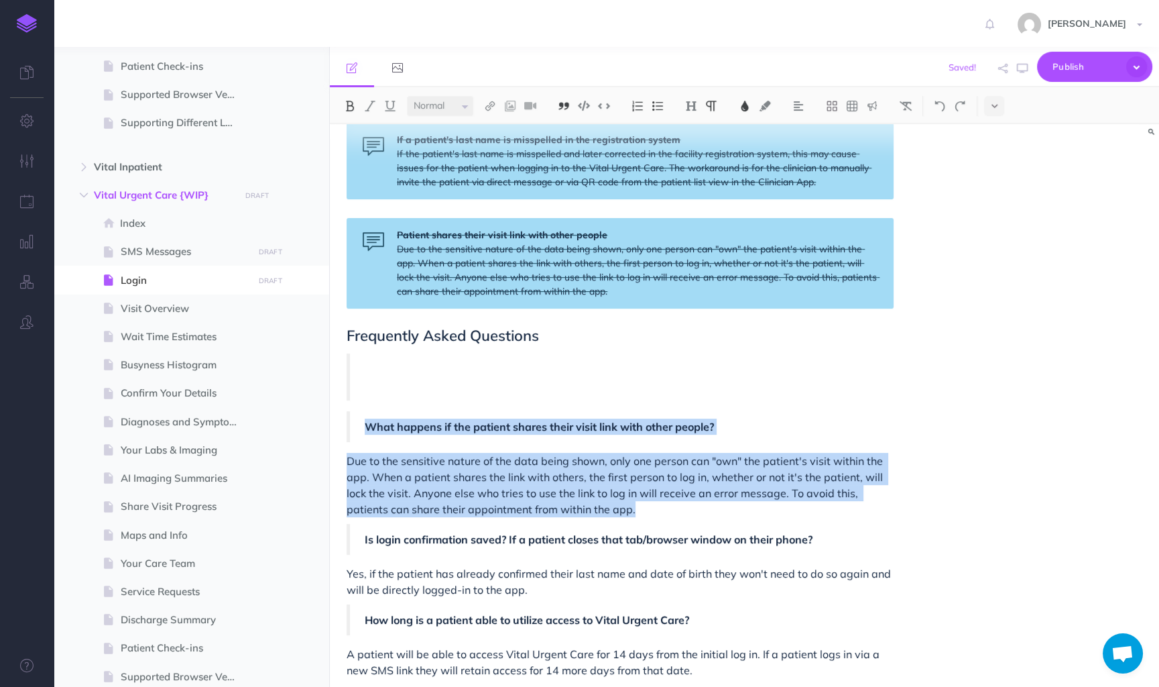
drag, startPoint x: 675, startPoint y: 516, endPoint x: 355, endPoint y: 422, distance: 332.7
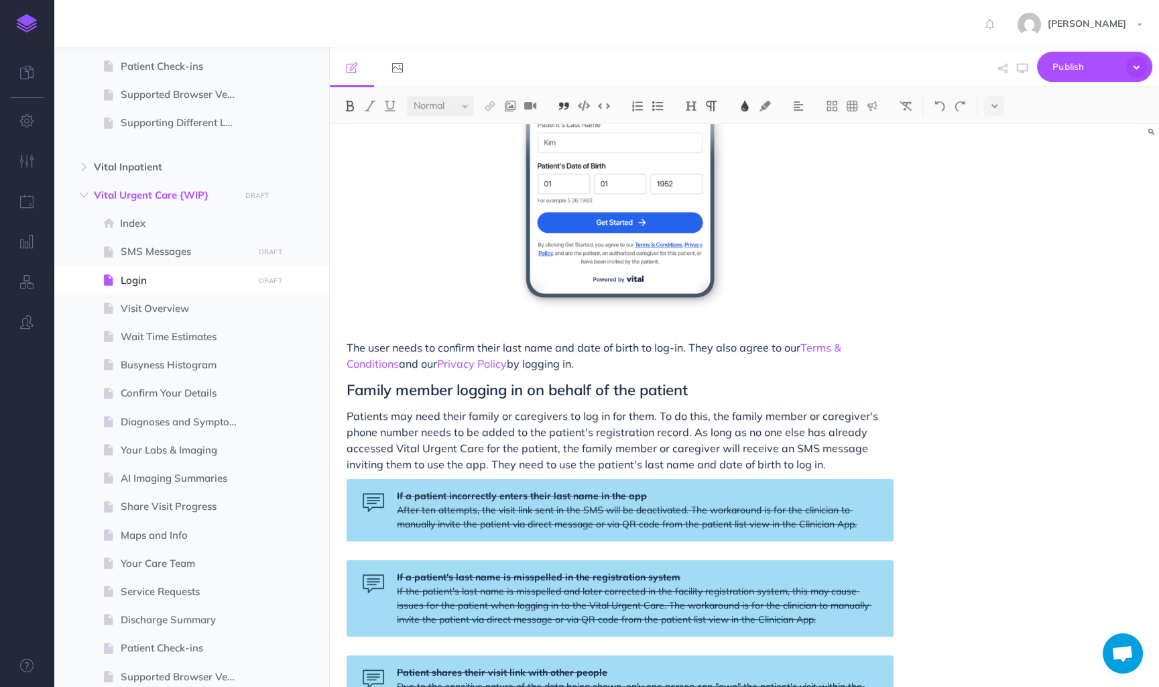
scroll to position [457, 0]
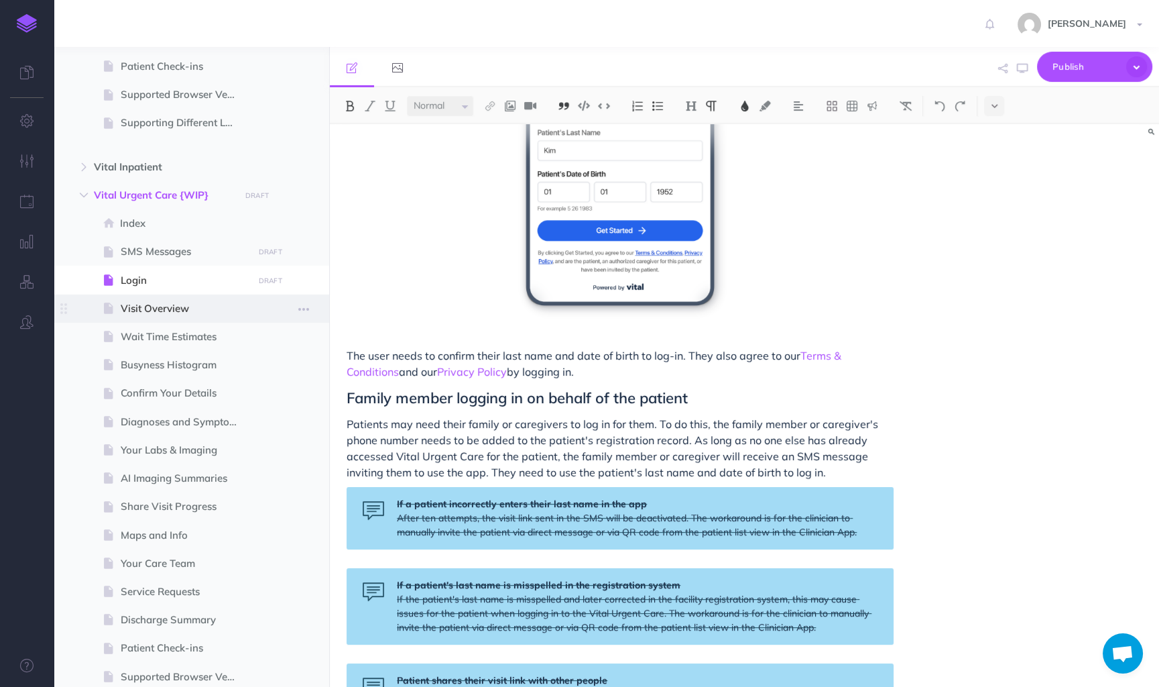
click at [174, 317] on span at bounding box center [192, 308] width 276 height 28
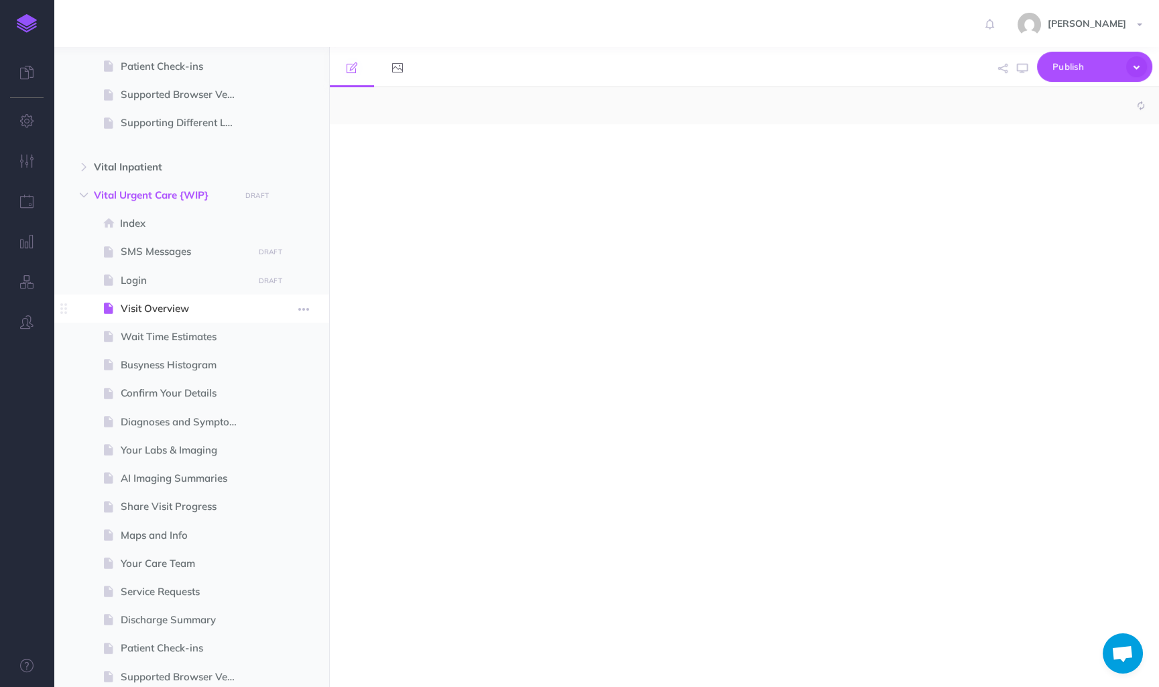
select select "null"
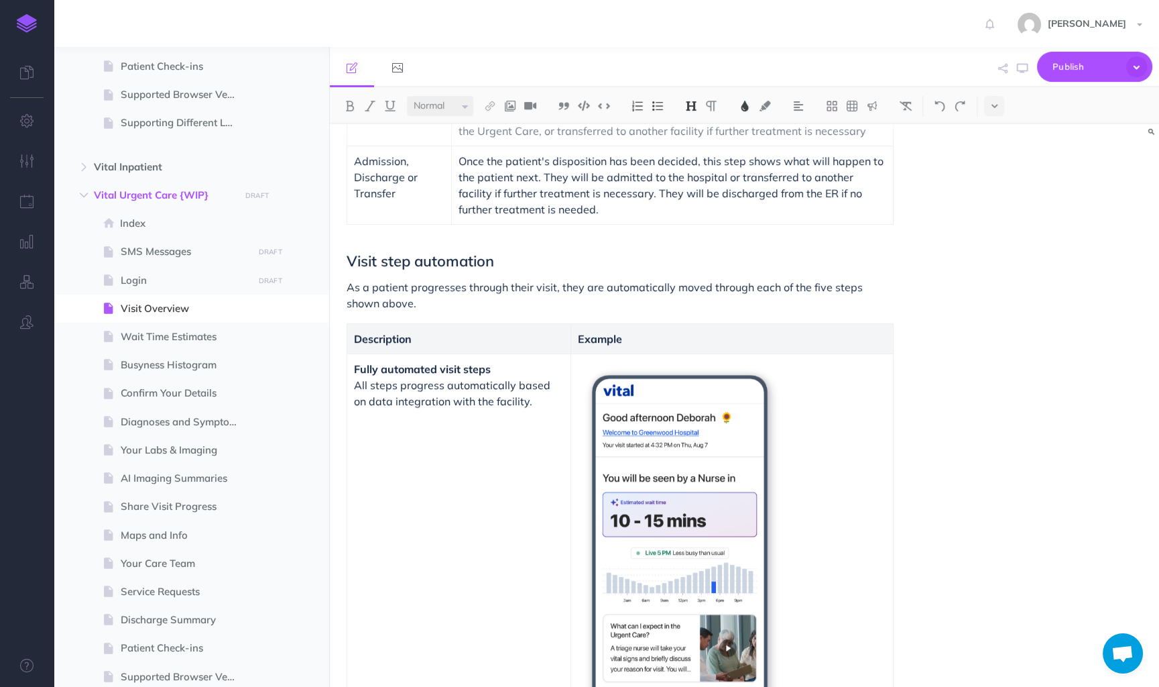
scroll to position [830, 0]
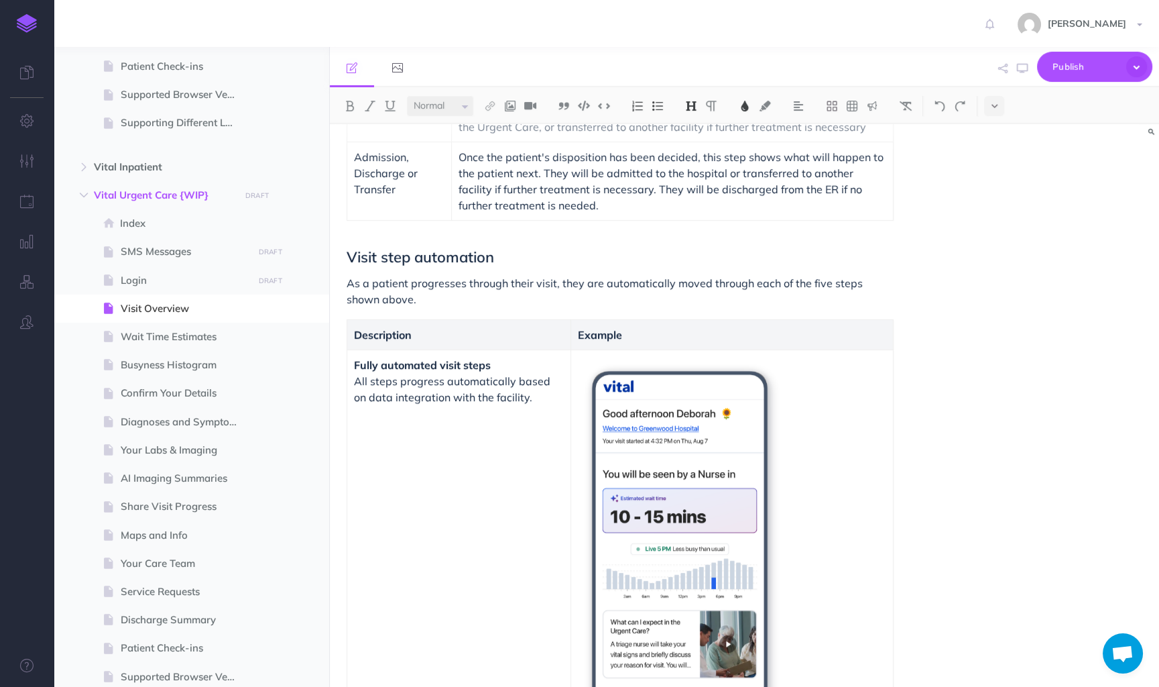
click at [789, 188] on span "Once the patient's disposition has been decided, this step shows what will happ…" at bounding box center [673, 181] width 428 height 62
click at [770, 262] on h2 "Visit step automation" at bounding box center [620, 249] width 547 height 32
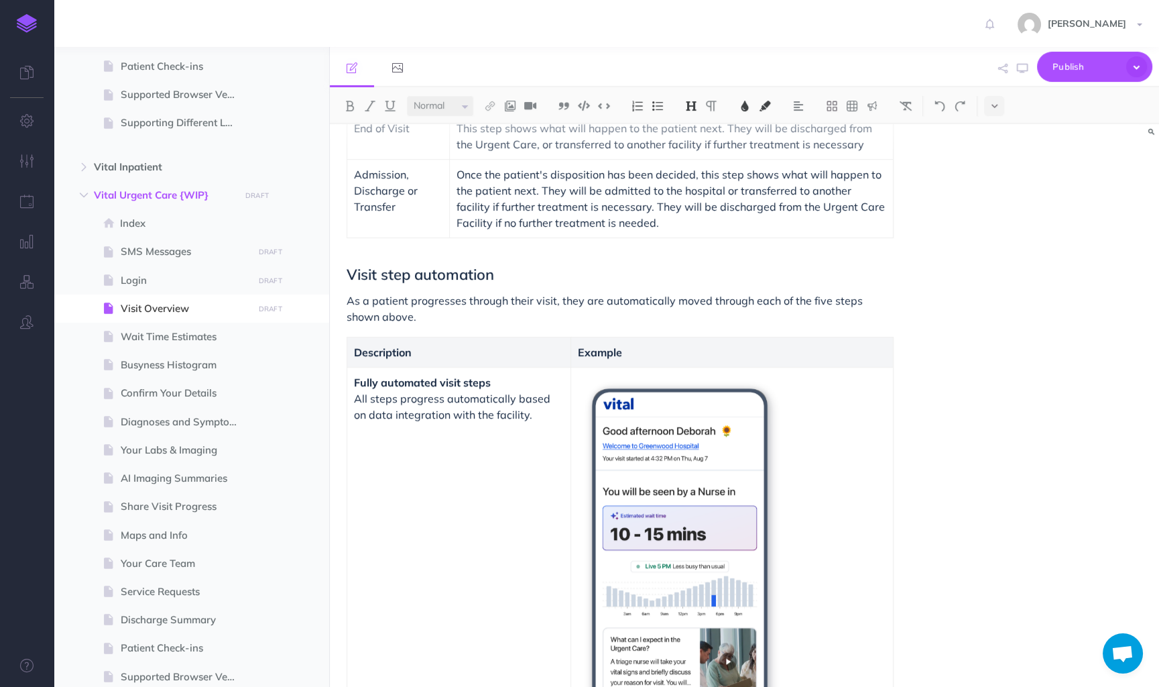
scroll to position [801, 0]
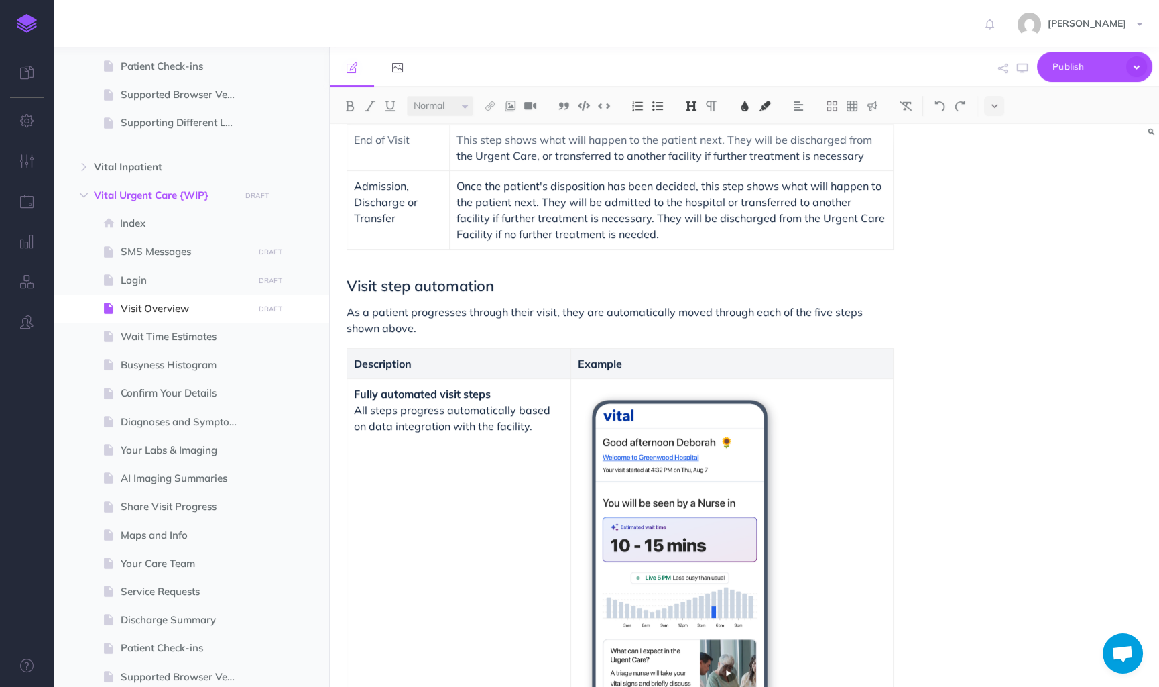
click at [819, 311] on span "As a patient progresses through their visit, they are automatically moved throu…" at bounding box center [606, 320] width 519 height 30
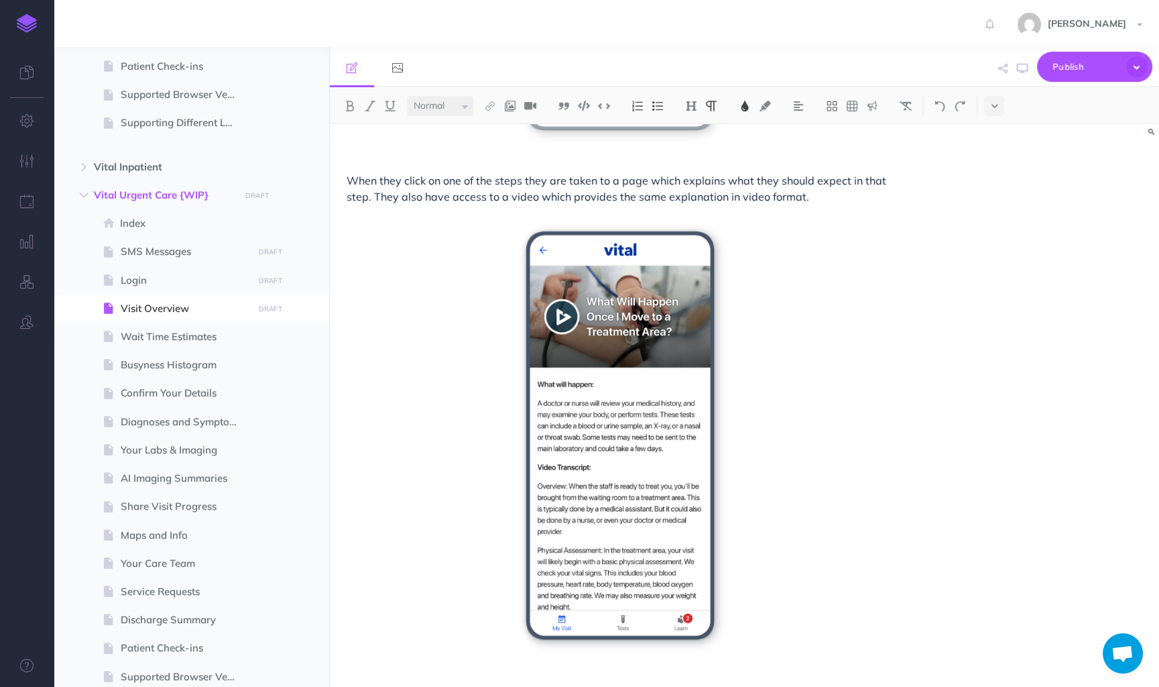
scroll to position [2517, 0]
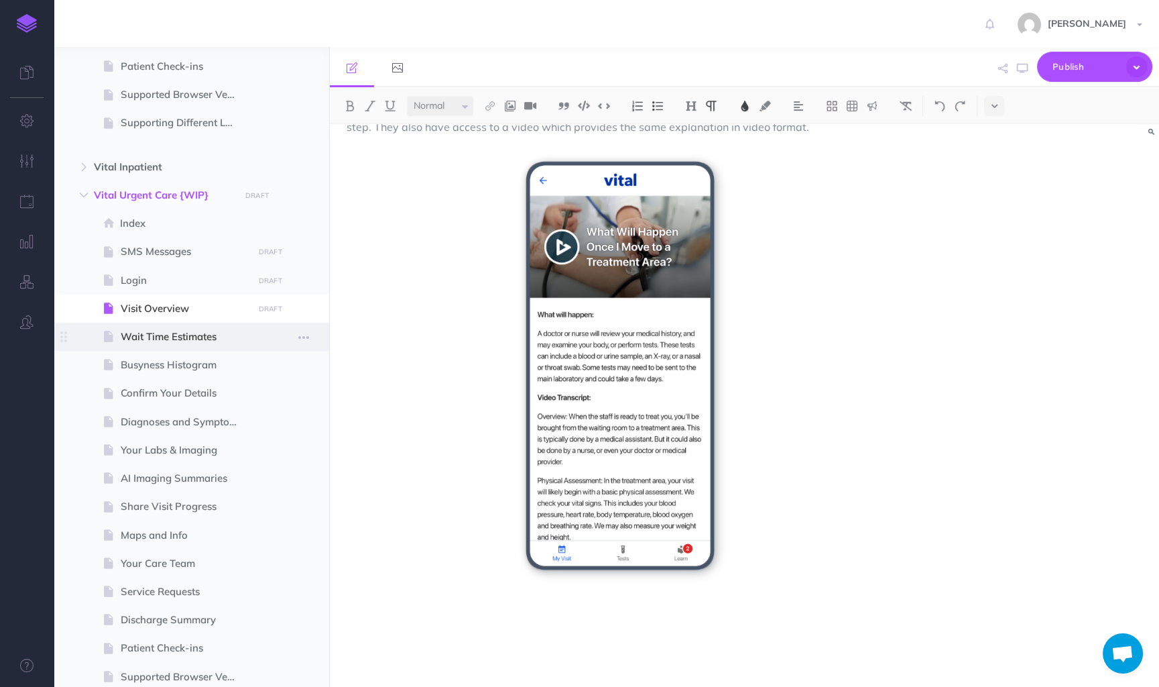
click at [188, 335] on span "Wait Time Estimates" at bounding box center [185, 337] width 128 height 16
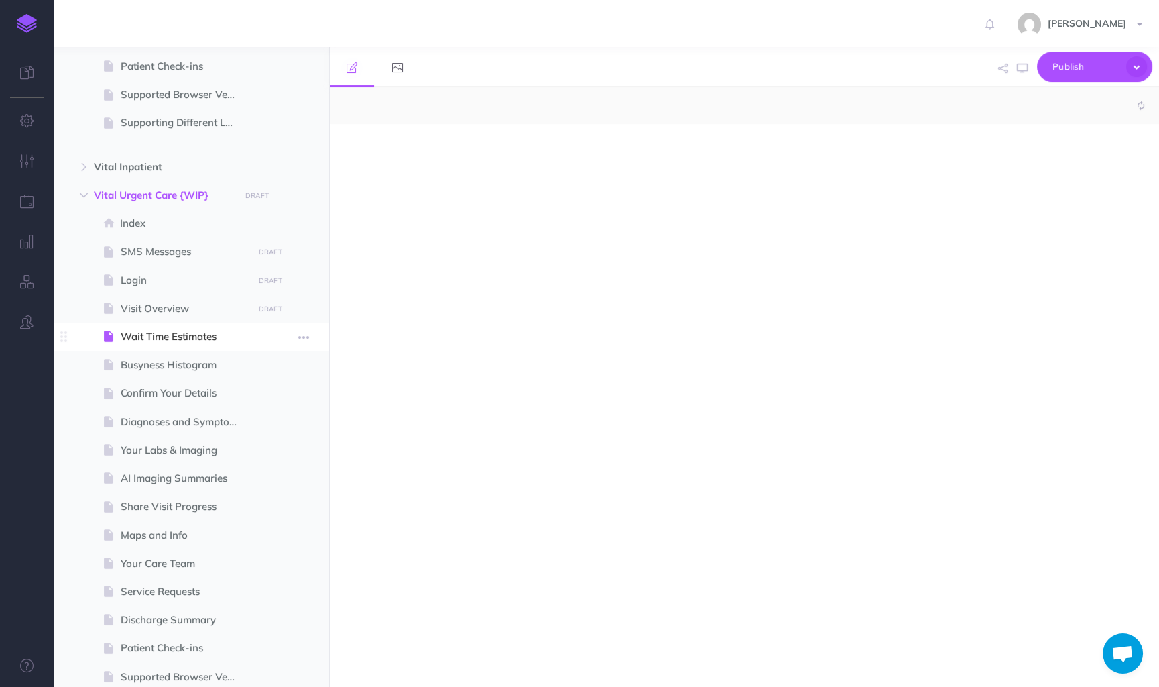
select select "null"
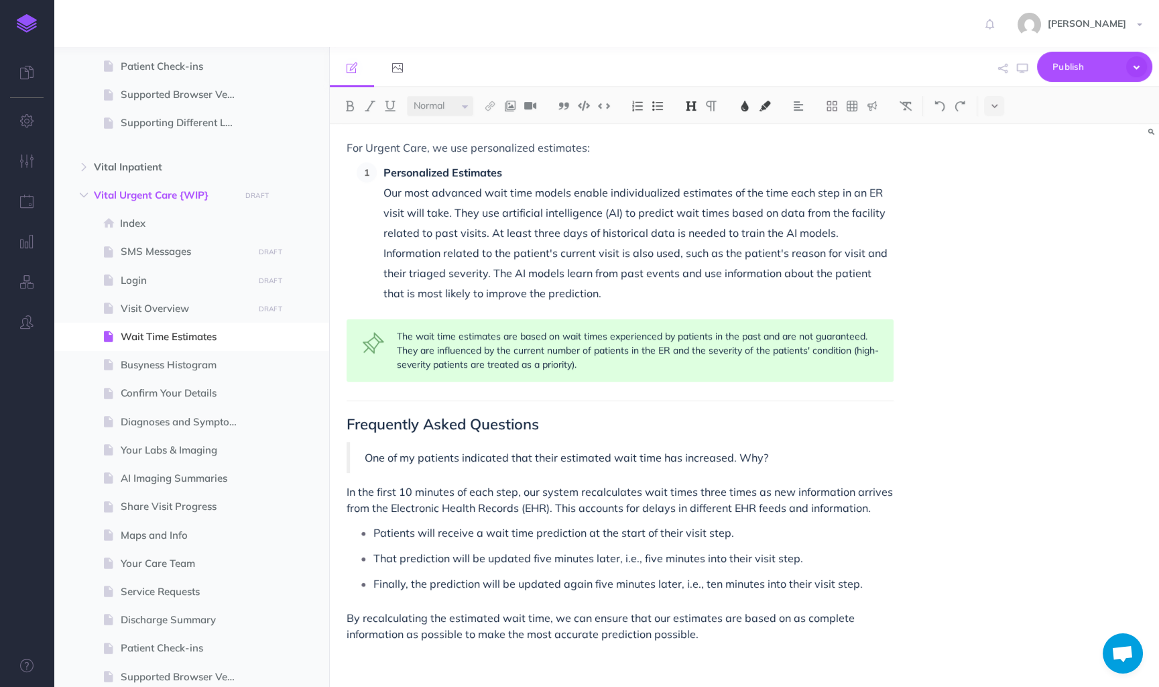
scroll to position [1000, 0]
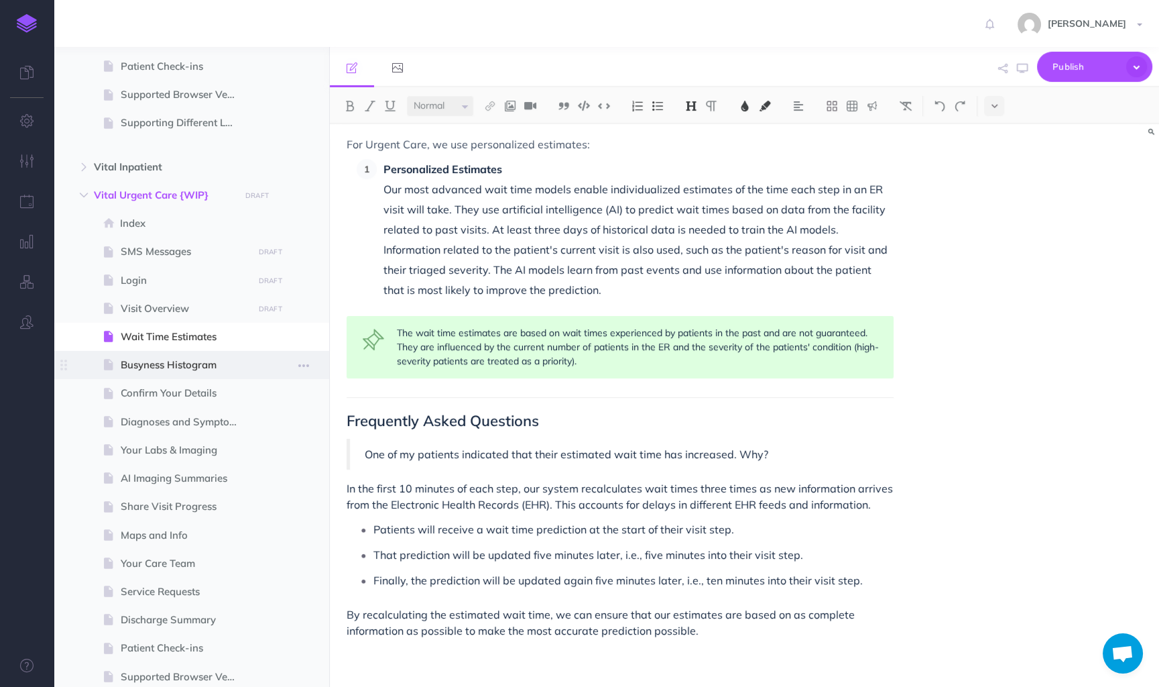
click at [175, 359] on span "Busyness Histogram" at bounding box center [185, 365] width 128 height 16
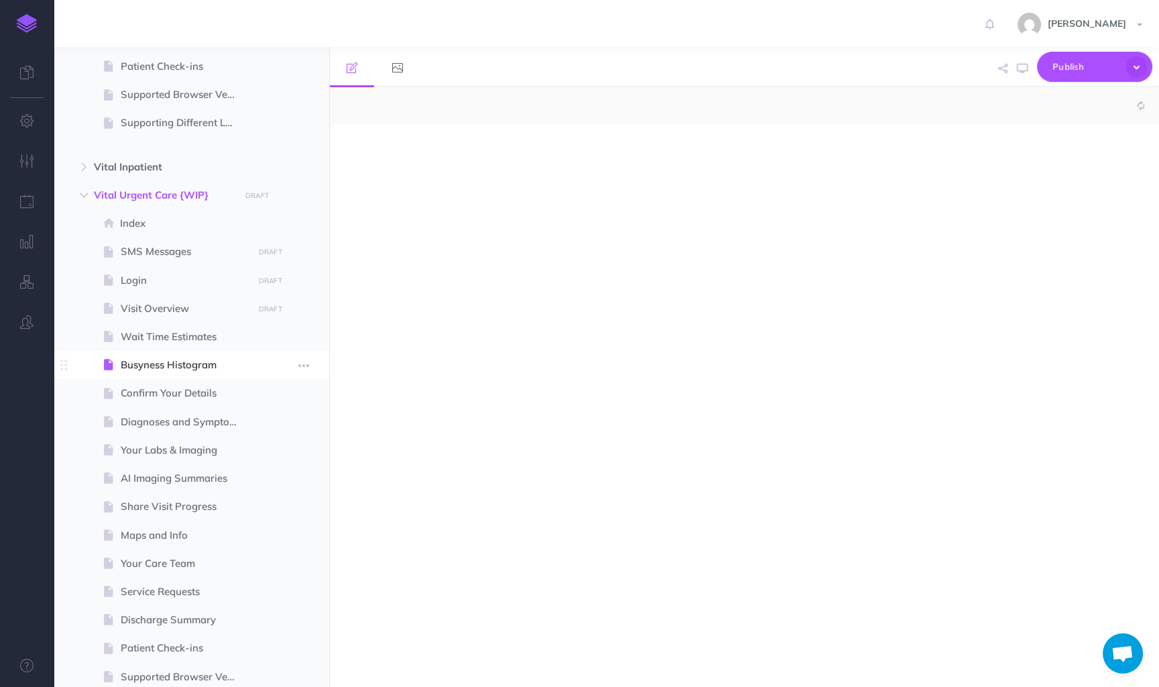
select select "null"
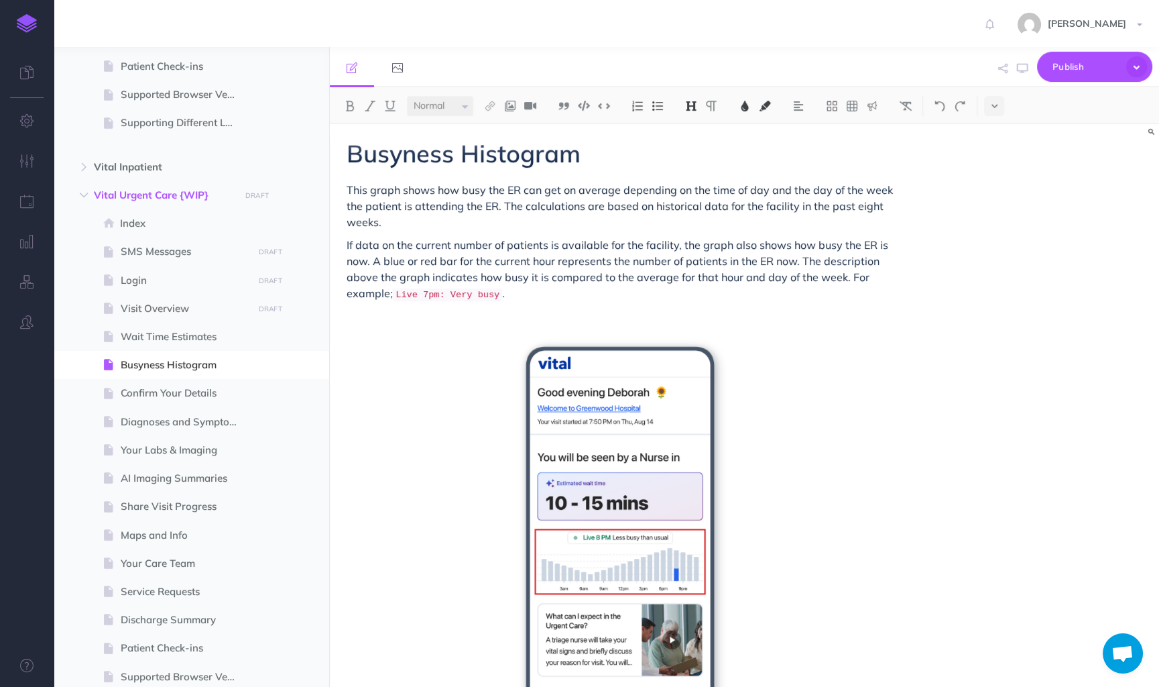
scroll to position [3, 0]
click at [515, 187] on span "This graph shows how busy the ER can get on average depending on the time of da…" at bounding box center [621, 207] width 549 height 46
click at [573, 207] on span "This graph shows how busy the Urgent Care Facility can get on average depending…" at bounding box center [614, 207] width 535 height 46
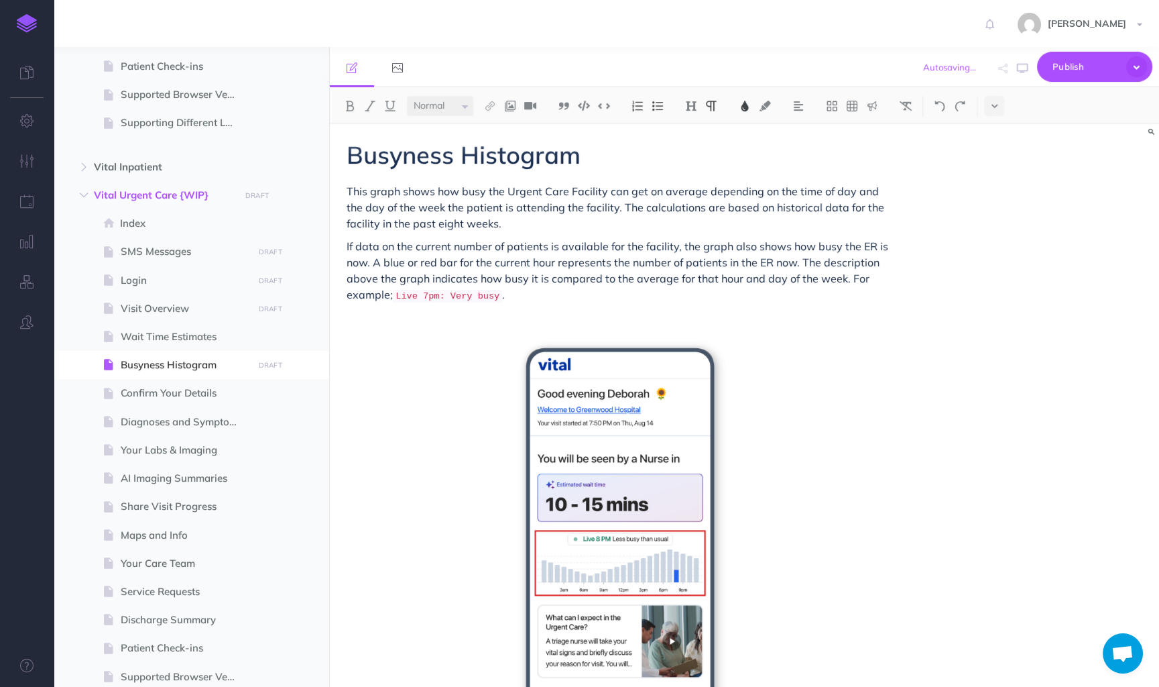
click at [569, 205] on span "This graph shows how busy the Urgent Care Facility can get on average depending…" at bounding box center [617, 207] width 540 height 46
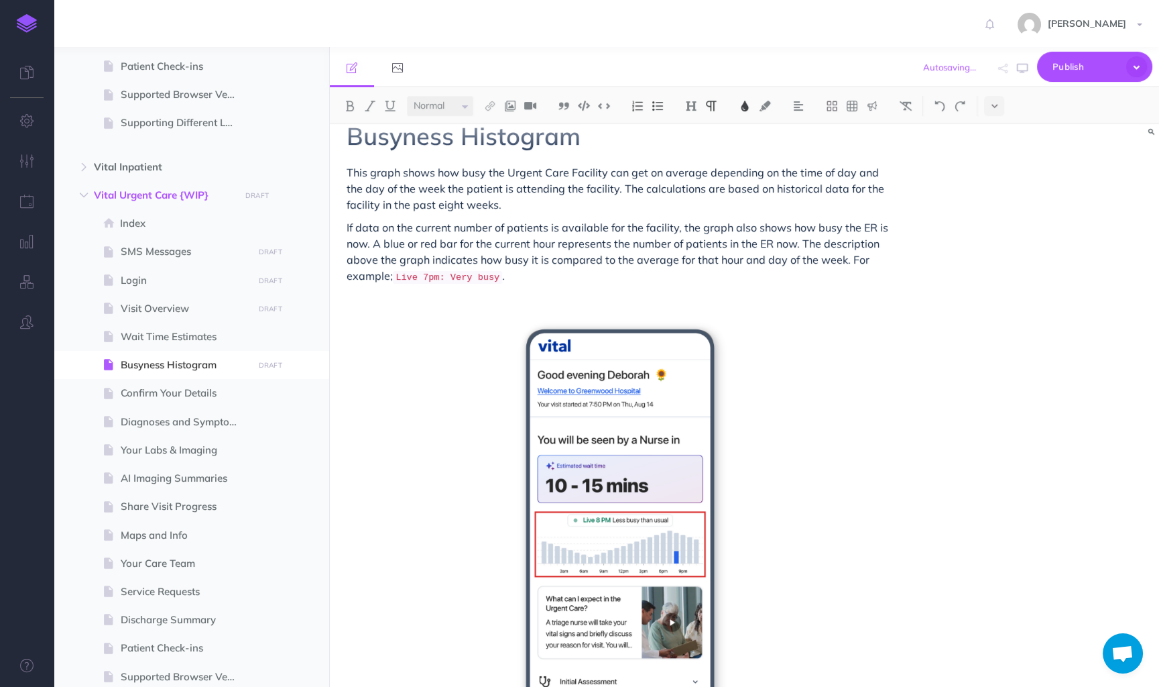
scroll to position [36, 0]
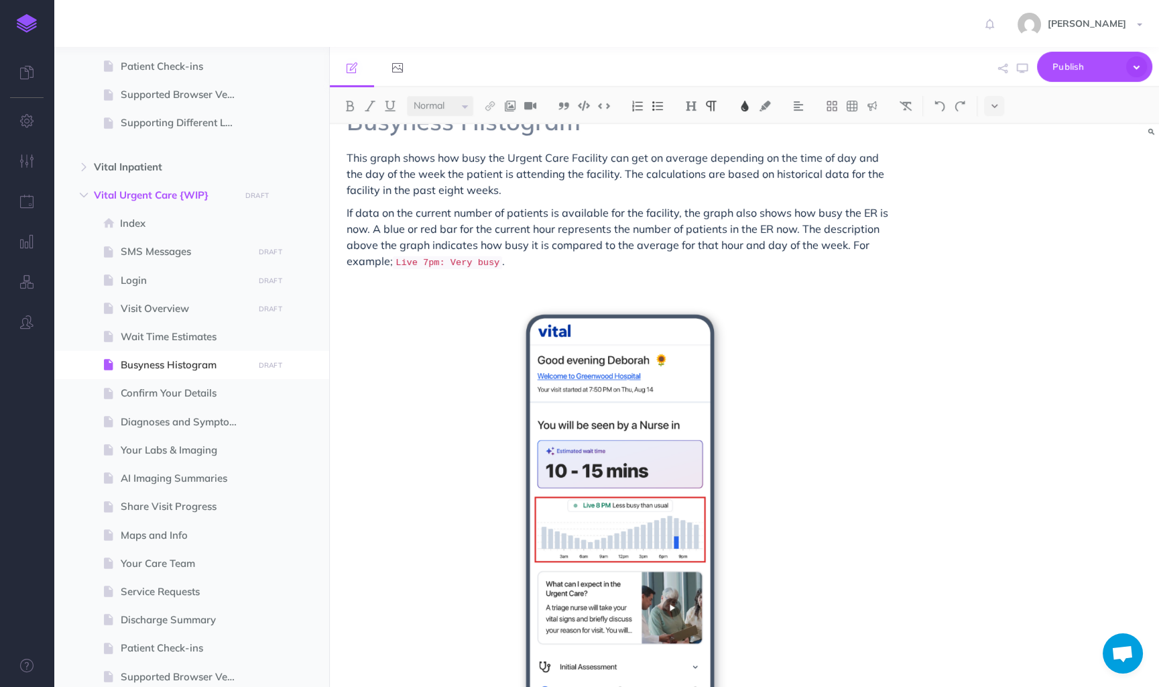
click at [867, 213] on span "If data on the current number of patients is available for the facility, the gr…" at bounding box center [619, 237] width 544 height 62
click at [775, 229] on span "If data on the current number of patients is available for the facility, the gr…" at bounding box center [613, 237] width 533 height 62
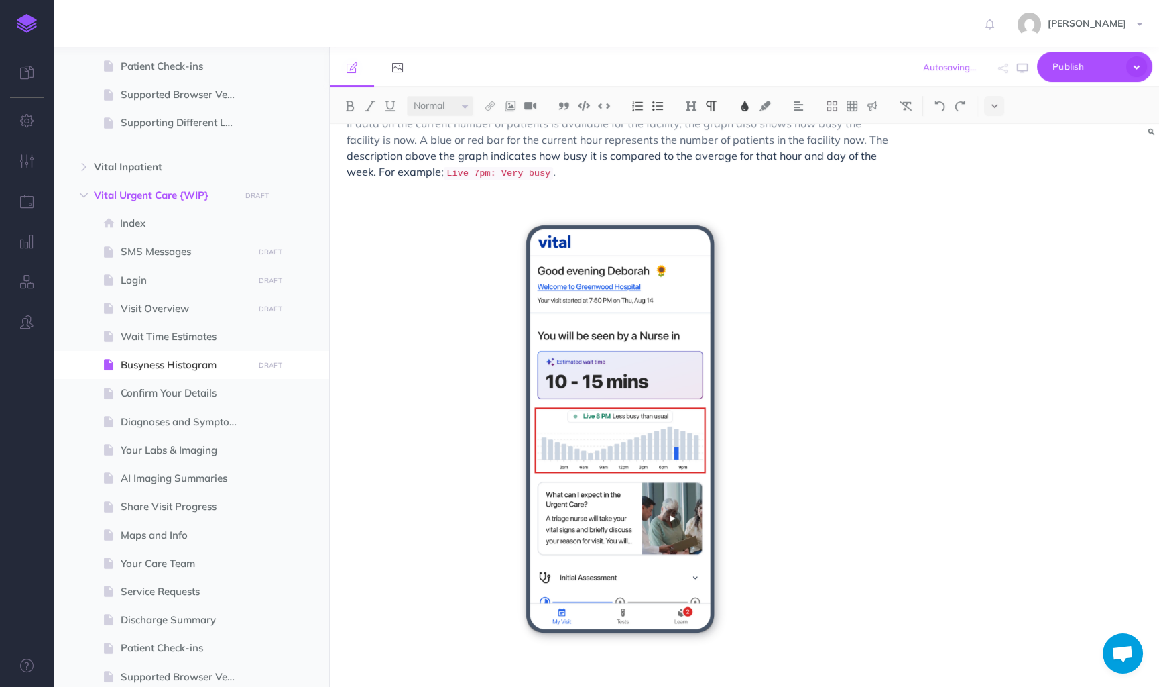
scroll to position [154, 0]
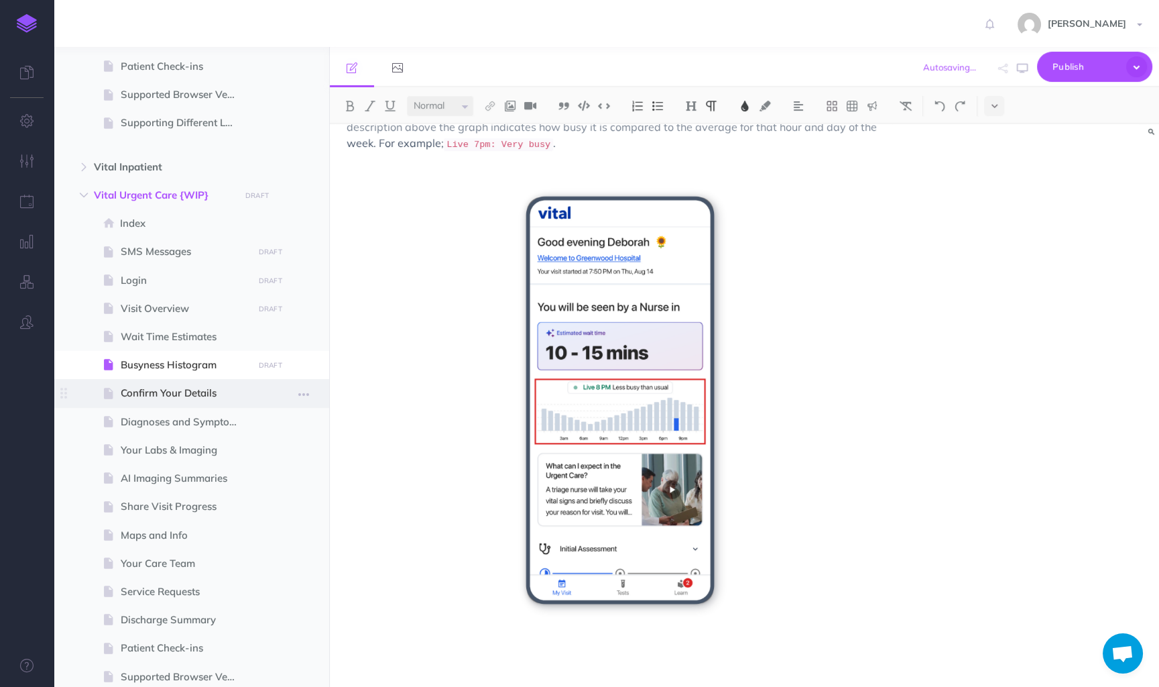
click at [191, 393] on span "Confirm Your Details" at bounding box center [185, 393] width 128 height 16
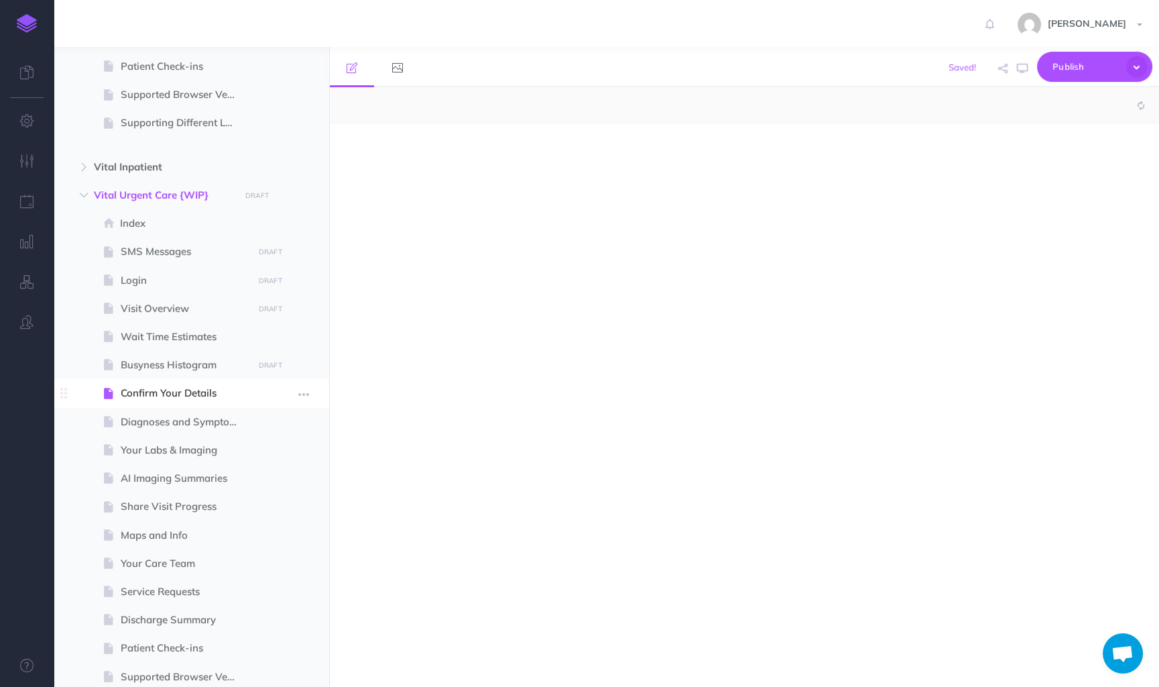
select select "null"
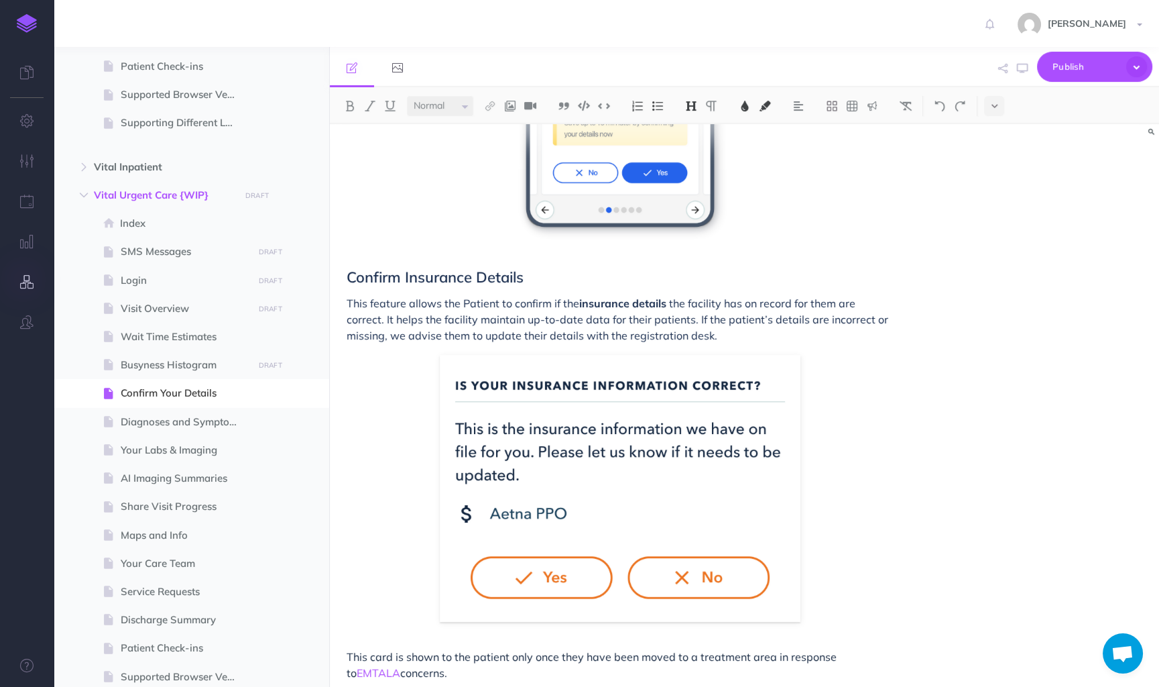
scroll to position [1179, 0]
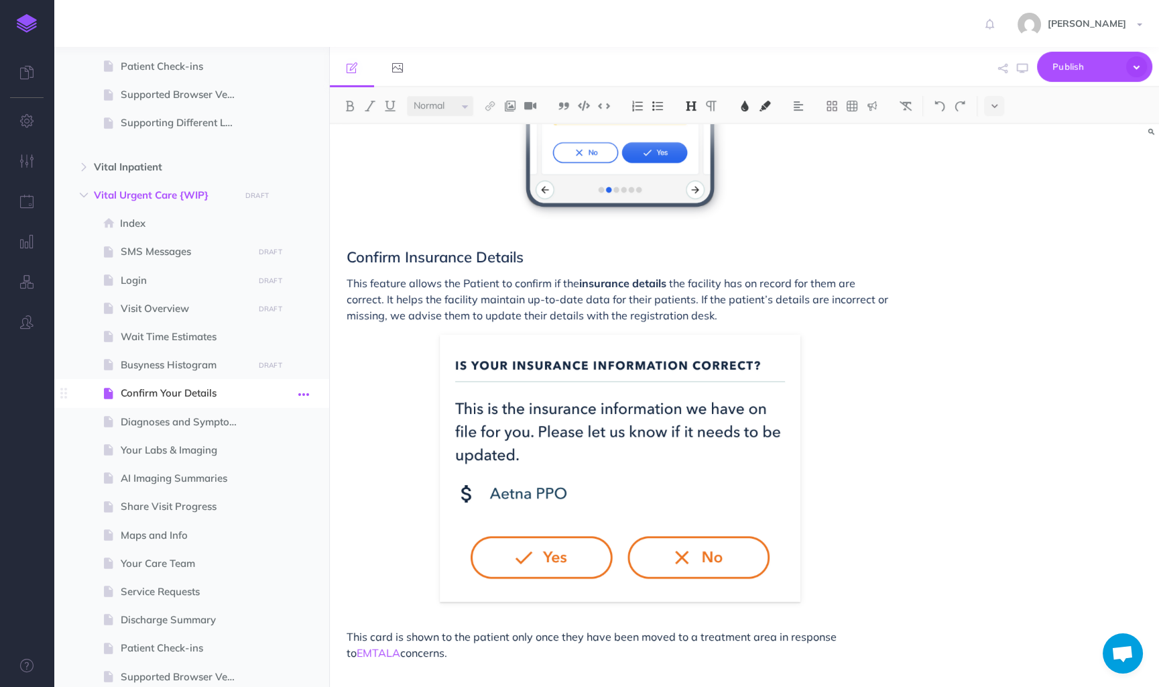
click at [301, 394] on icon "button" at bounding box center [303, 394] width 11 height 16
click at [268, 481] on link "Settings" at bounding box center [265, 484] width 101 height 22
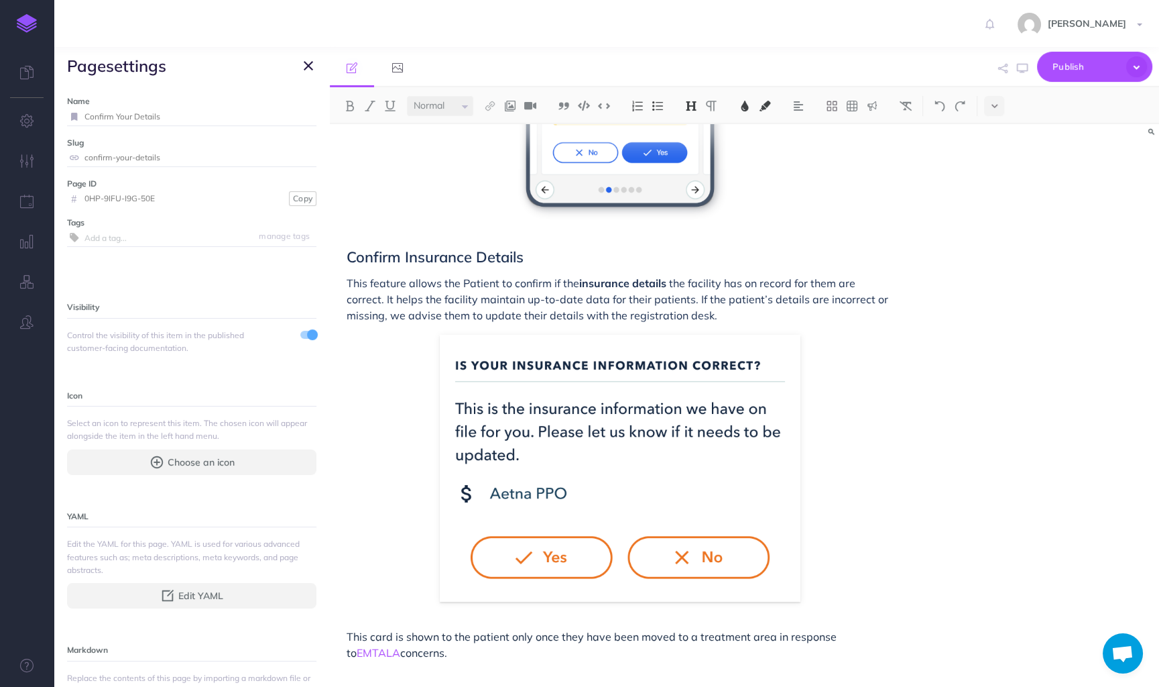
click at [311, 334] on span at bounding box center [312, 334] width 11 height 11
click at [306, 62] on icon "button" at bounding box center [308, 66] width 9 height 16
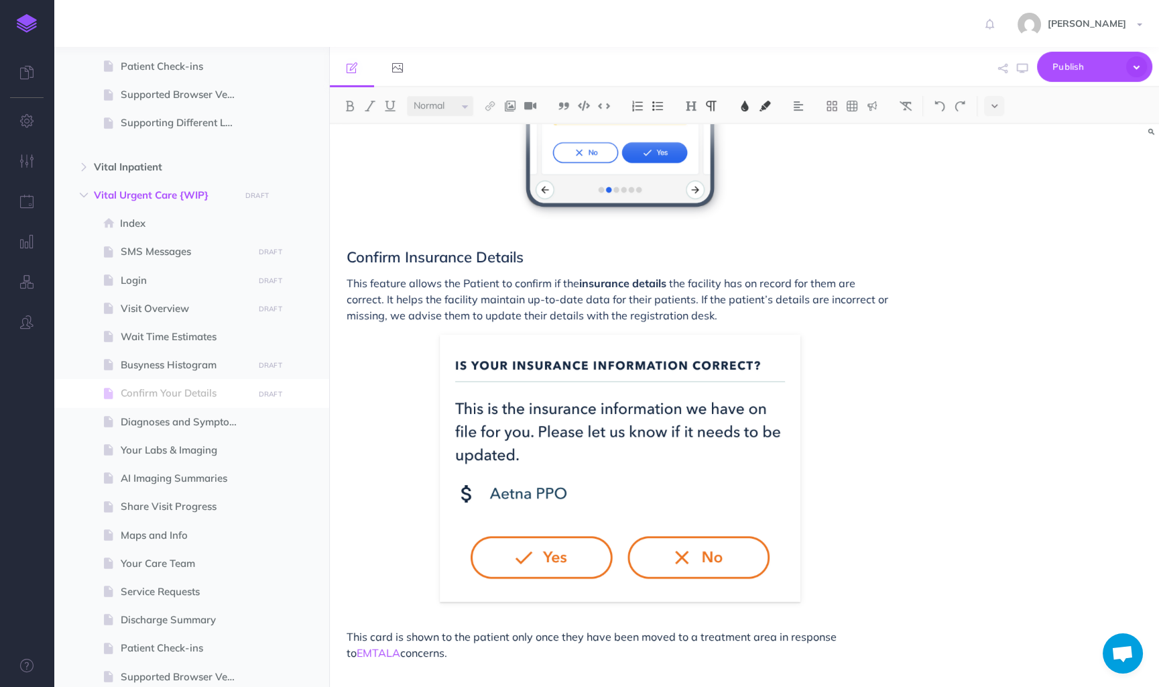
click at [557, 282] on span "This feature allows the Patient to confirm if the" at bounding box center [463, 282] width 233 height 13
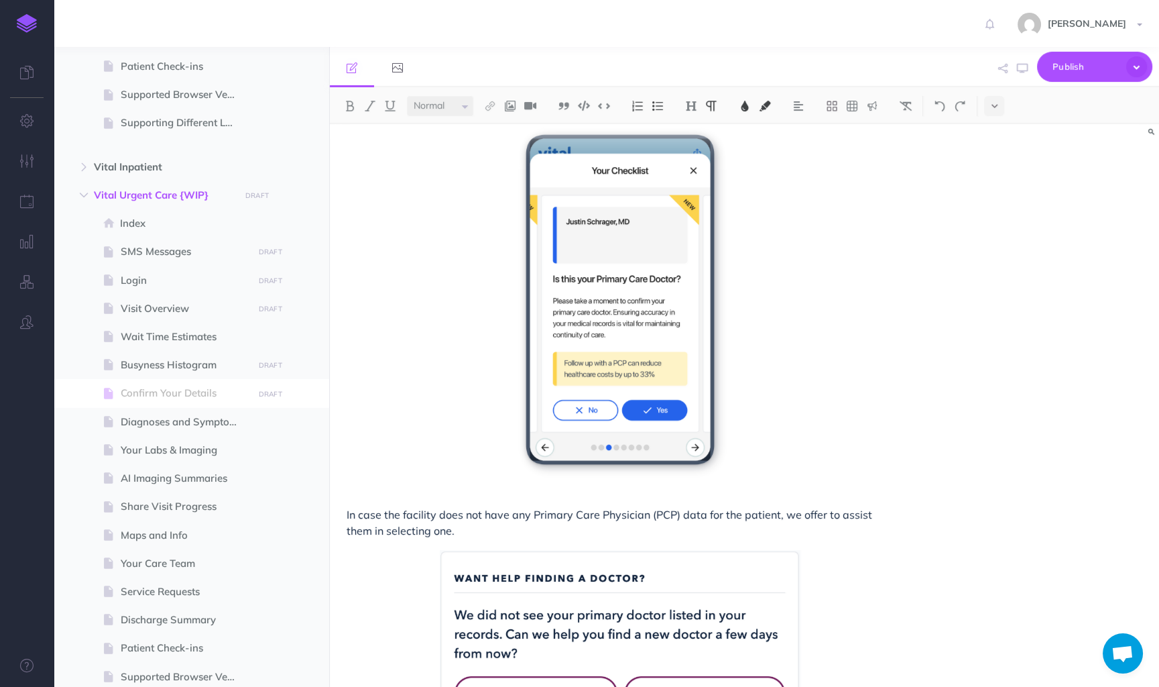
scroll to position [0, 0]
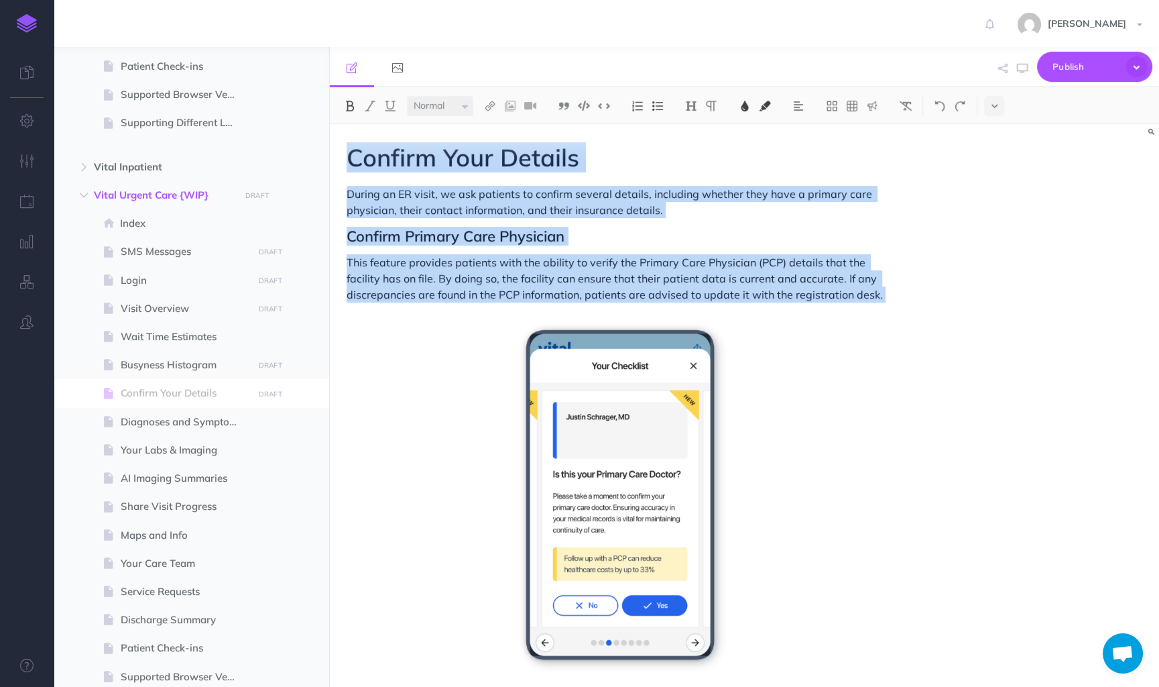
click at [411, 196] on span "During an ER visit, we ask patients to confirm several details, including wheth…" at bounding box center [611, 202] width 528 height 30
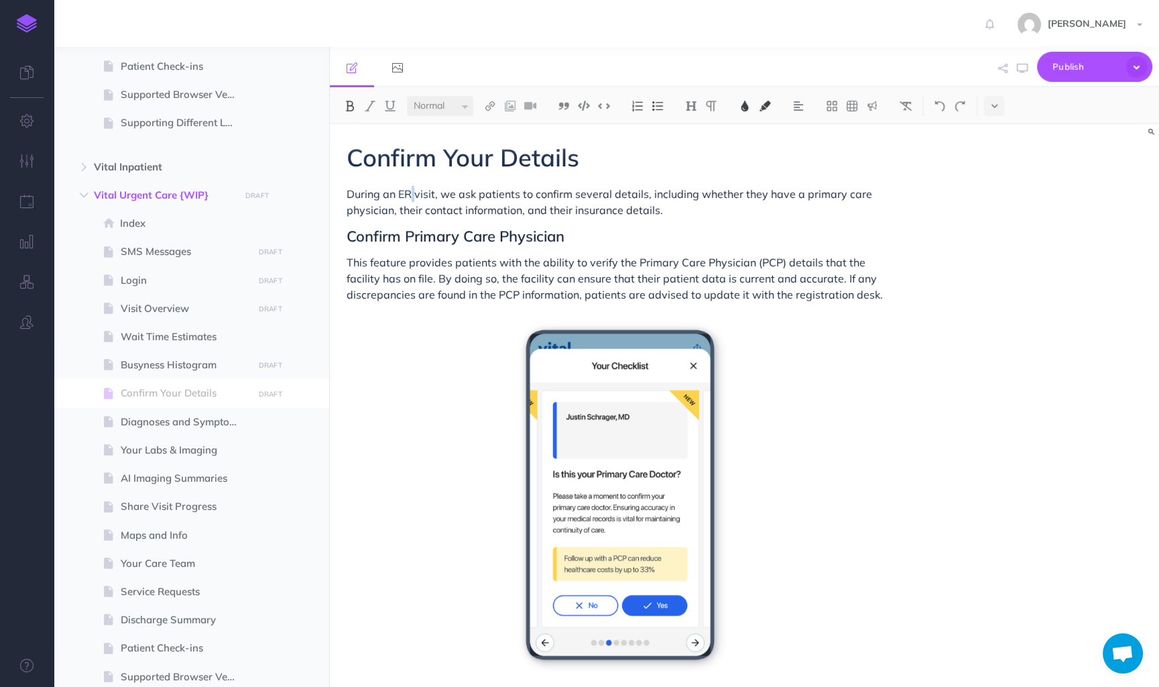
click at [411, 196] on span "During an ER visit, we ask patients to confirm several details, including wheth…" at bounding box center [611, 202] width 528 height 30
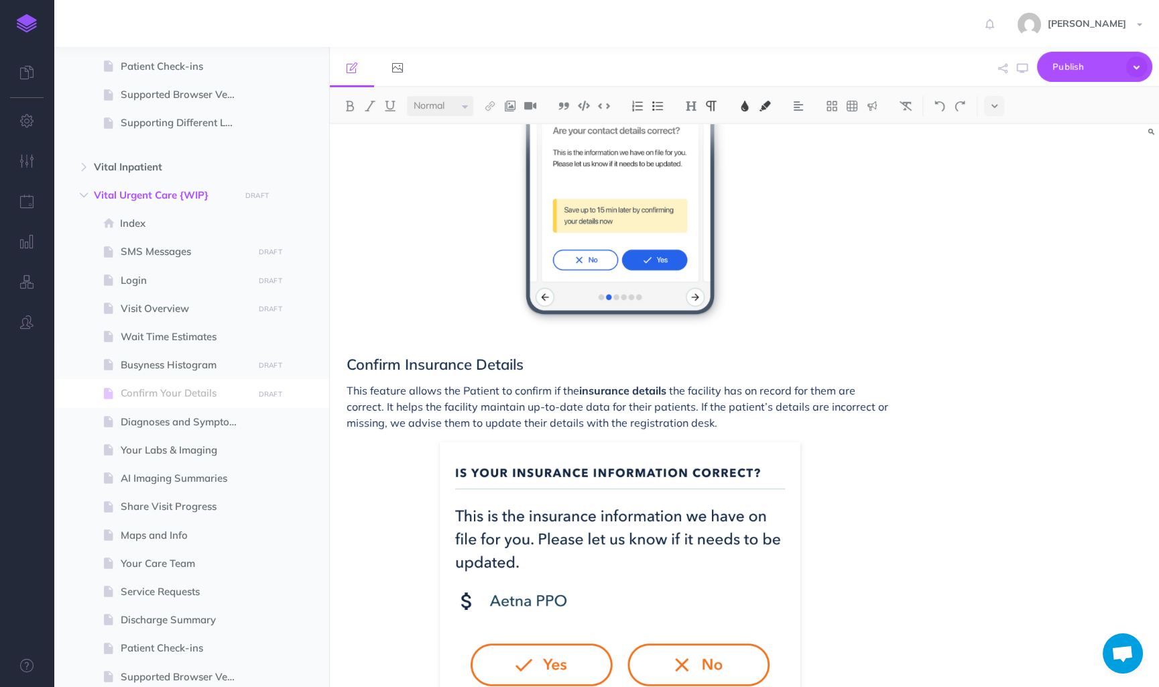
scroll to position [1179, 0]
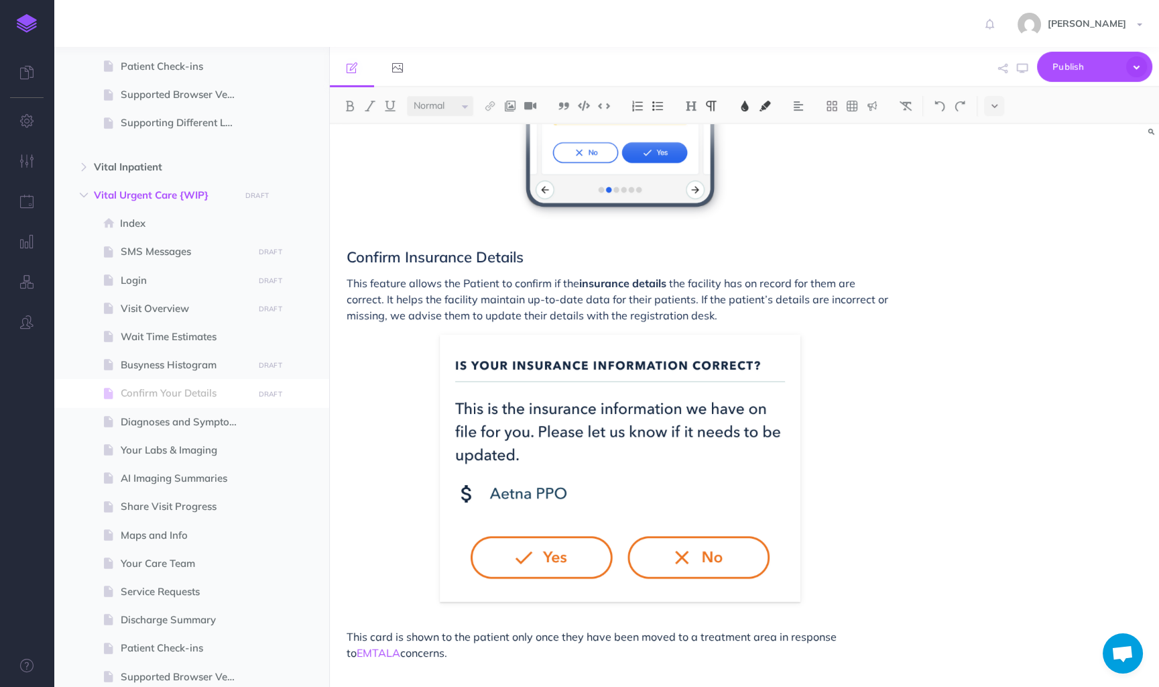
click at [400, 654] on span "concerns." at bounding box center [423, 652] width 47 height 13
click at [484, 658] on p "This card is shown to the patient only once they have been moved to a treatment…" at bounding box center [620, 644] width 547 height 32
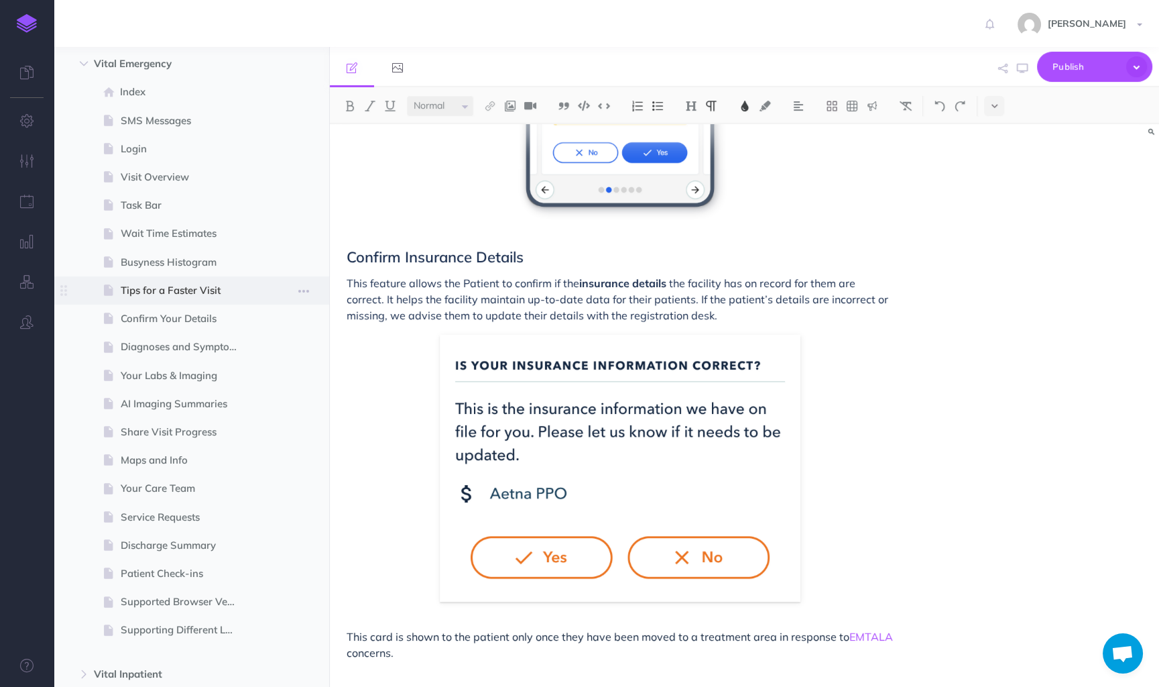
scroll to position [76, 0]
click at [184, 293] on span "Tips for a Faster Visit" at bounding box center [185, 288] width 128 height 16
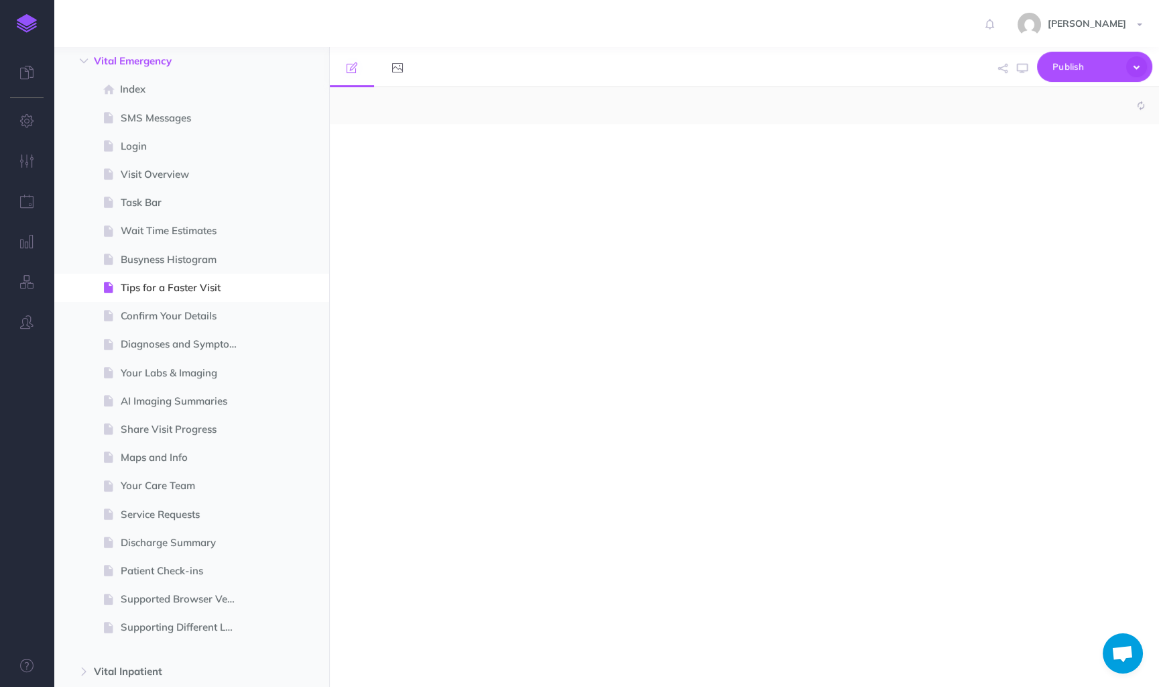
select select "null"
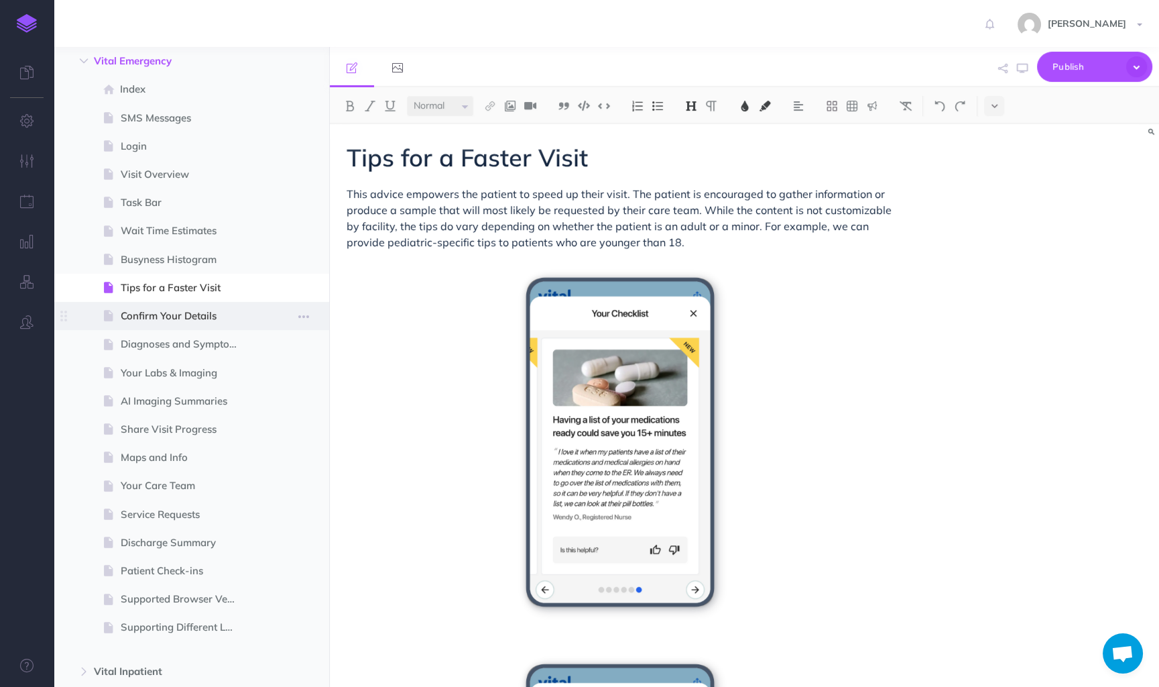
click at [172, 310] on span "Confirm Your Details" at bounding box center [185, 316] width 128 height 16
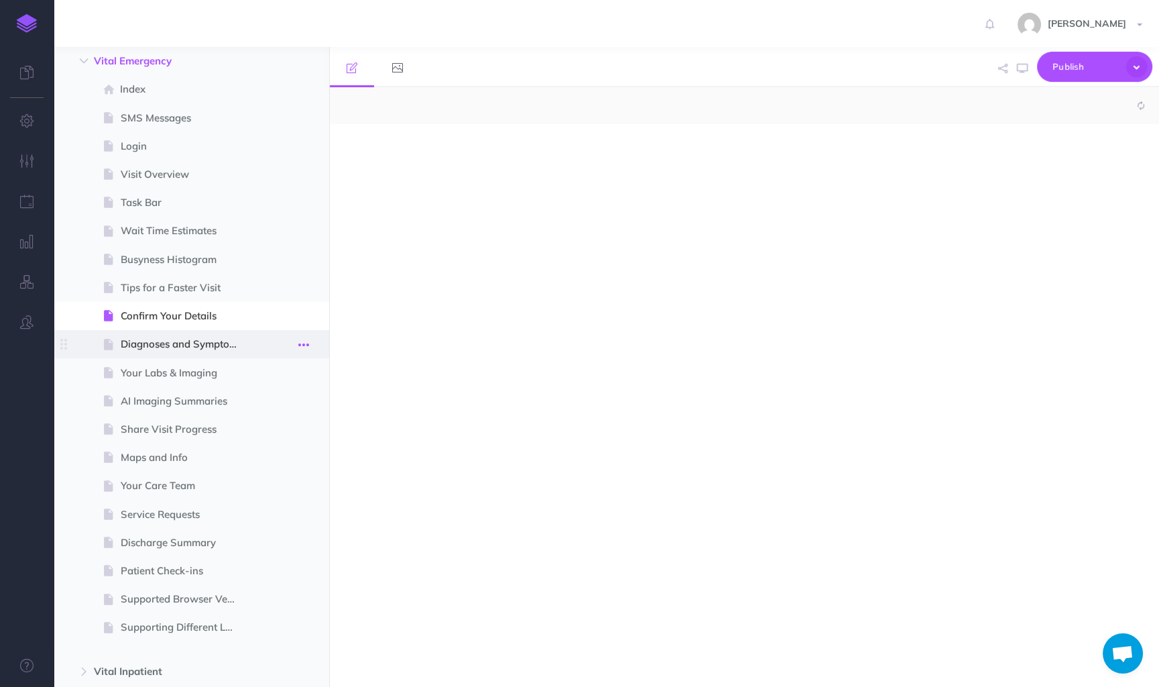
select select "null"
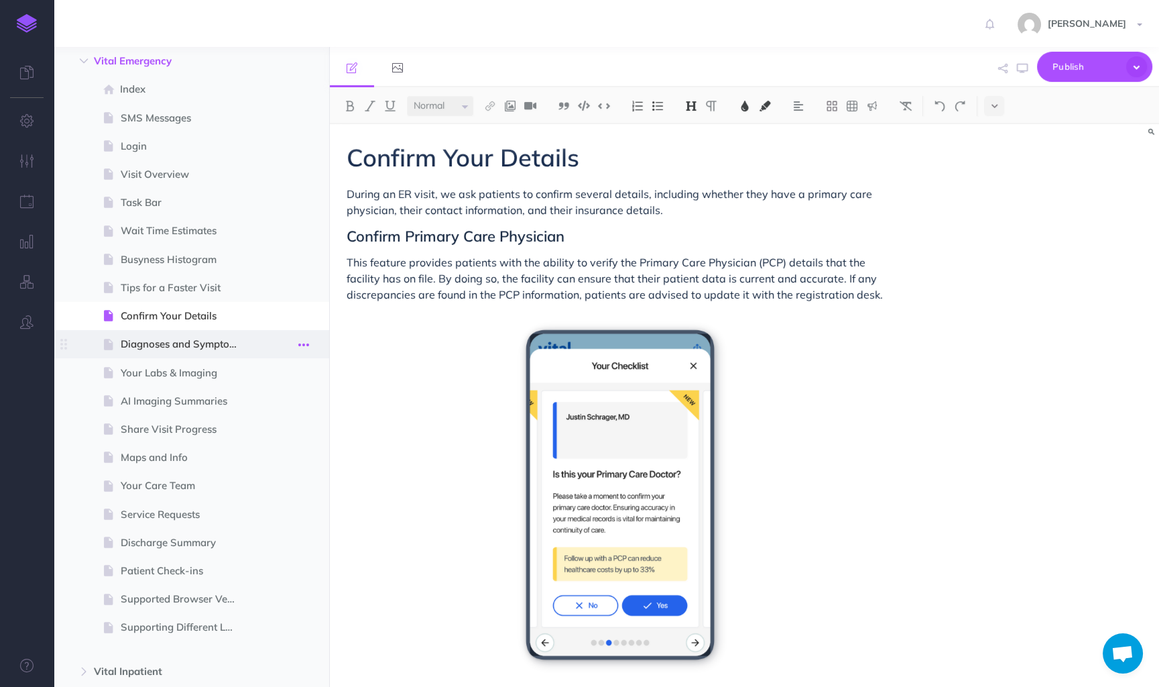
scroll to position [1179, 0]
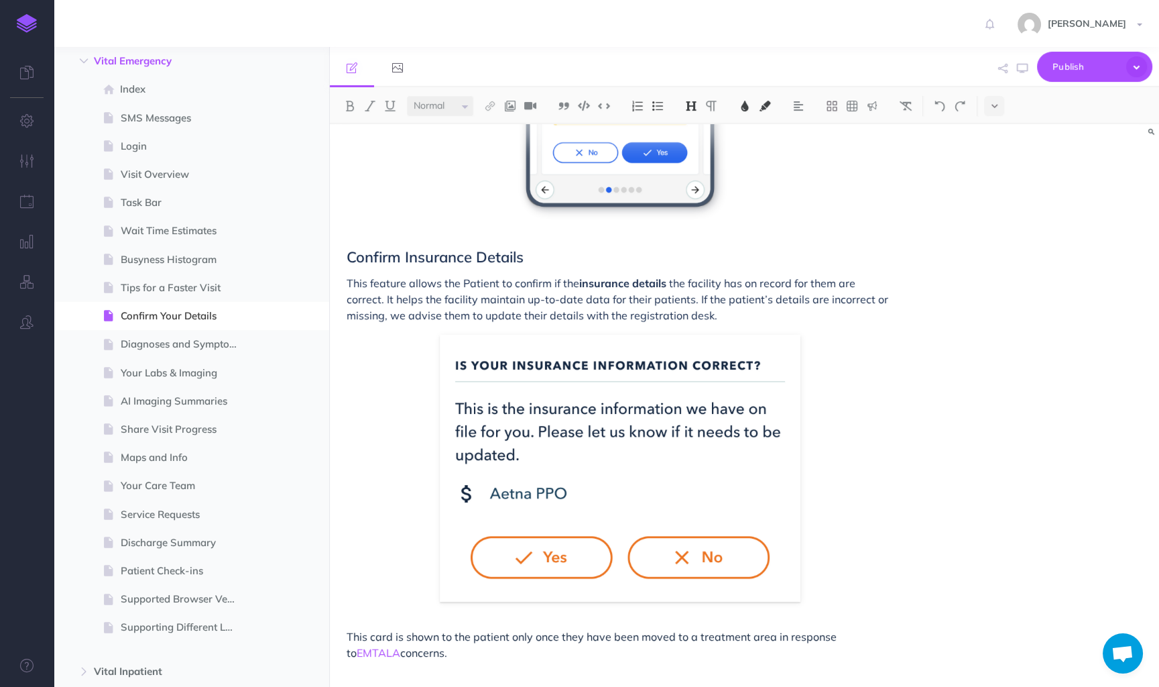
click at [400, 656] on span "concerns." at bounding box center [423, 652] width 47 height 13
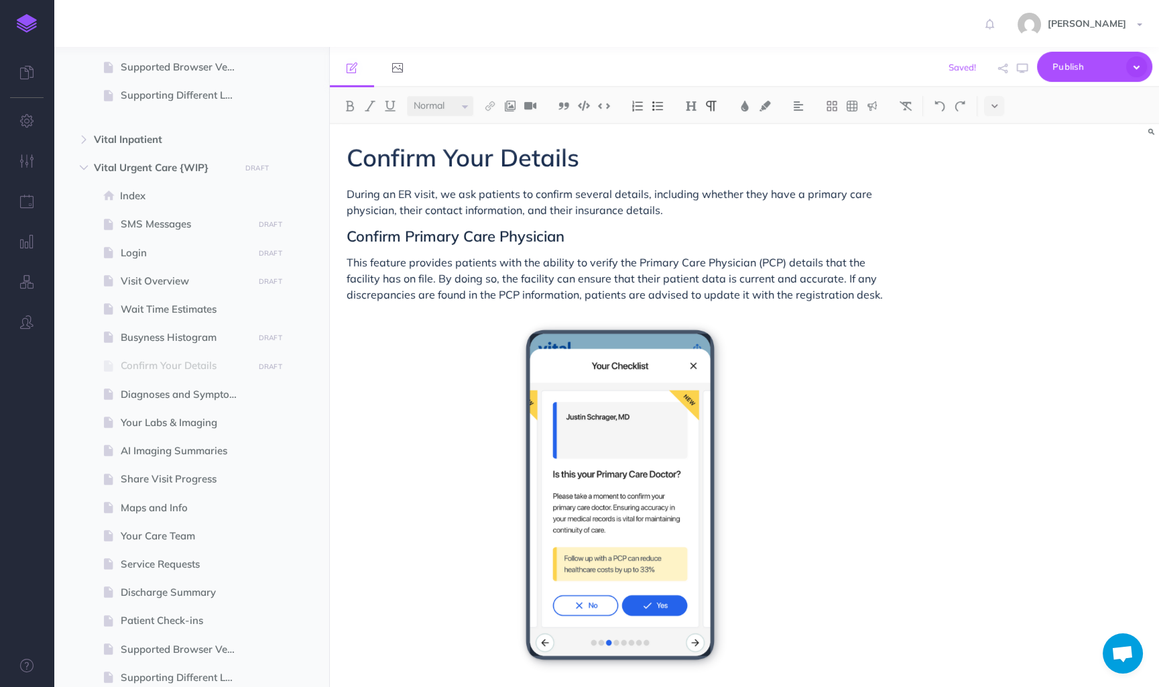
scroll to position [583, 0]
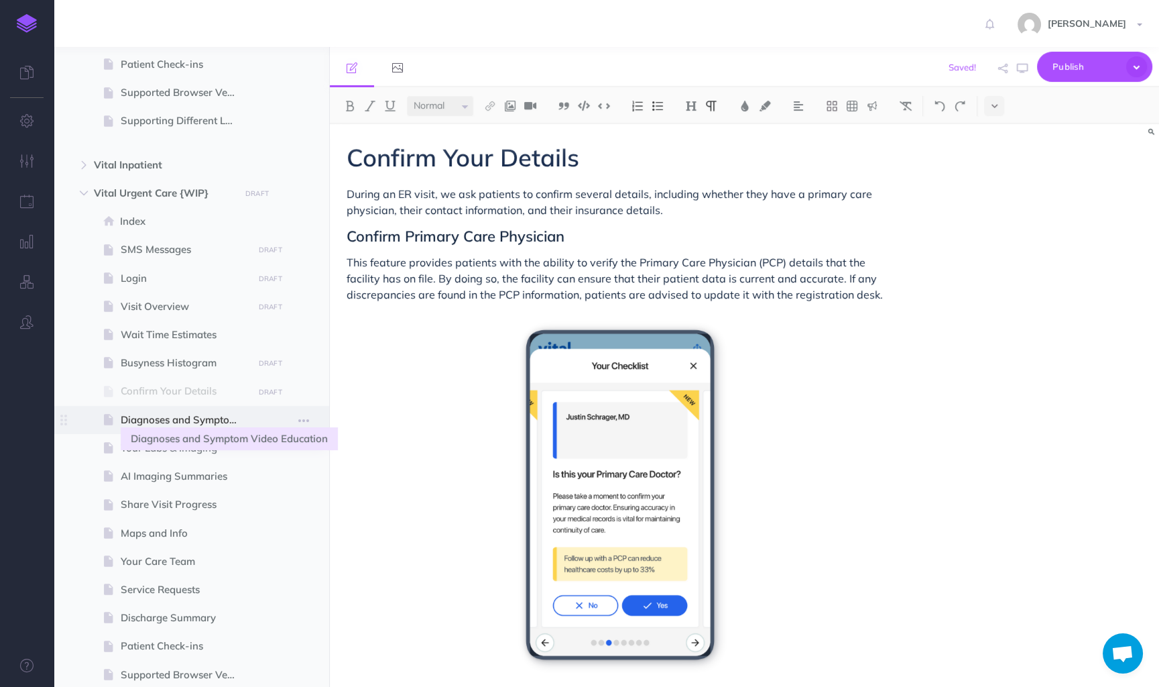
click at [200, 421] on span "Diagnoses and Symptom Video Education" at bounding box center [185, 420] width 128 height 16
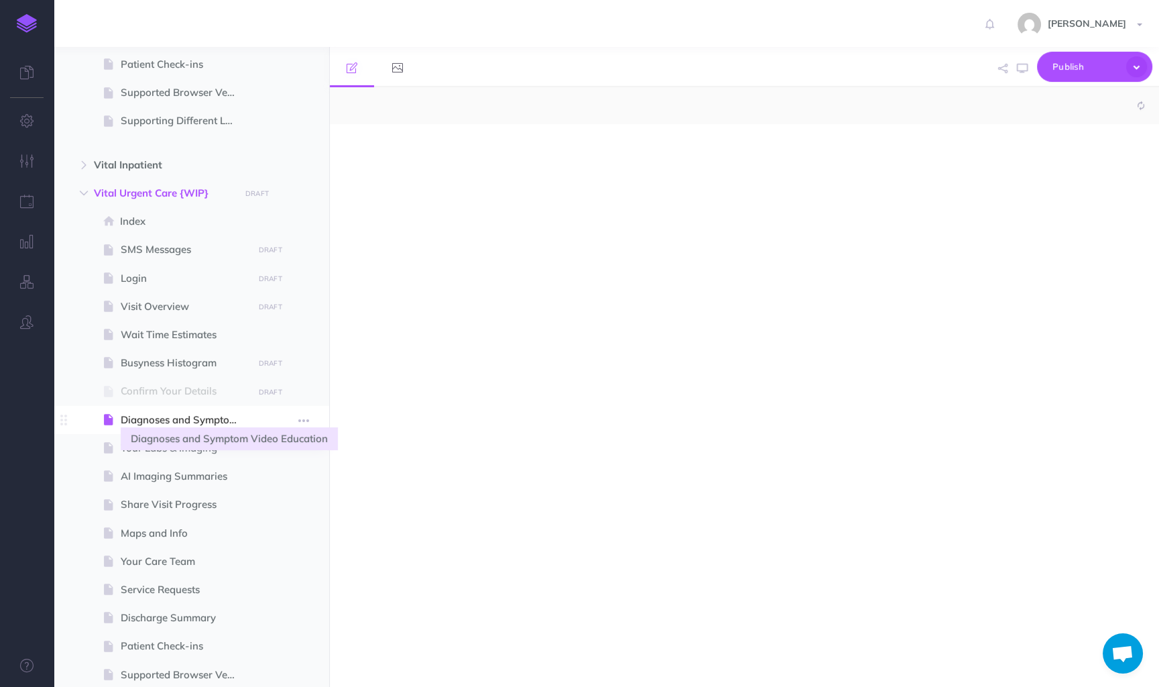
select select "null"
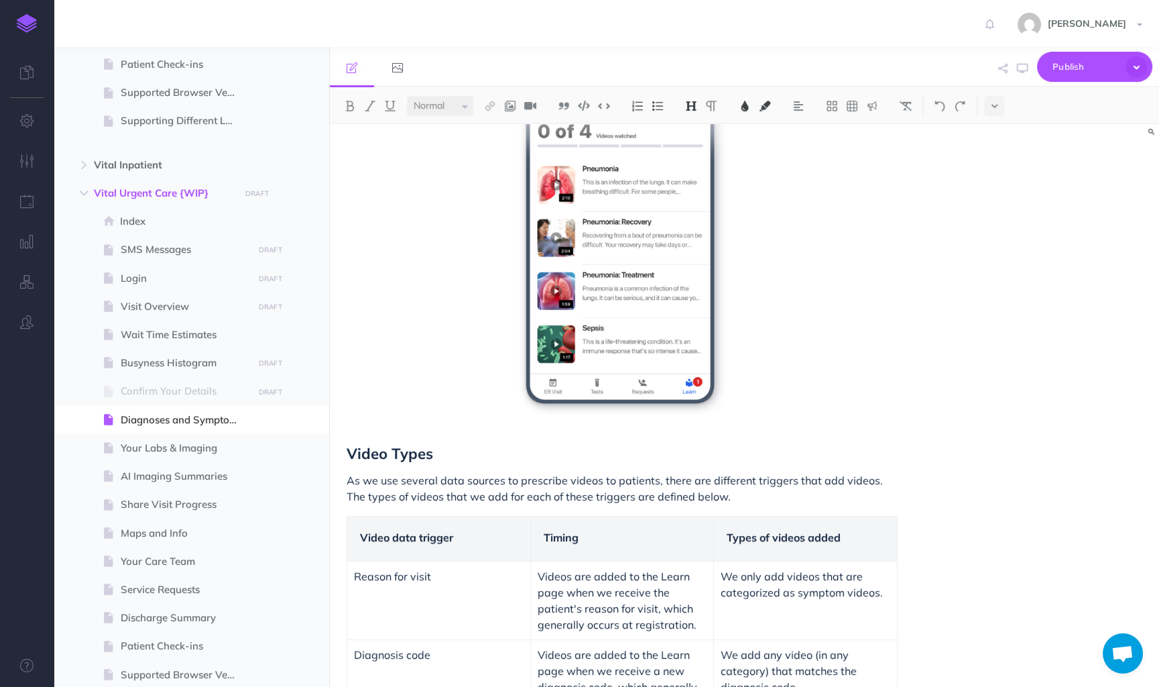
scroll to position [901, 0]
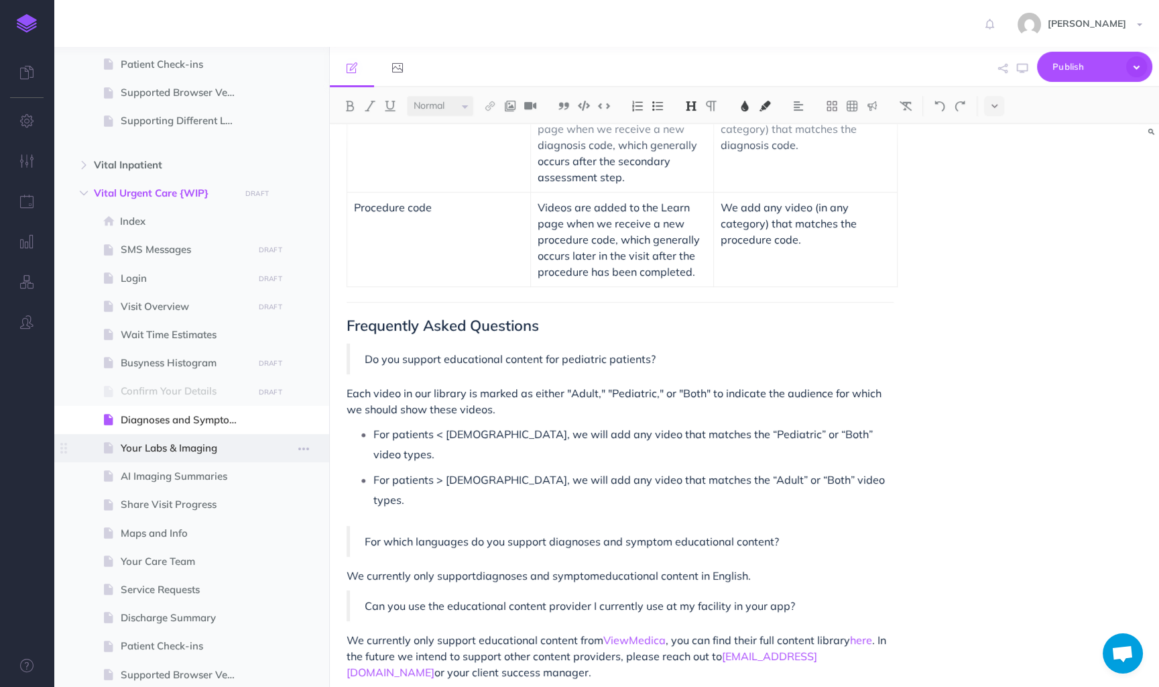
click at [180, 450] on span "Your Labs & Imaging" at bounding box center [185, 448] width 128 height 16
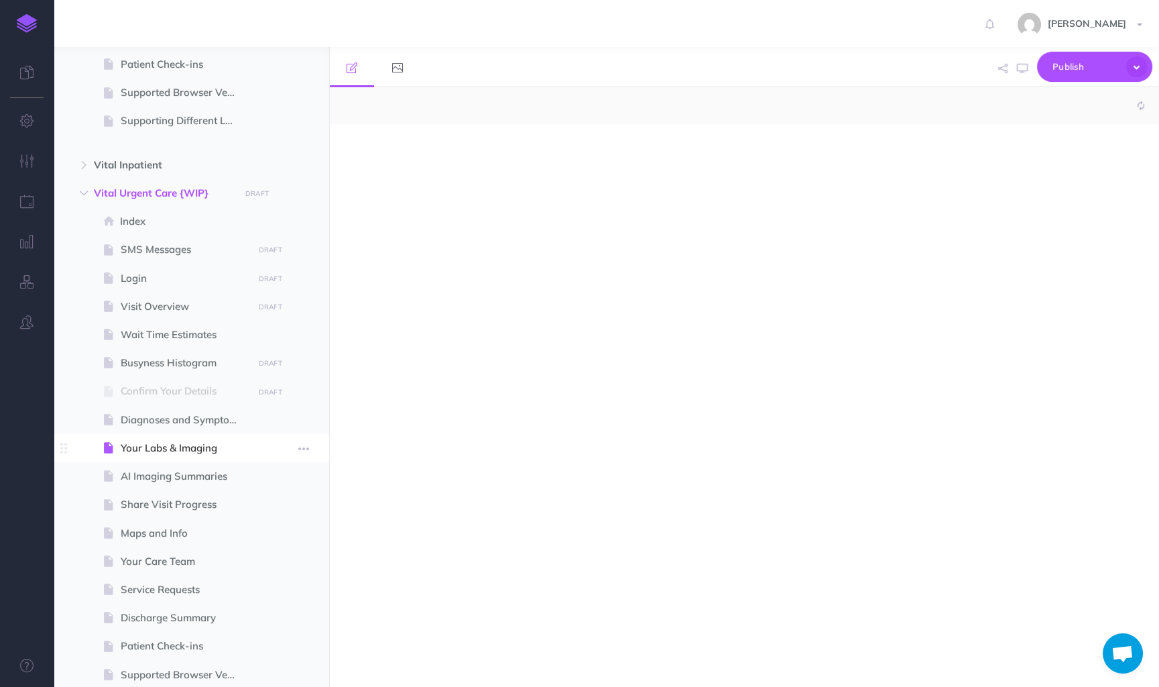
select select "null"
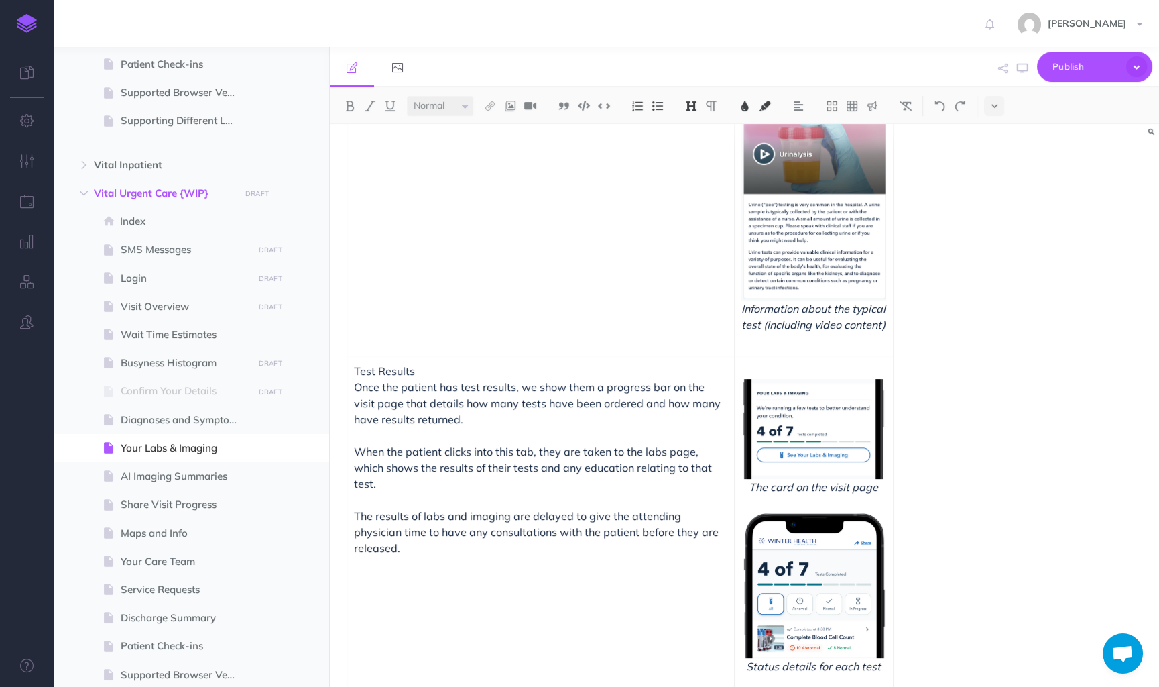
scroll to position [498, 0]
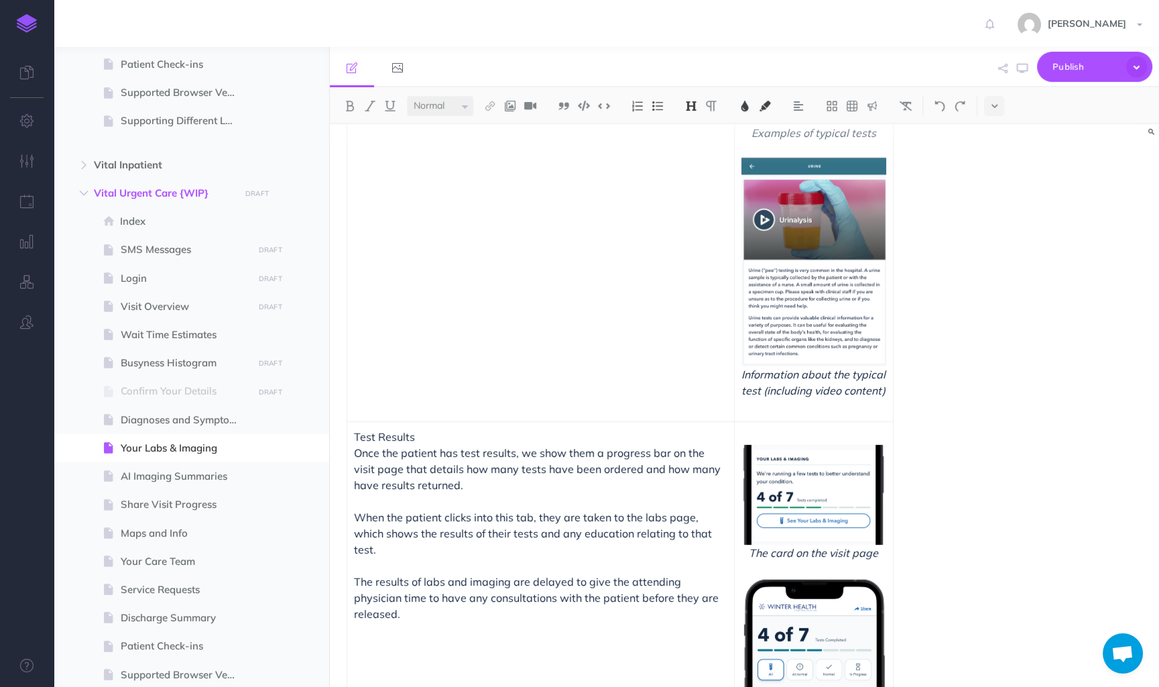
click at [803, 413] on p at bounding box center [814, 406] width 145 height 16
click at [746, 378] on span "Information about the typical test (including video content)" at bounding box center [814, 382] width 145 height 32
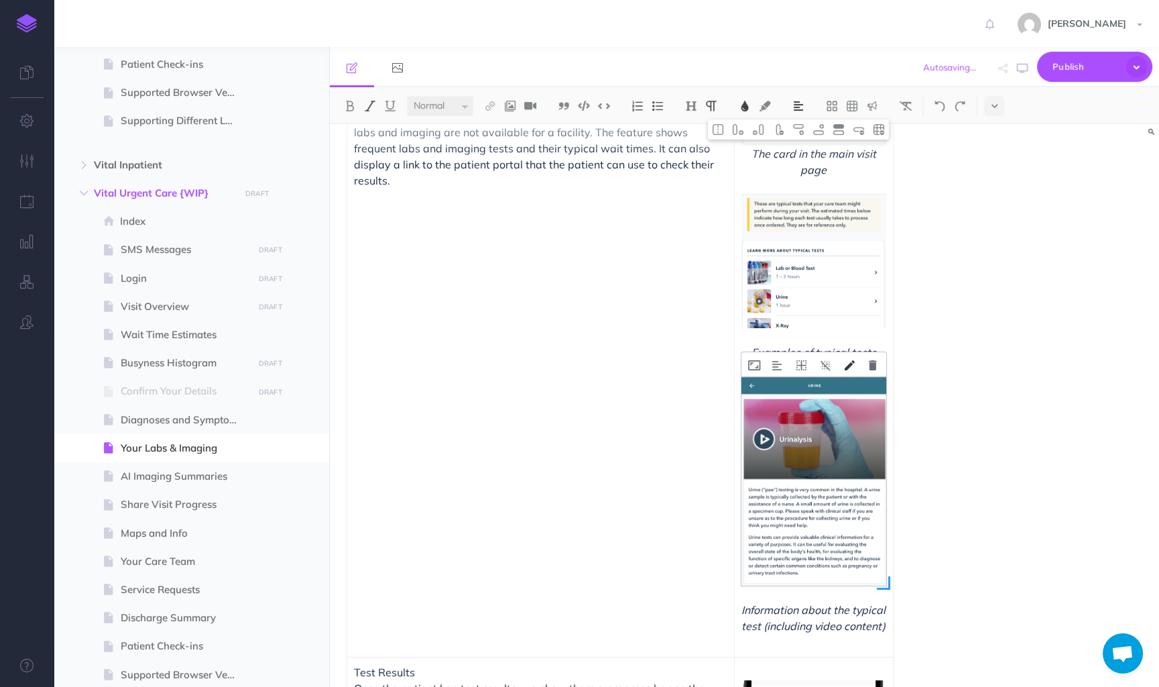
scroll to position [278, 0]
click at [1022, 384] on div "Your Labs & Imaging Further investigations into the patient's condition, such a…" at bounding box center [744, 405] width 829 height 563
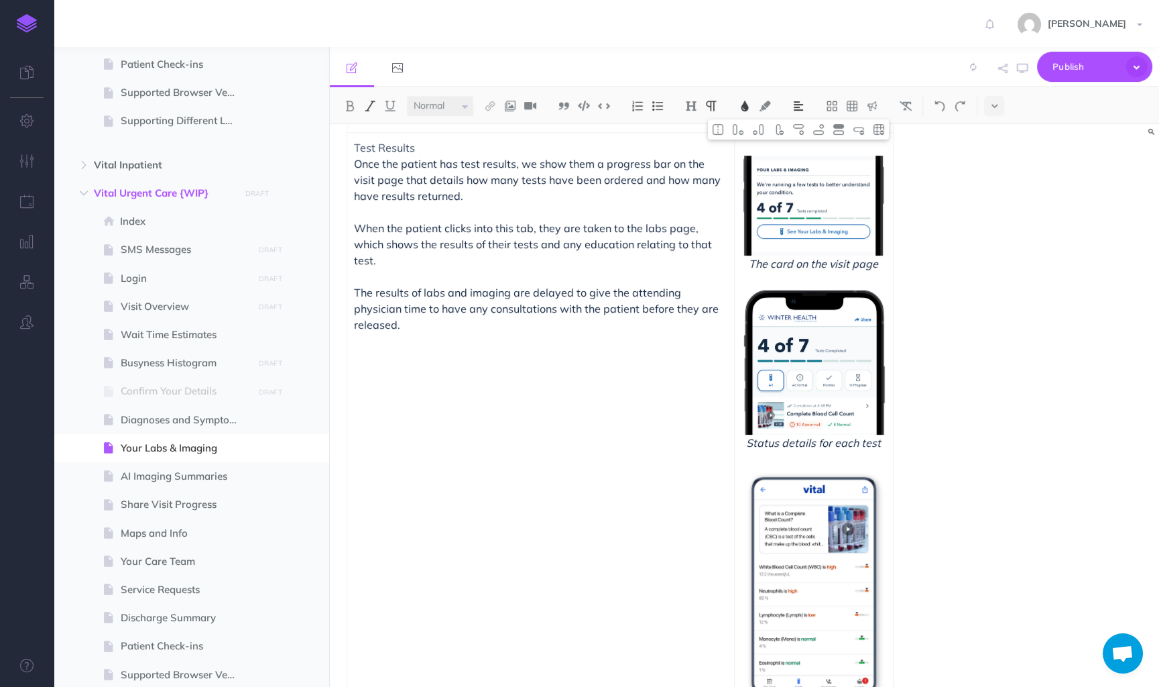
scroll to position [817, 0]
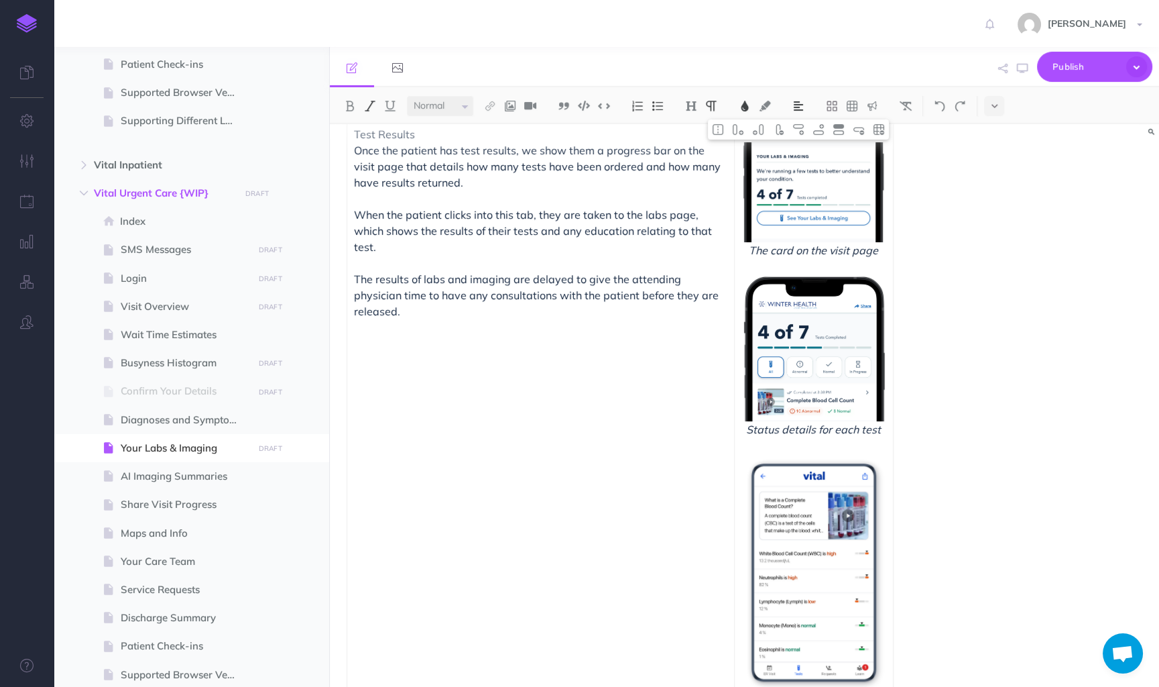
click at [826, 465] on figure at bounding box center [814, 572] width 145 height 239
click at [877, 682] on span at bounding box center [883, 688] width 13 height 13
click at [681, 492] on td "Test Results Once the patient has test results, we show them a progress bar on …" at bounding box center [541, 552] width 388 height 866
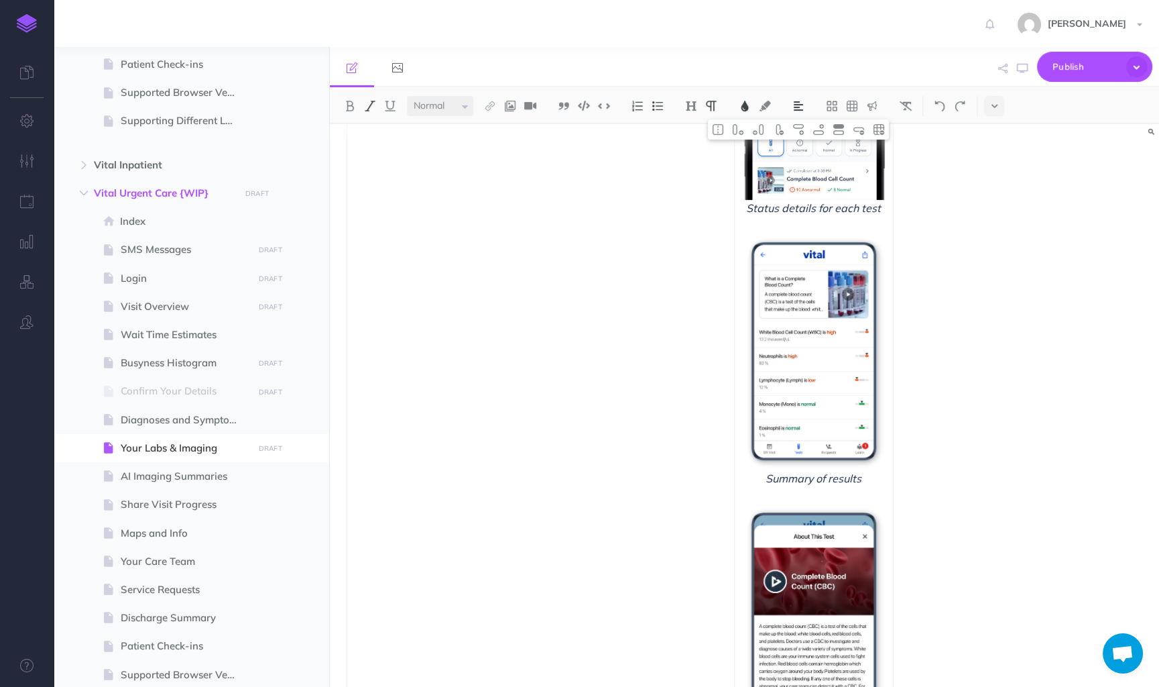
scroll to position [1086, 0]
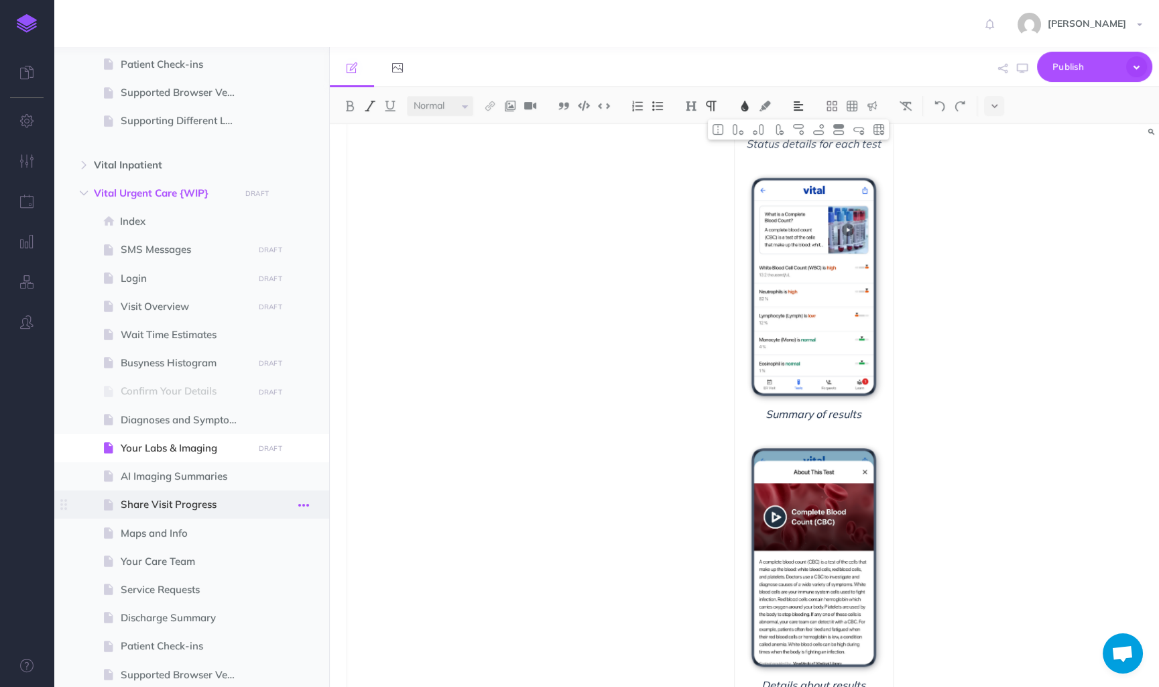
click at [304, 505] on icon "button" at bounding box center [303, 505] width 11 height 16
click at [260, 595] on link "Settings" at bounding box center [265, 595] width 101 height 22
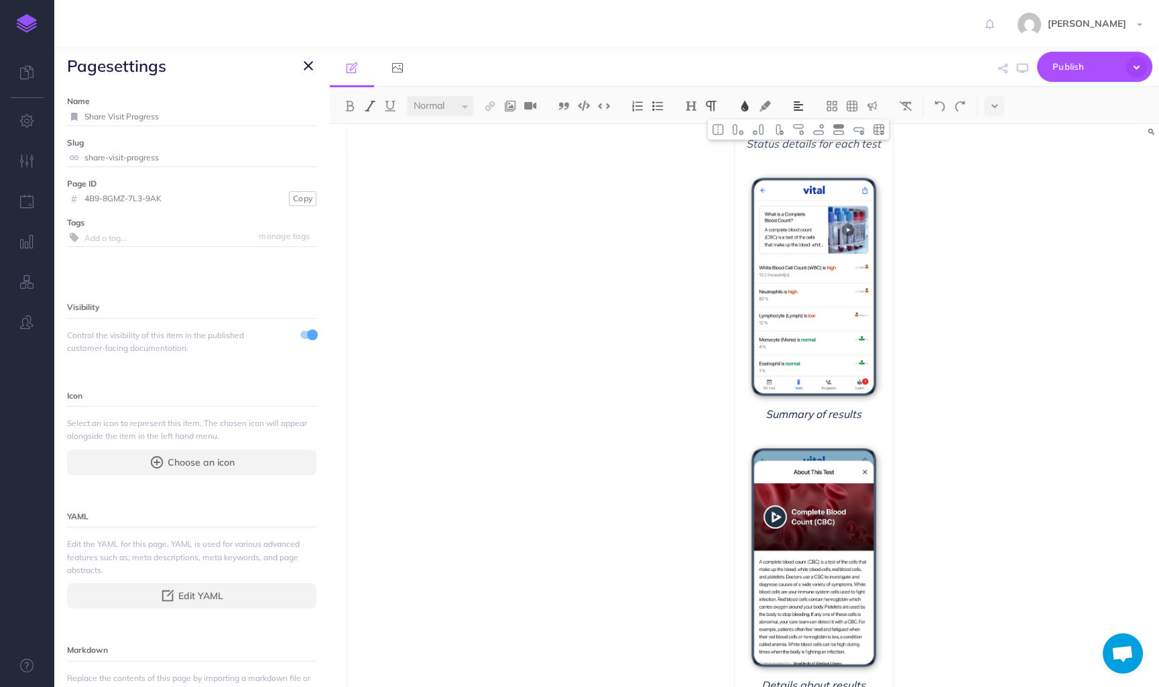
click at [311, 329] on span at bounding box center [312, 334] width 11 height 11
click at [311, 66] on icon "button" at bounding box center [308, 66] width 9 height 16
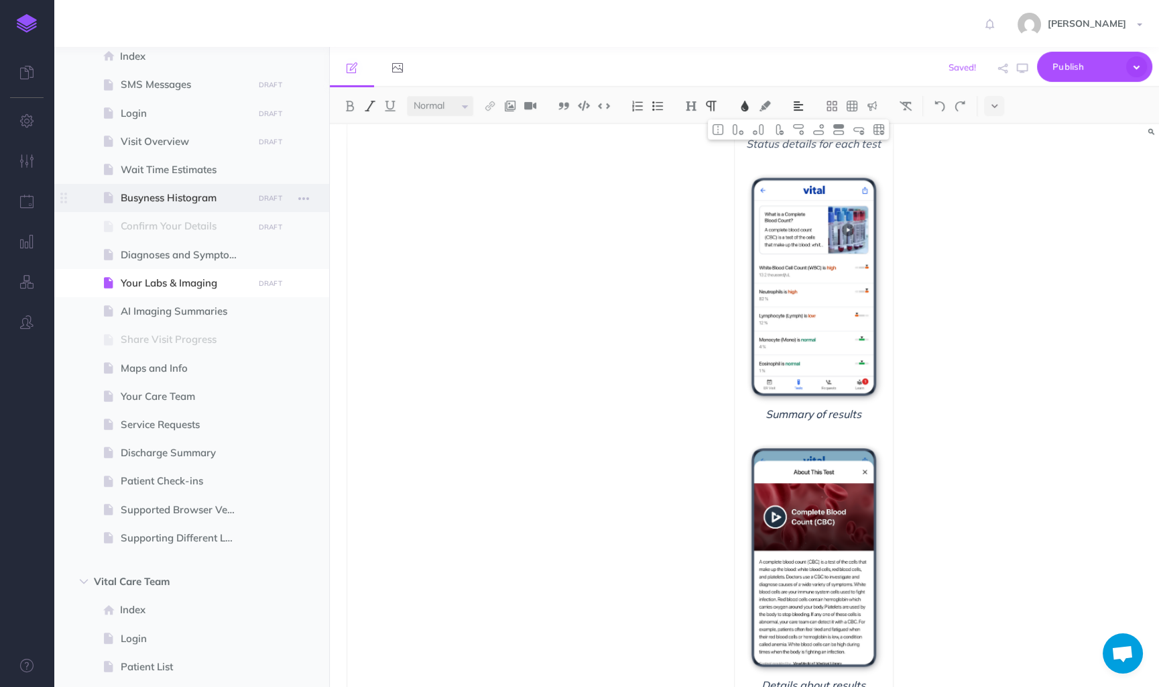
scroll to position [750, 0]
click at [179, 423] on span "Service Requests" at bounding box center [185, 422] width 128 height 16
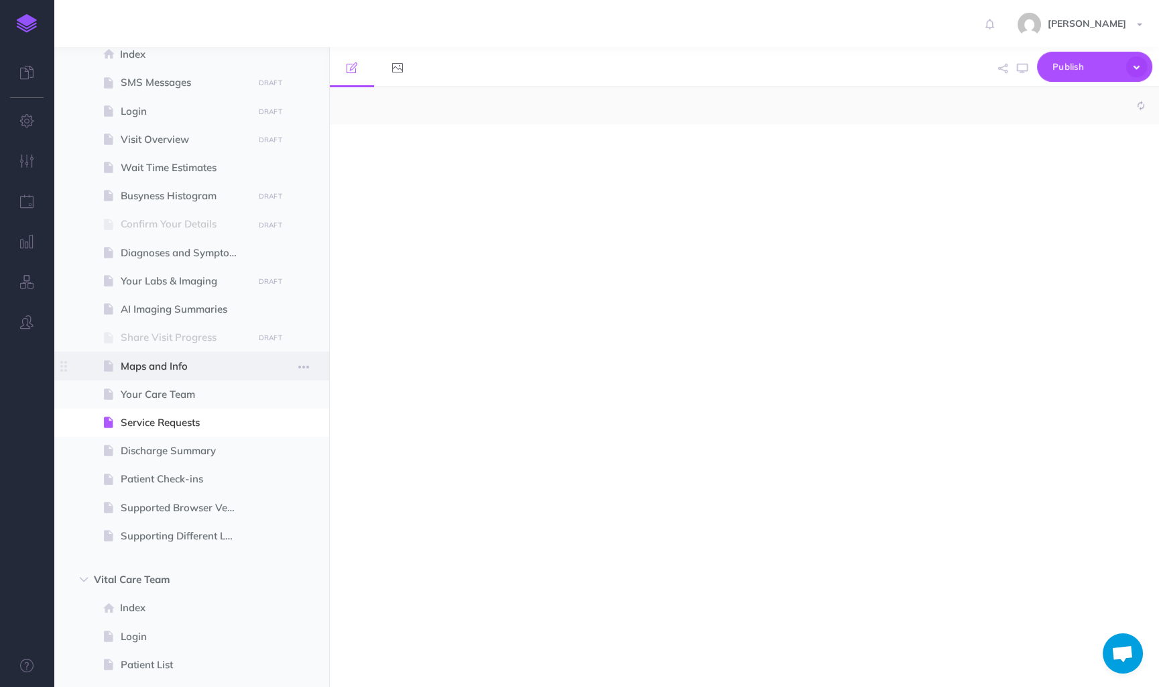
select select "null"
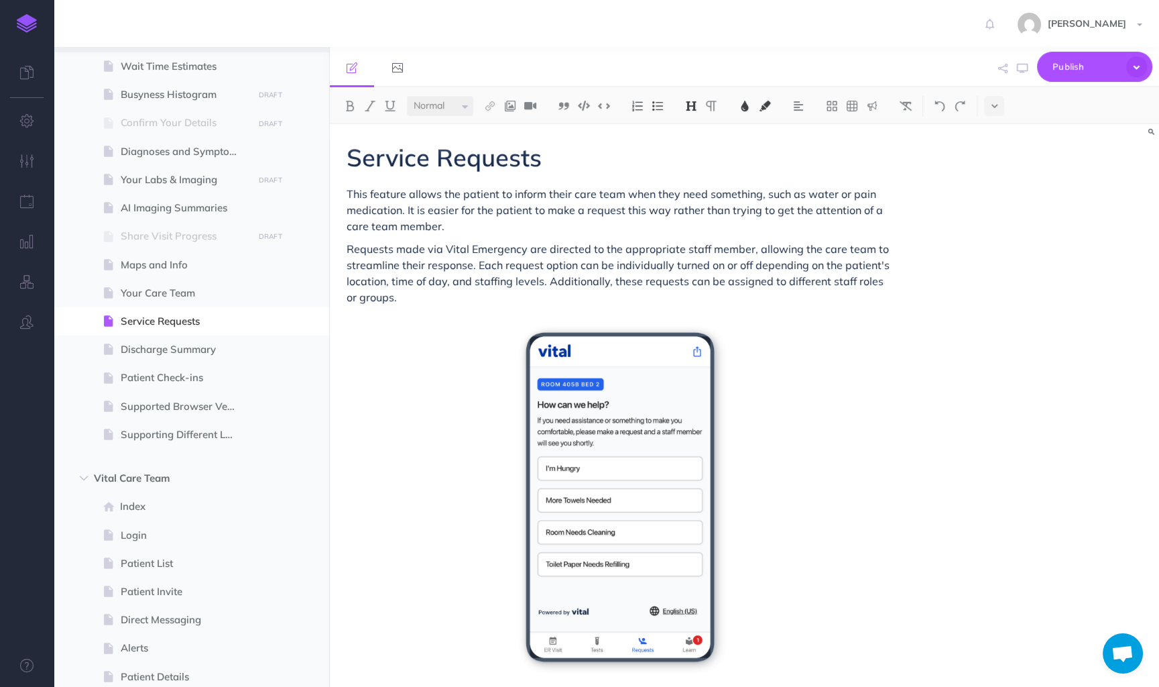
scroll to position [835, 0]
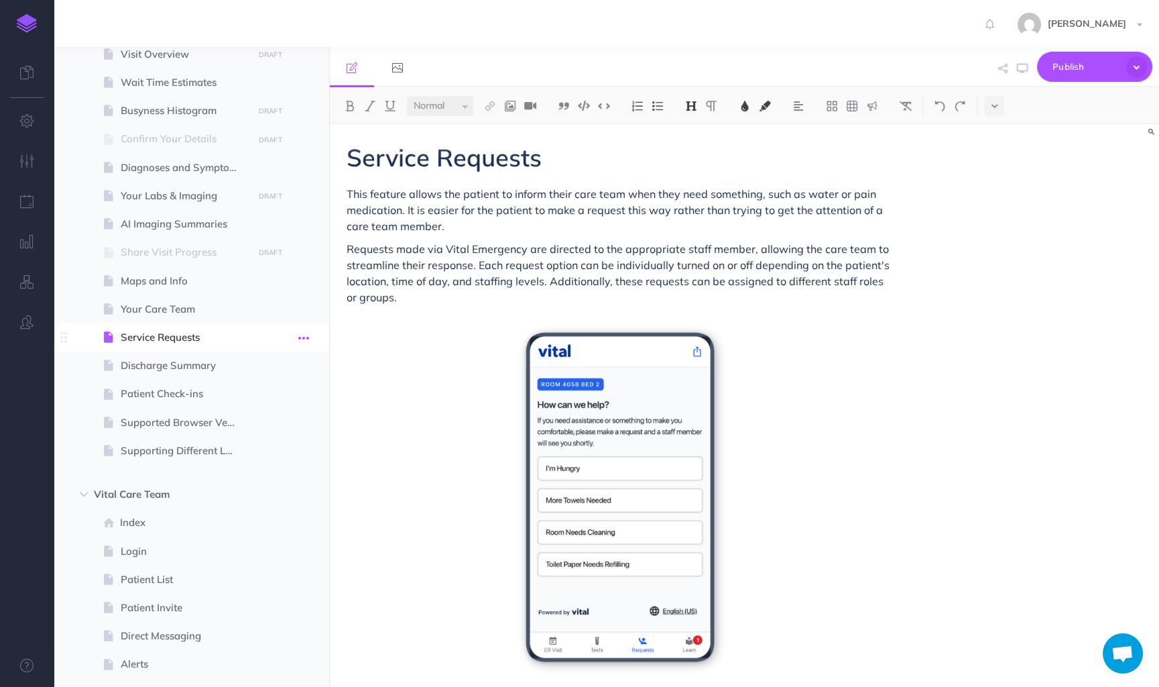
click at [308, 335] on icon "button" at bounding box center [303, 338] width 11 height 16
click at [264, 425] on link "Settings" at bounding box center [265, 428] width 101 height 22
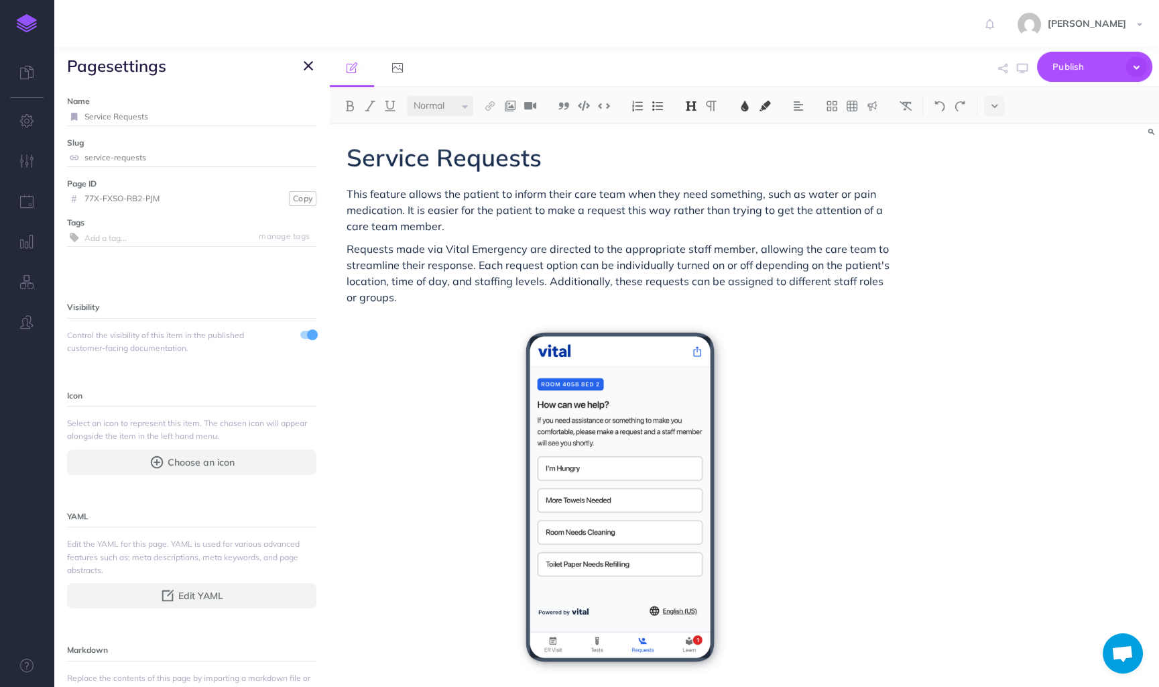
click at [310, 332] on span at bounding box center [312, 334] width 11 height 11
click at [310, 66] on icon "button" at bounding box center [308, 66] width 9 height 16
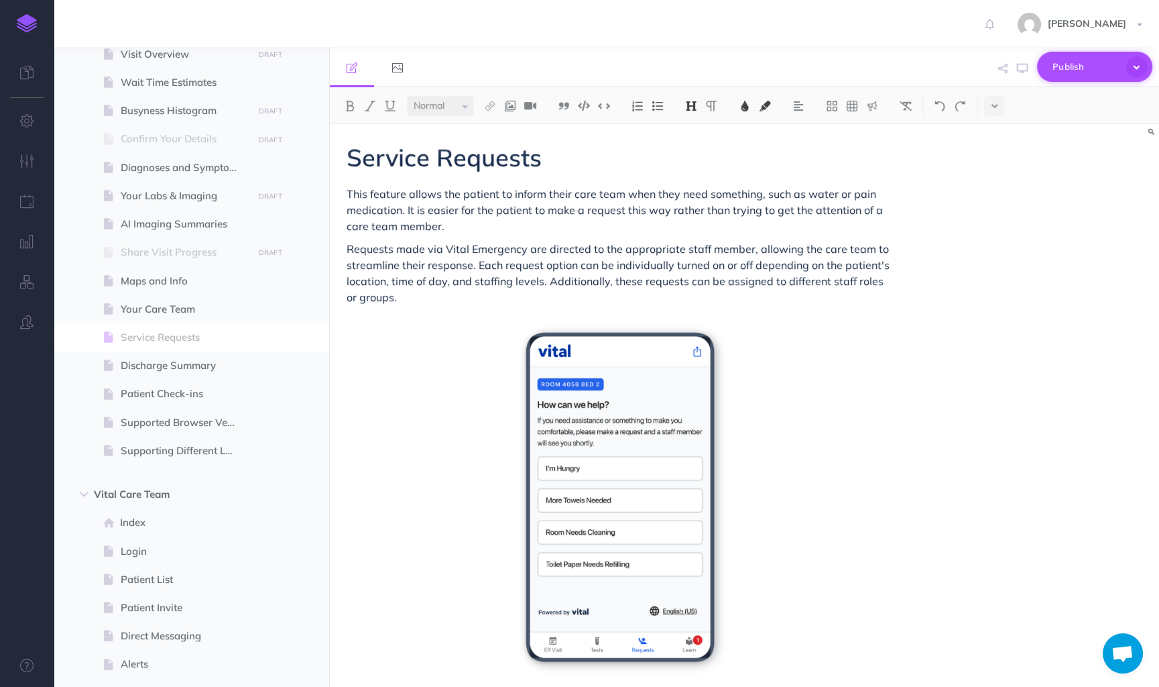
click at [1137, 66] on icon "button" at bounding box center [1137, 66] width 25 height 25
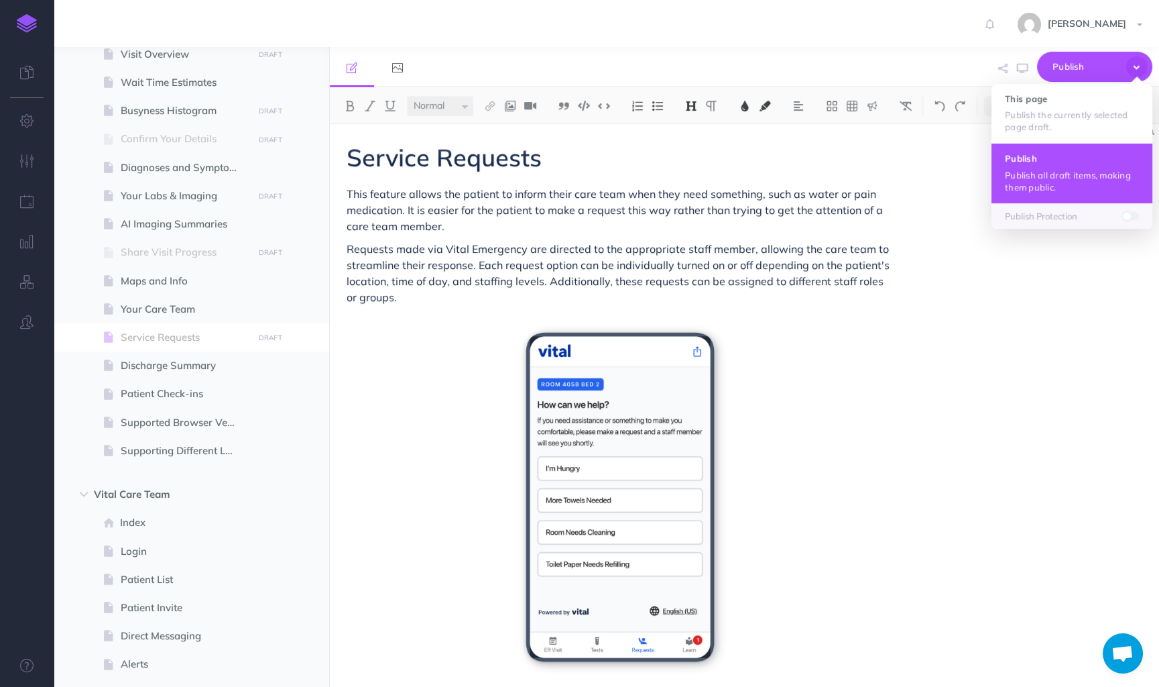
click at [1072, 158] on h4 "Publish" at bounding box center [1072, 158] width 134 height 9
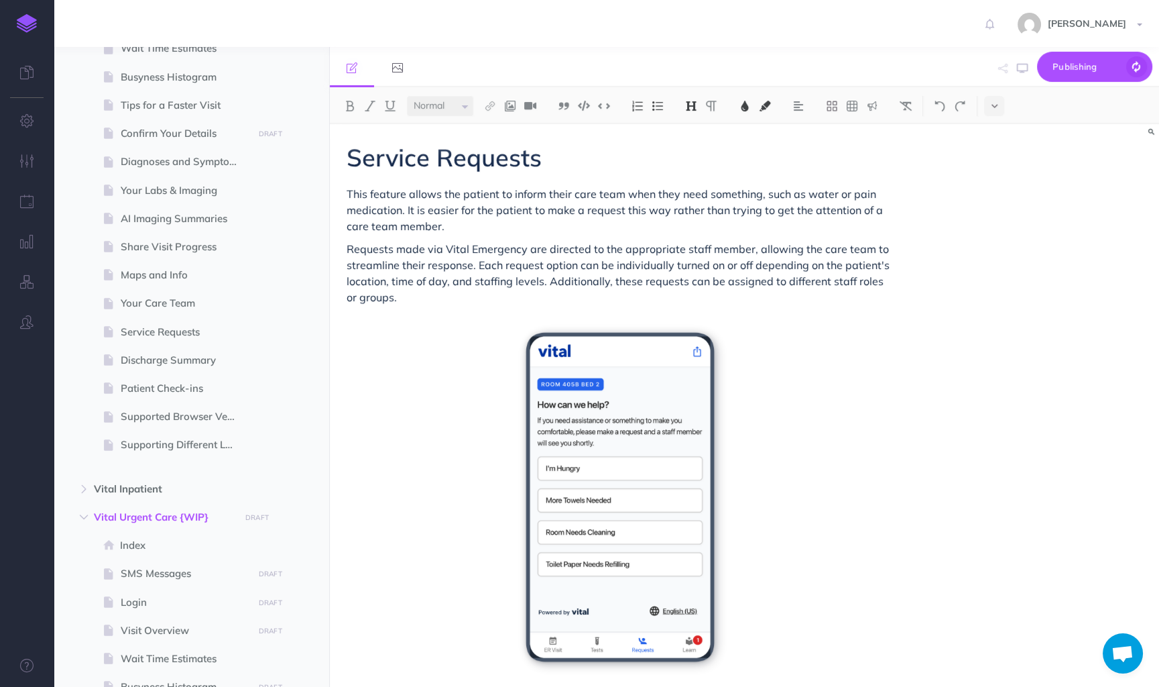
scroll to position [262, 0]
click at [192, 483] on span "Vital Inpatient" at bounding box center [163, 486] width 138 height 16
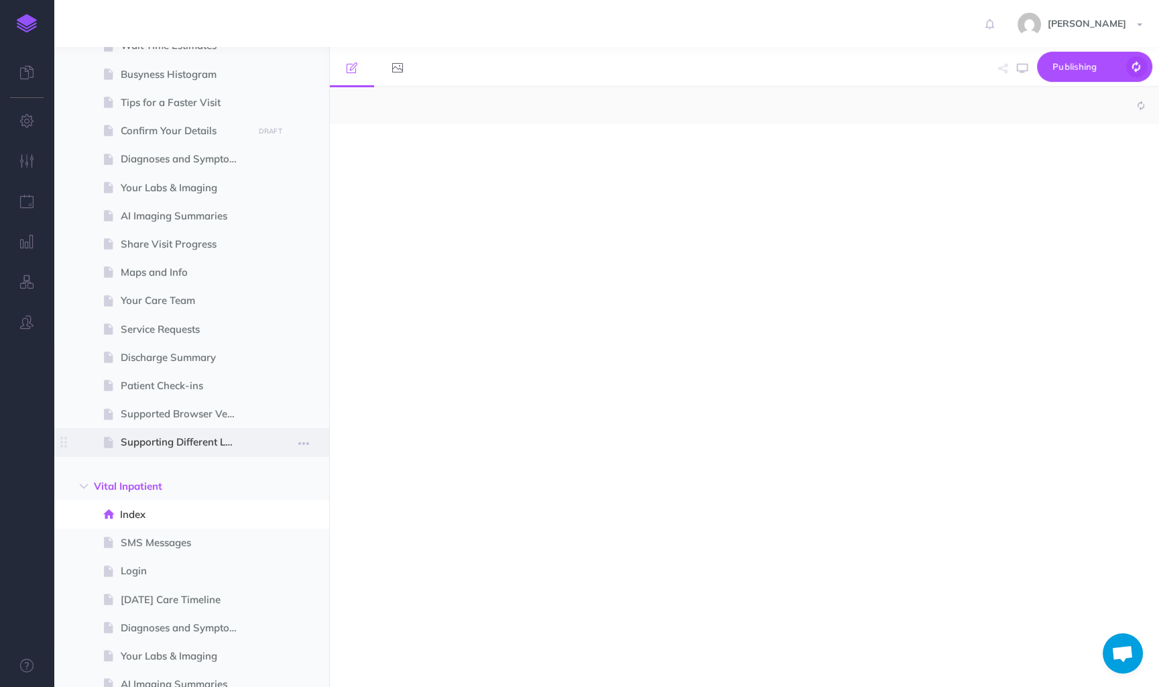
select select "null"
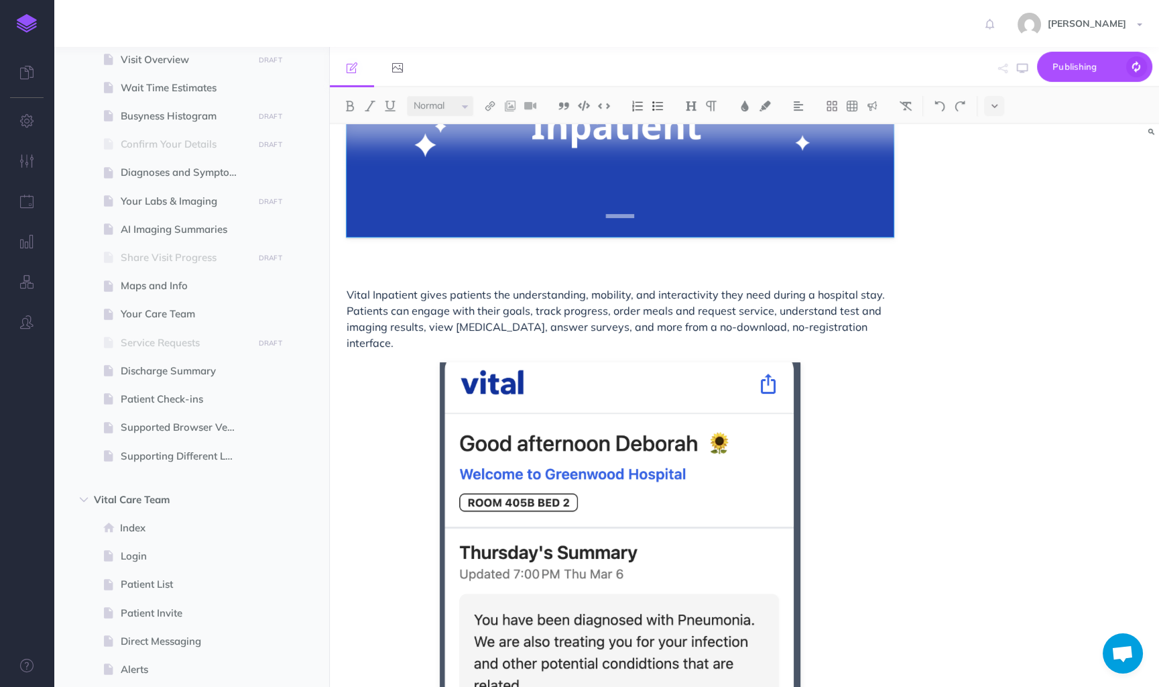
scroll to position [1368, 0]
